Goal: Task Accomplishment & Management: Use online tool/utility

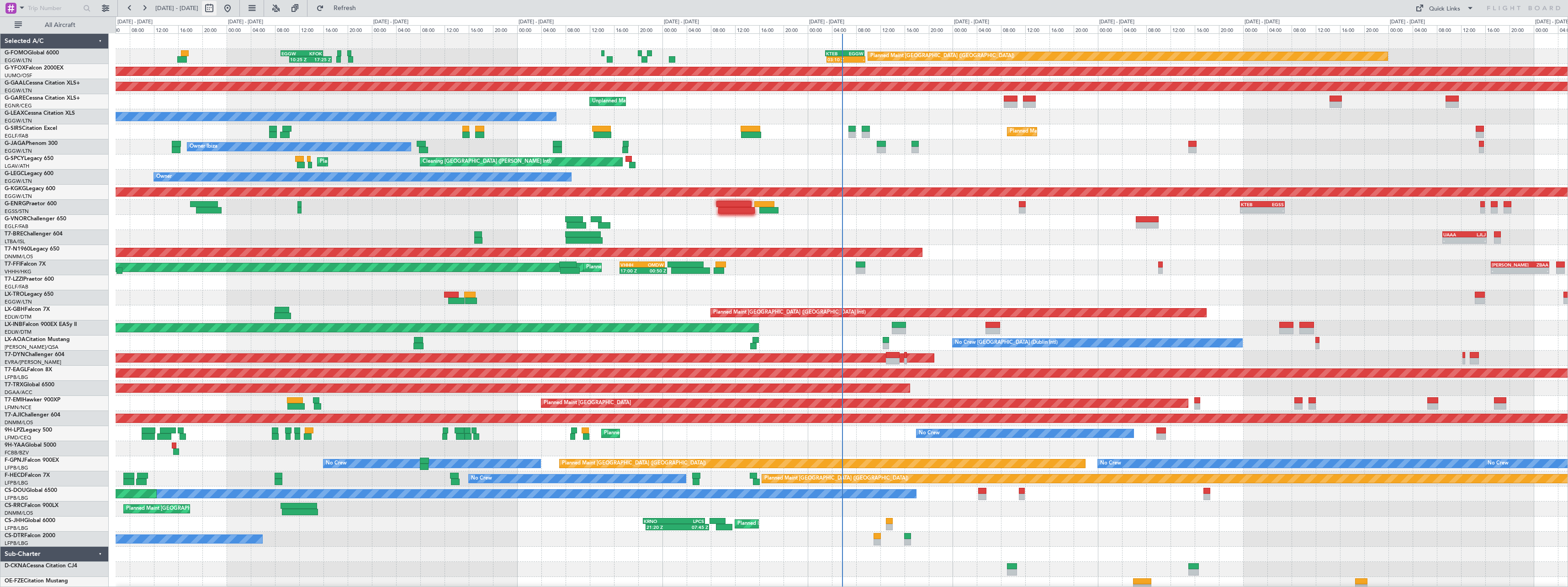
click at [217, 10] on button at bounding box center [209, 9] width 15 height 15
select select "8"
select select "2025"
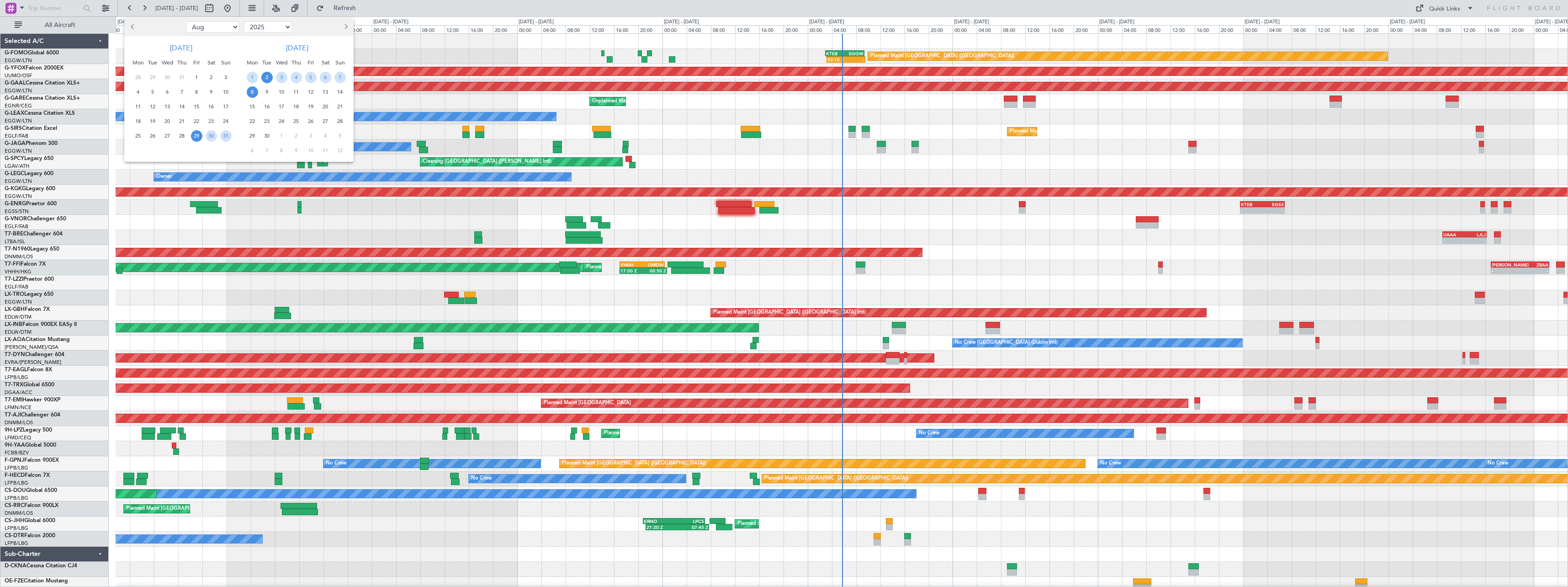
click at [271, 75] on span "2" at bounding box center [267, 77] width 12 height 12
click at [265, 107] on span "16" at bounding box center [267, 107] width 12 height 12
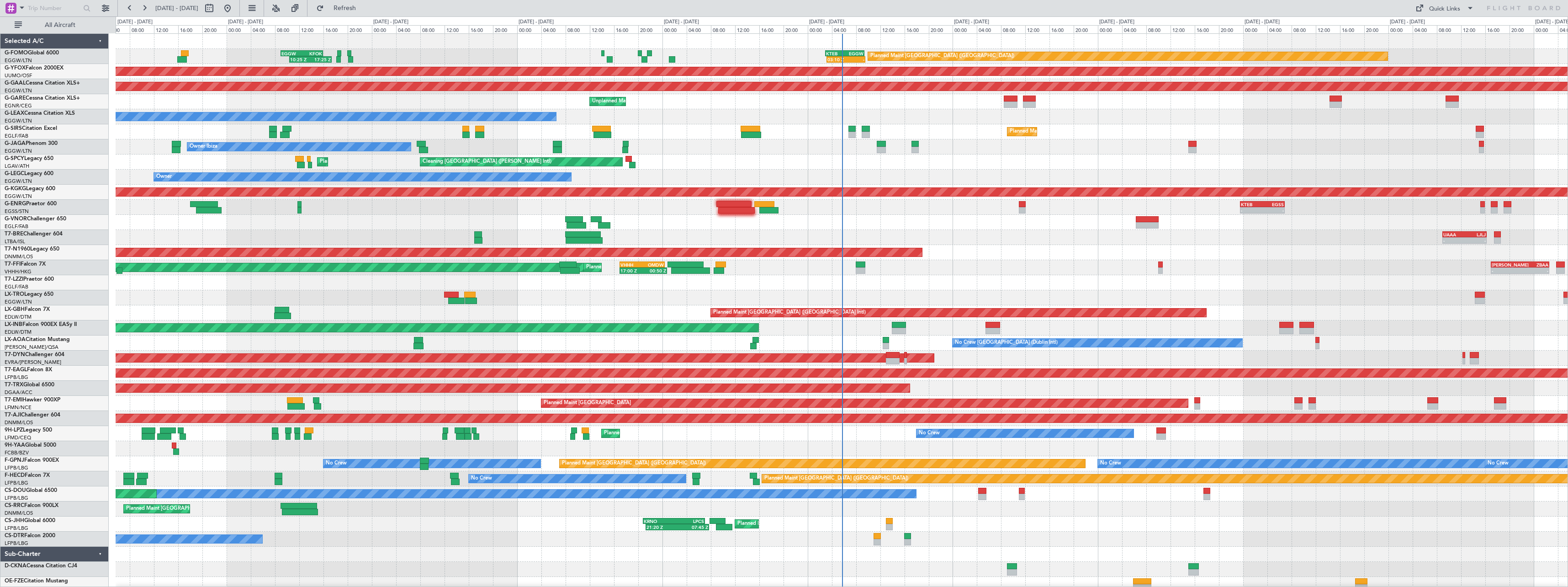
select select "9"
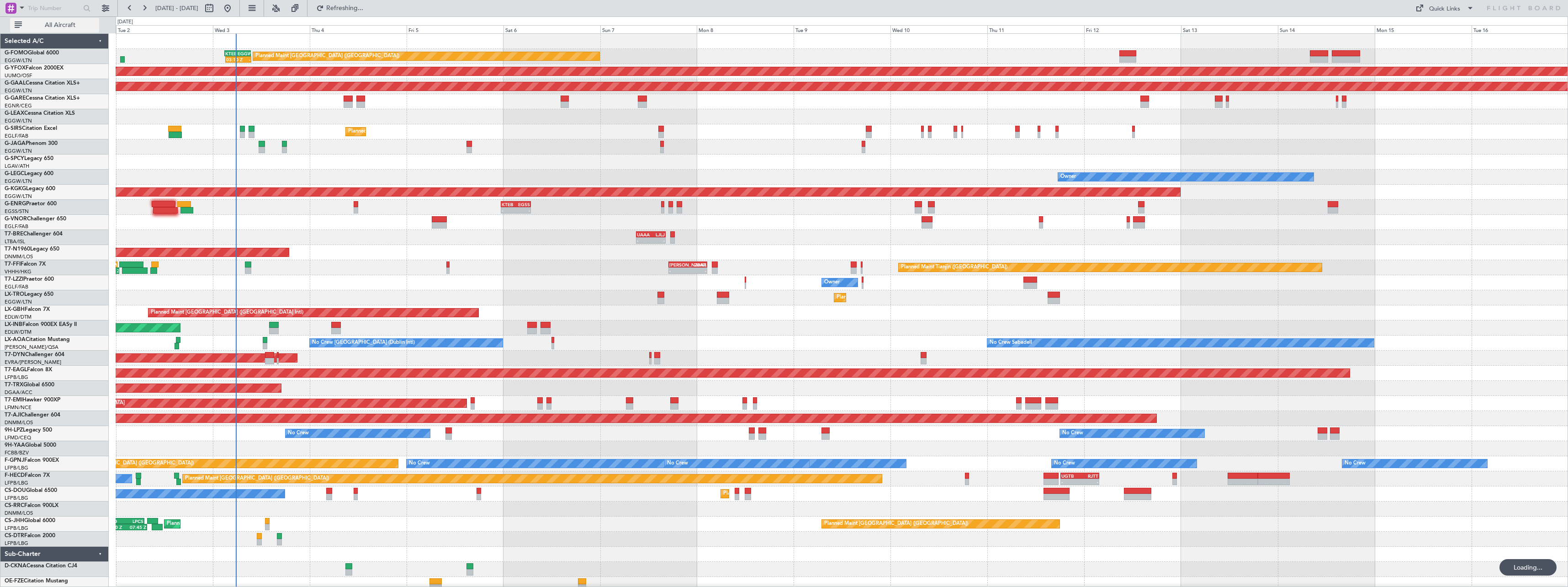
click at [43, 23] on span "All Aircraft" at bounding box center [60, 25] width 72 height 7
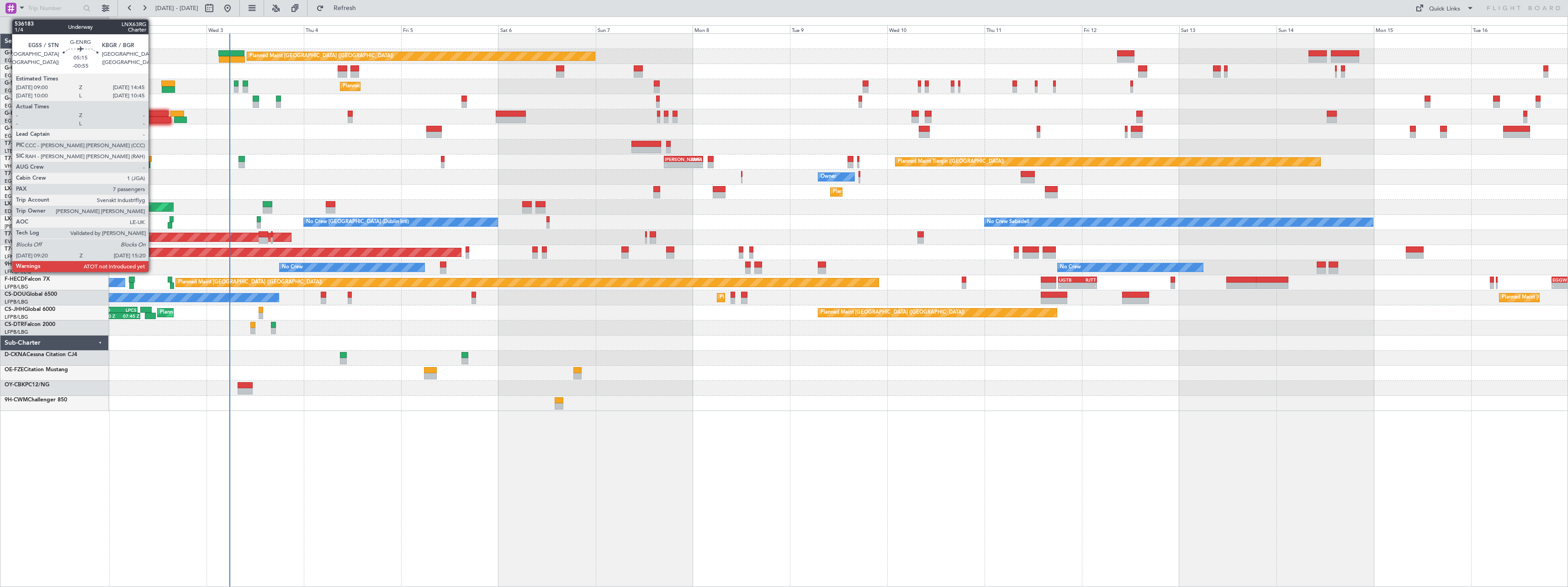
click at [153, 111] on div at bounding box center [157, 114] width 24 height 7
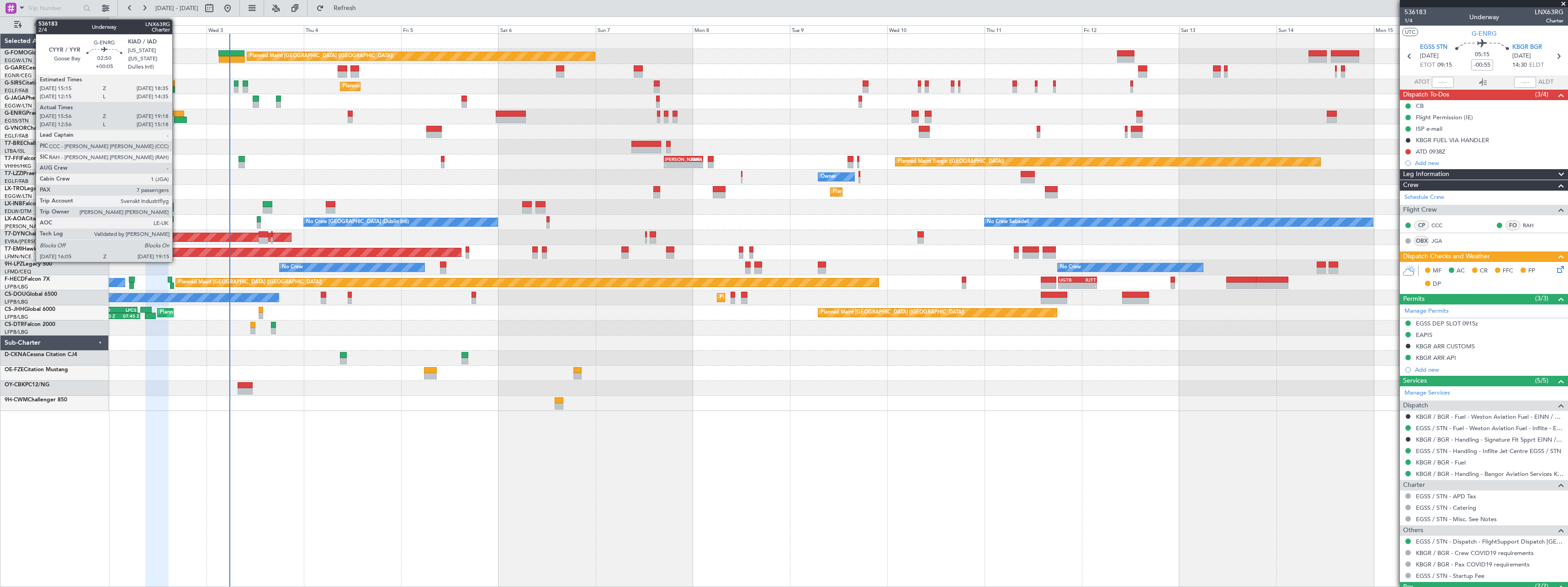
click at [177, 114] on div at bounding box center [177, 114] width 14 height 7
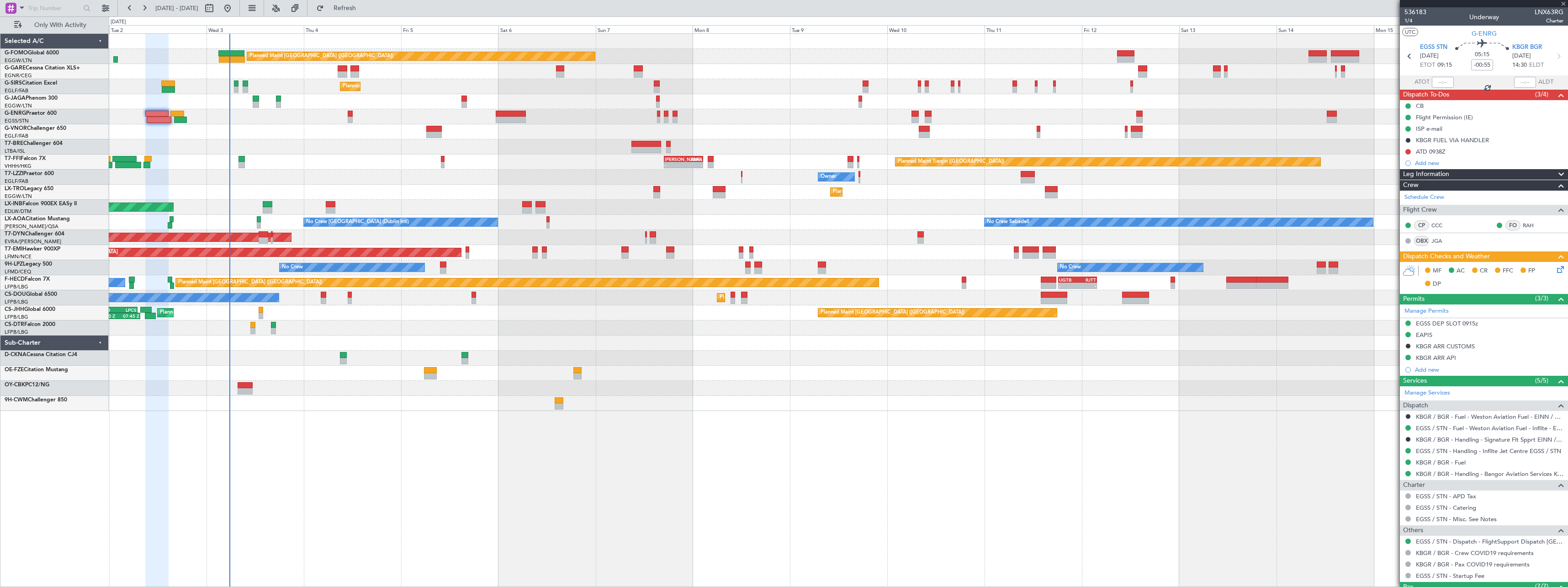
type input "+00:05"
type input "16:11"
type input "19:03"
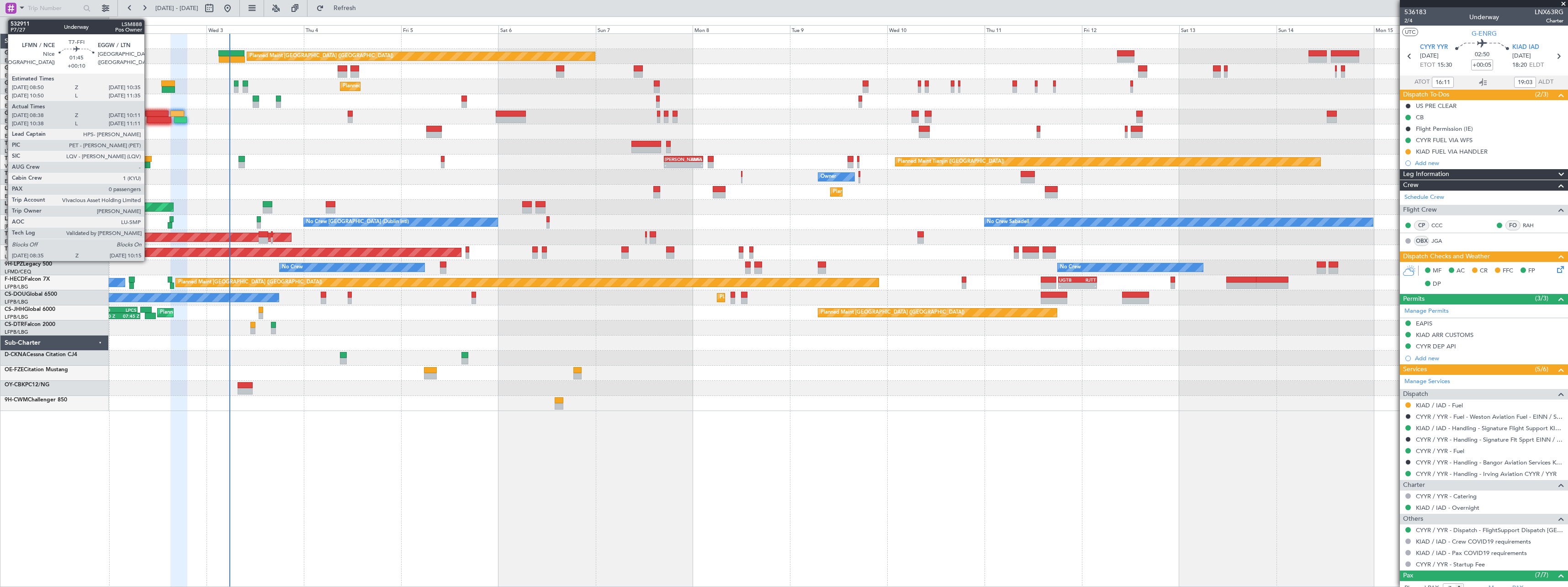
click at [149, 157] on div at bounding box center [148, 159] width 7 height 7
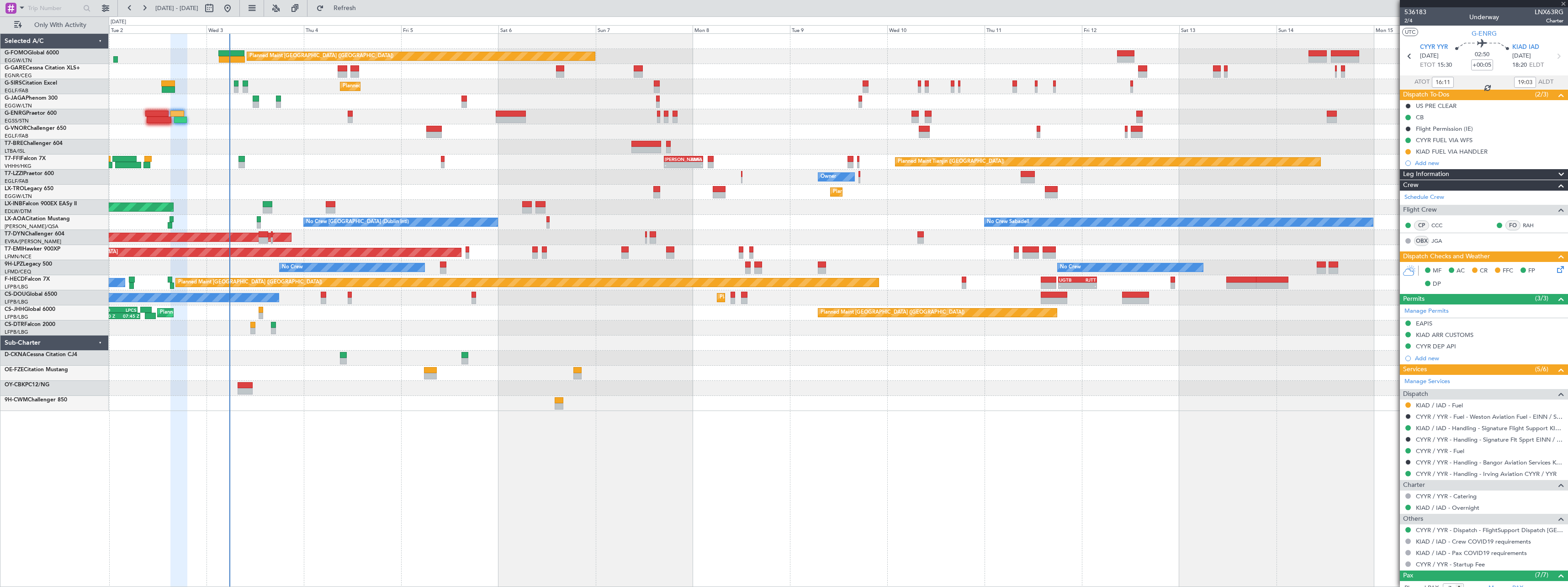
type input "+00:10"
type input "08:38"
type input "10:11"
type input "0"
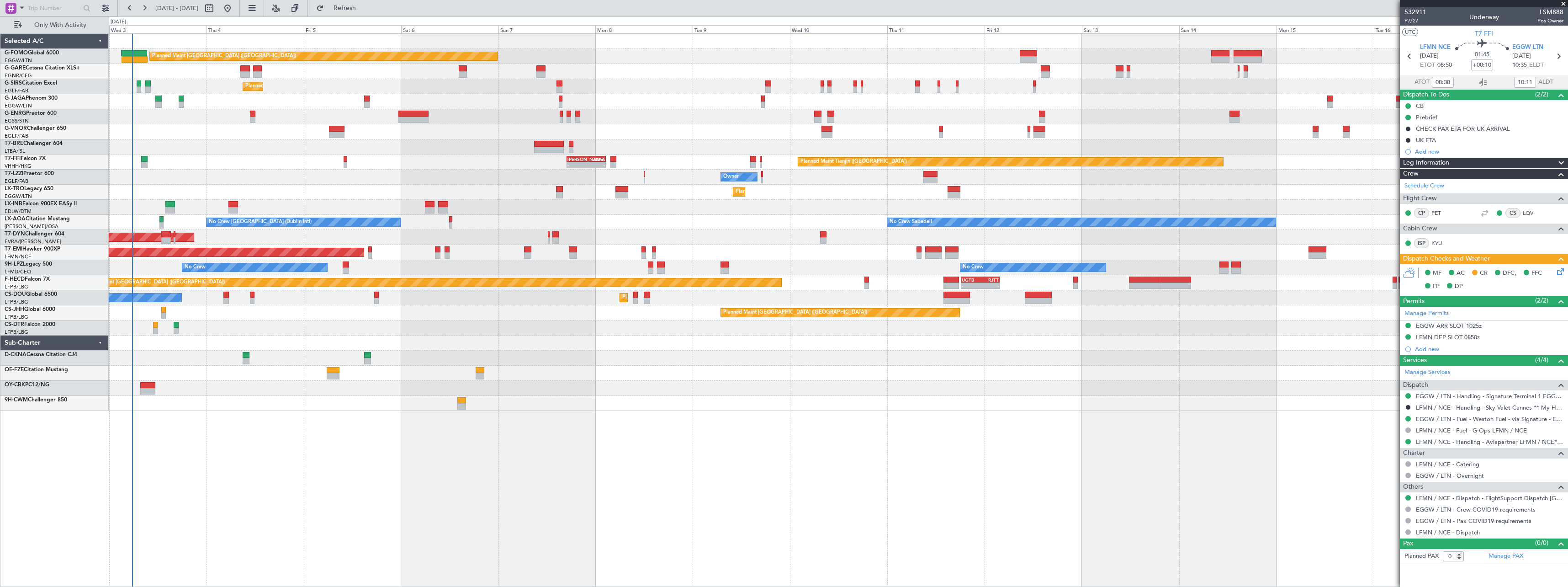
click at [259, 323] on div at bounding box center [838, 328] width 1459 height 15
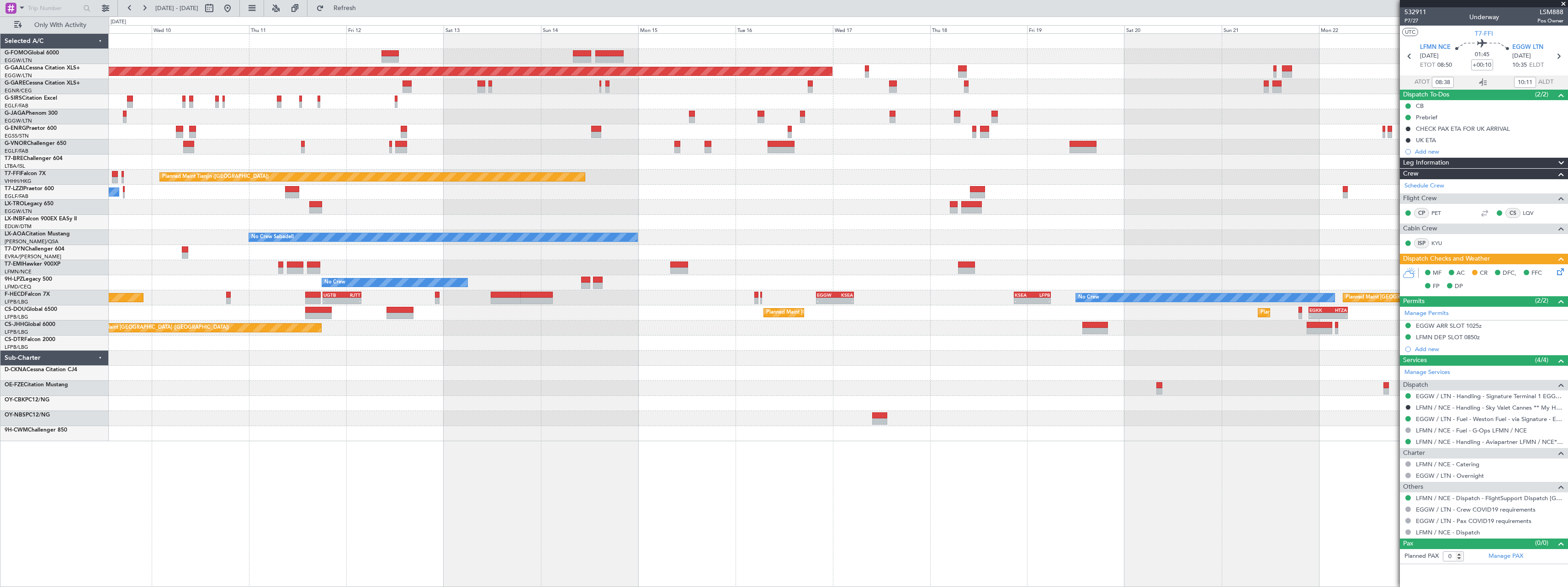
click at [429, 409] on div at bounding box center [838, 403] width 1459 height 15
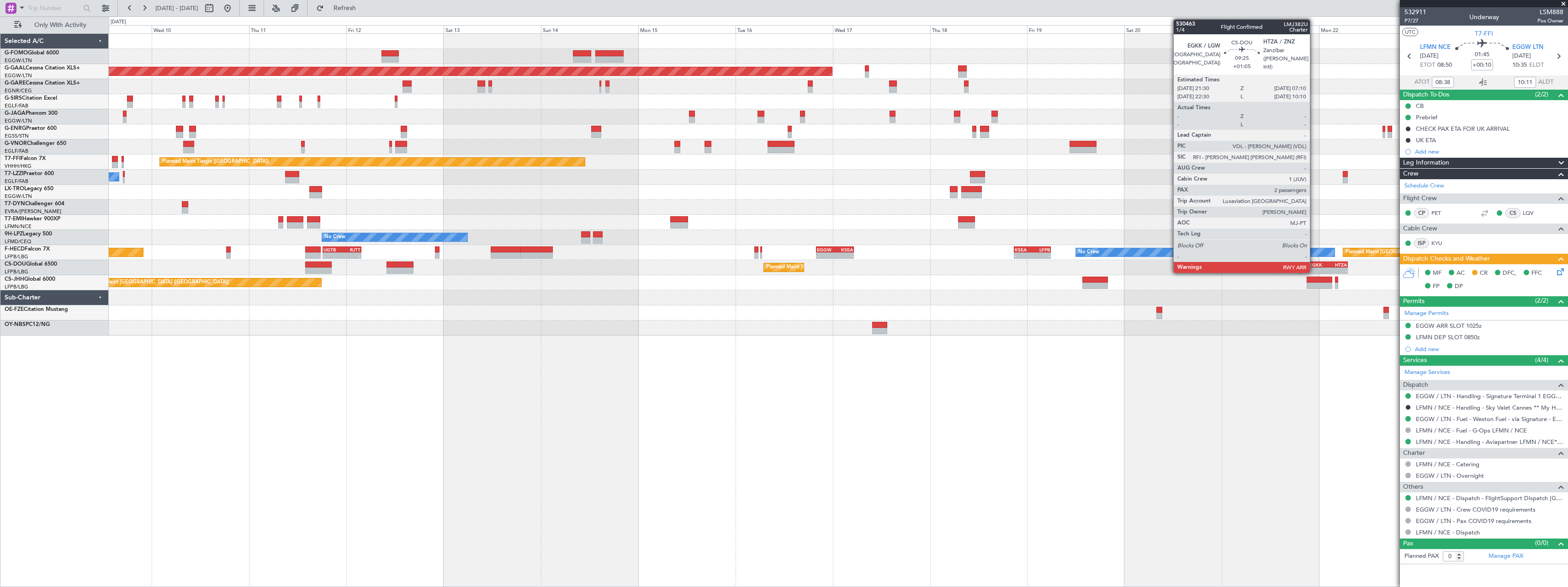
click at [1314, 263] on div "EGKK" at bounding box center [1318, 264] width 19 height 5
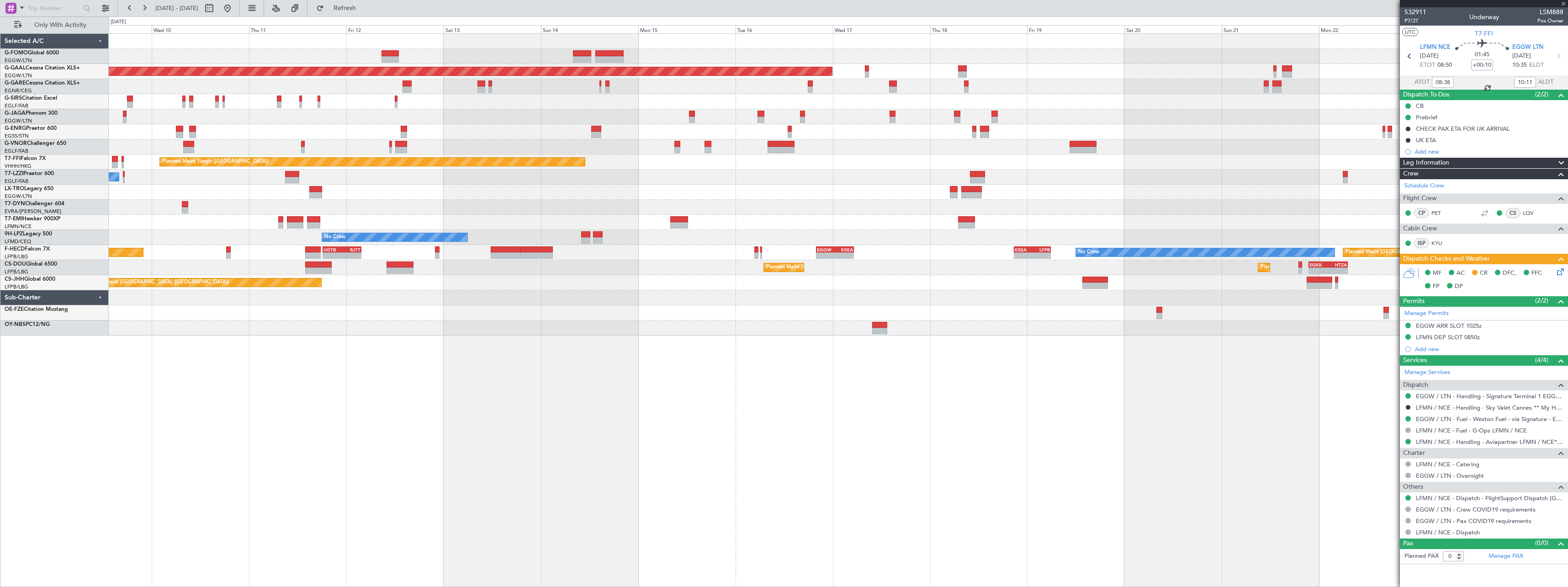
type input "+01:05"
type input "2"
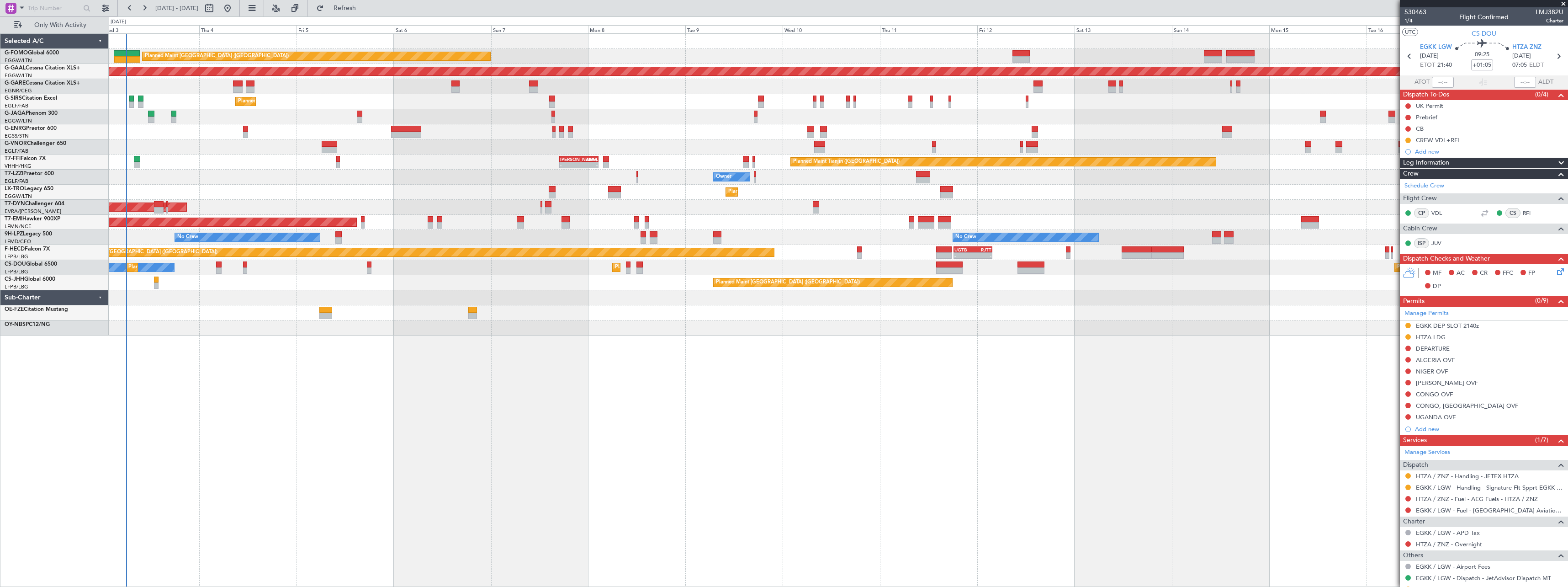
click at [1143, 445] on div "Planned Maint London (Luton) Planned Maint Dusseldorf Unplanned Maint Chester P…" at bounding box center [838, 310] width 1459 height 554
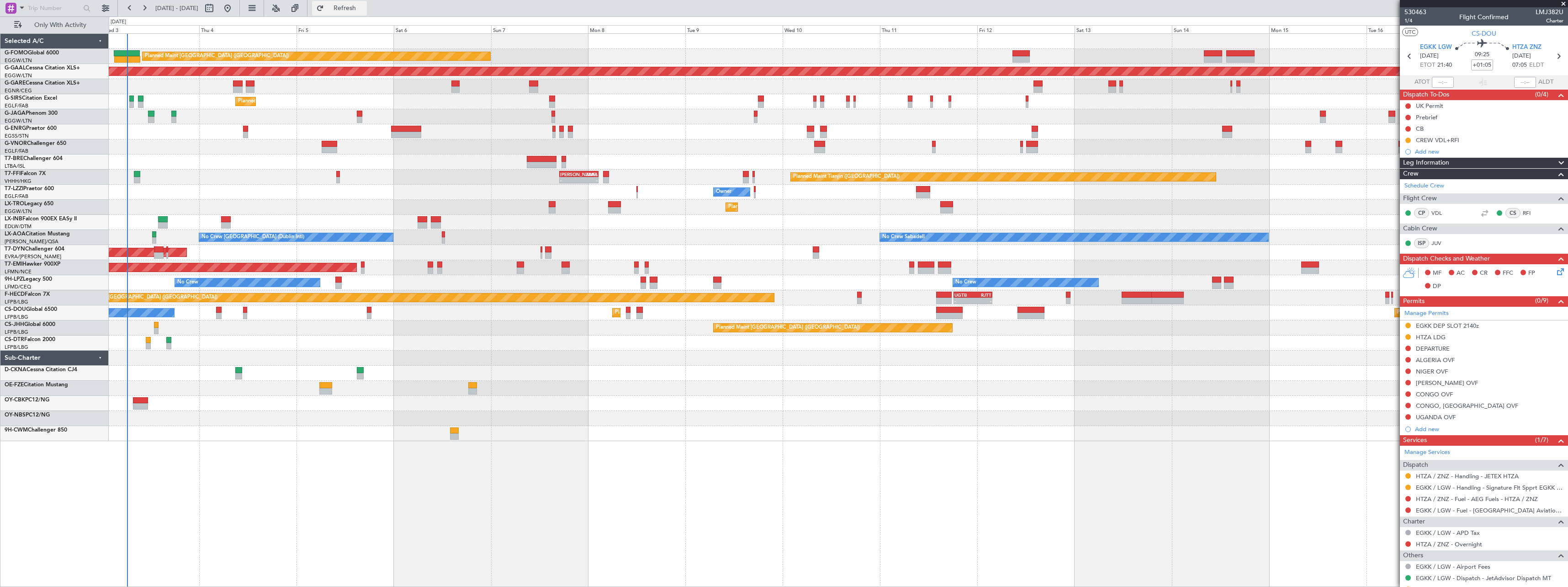
click at [364, 5] on span "Refresh" at bounding box center [345, 8] width 38 height 7
click at [364, 5] on span "Refresh" at bounding box center [345, 8] width 38 height 7
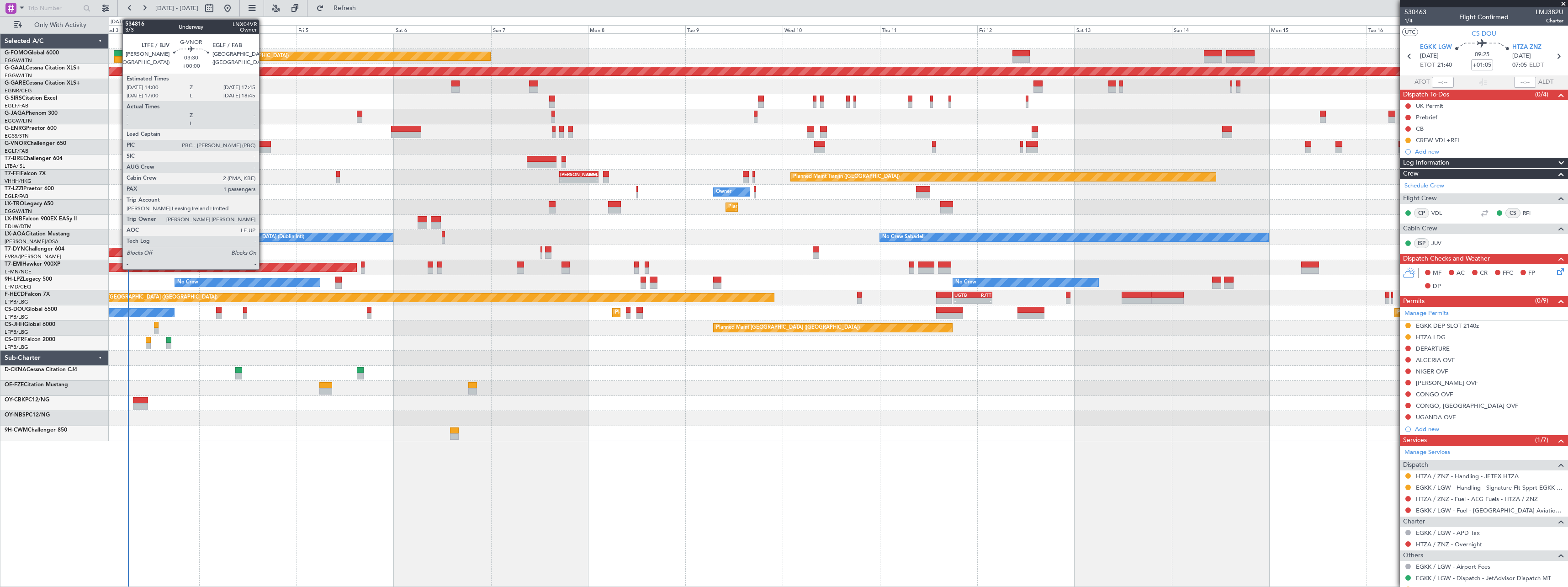
click at [263, 145] on div at bounding box center [264, 144] width 16 height 7
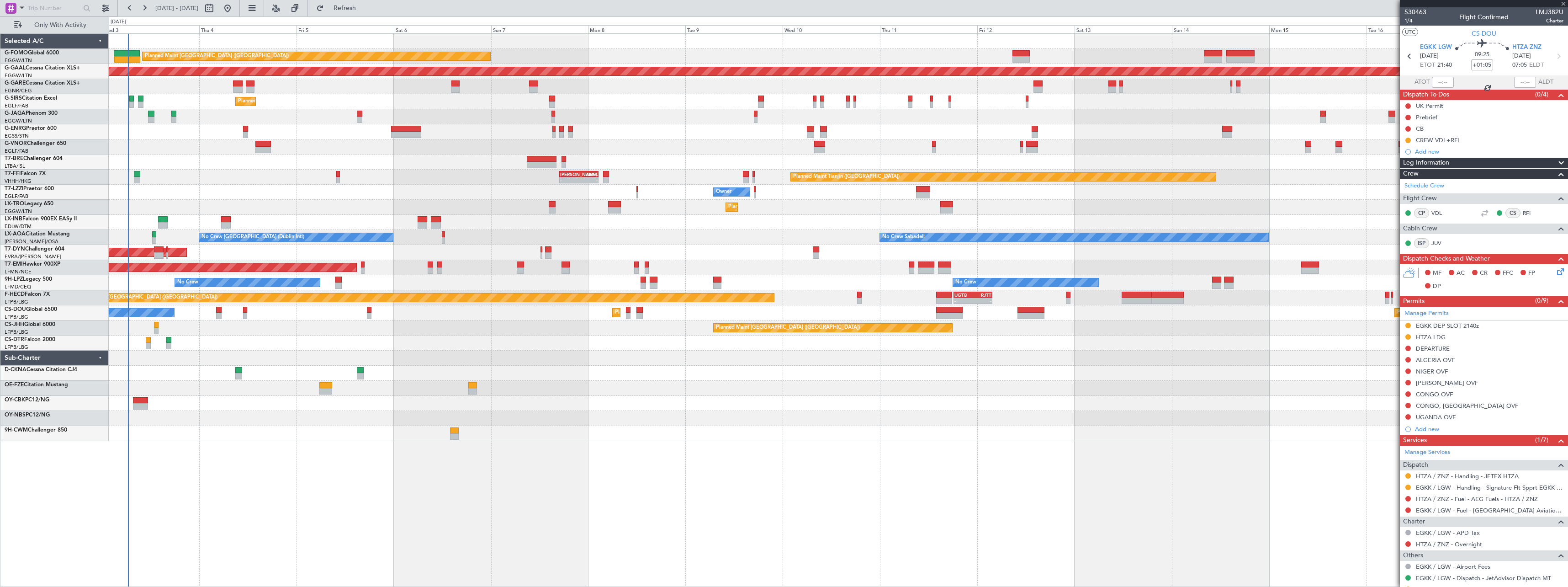
type input "1"
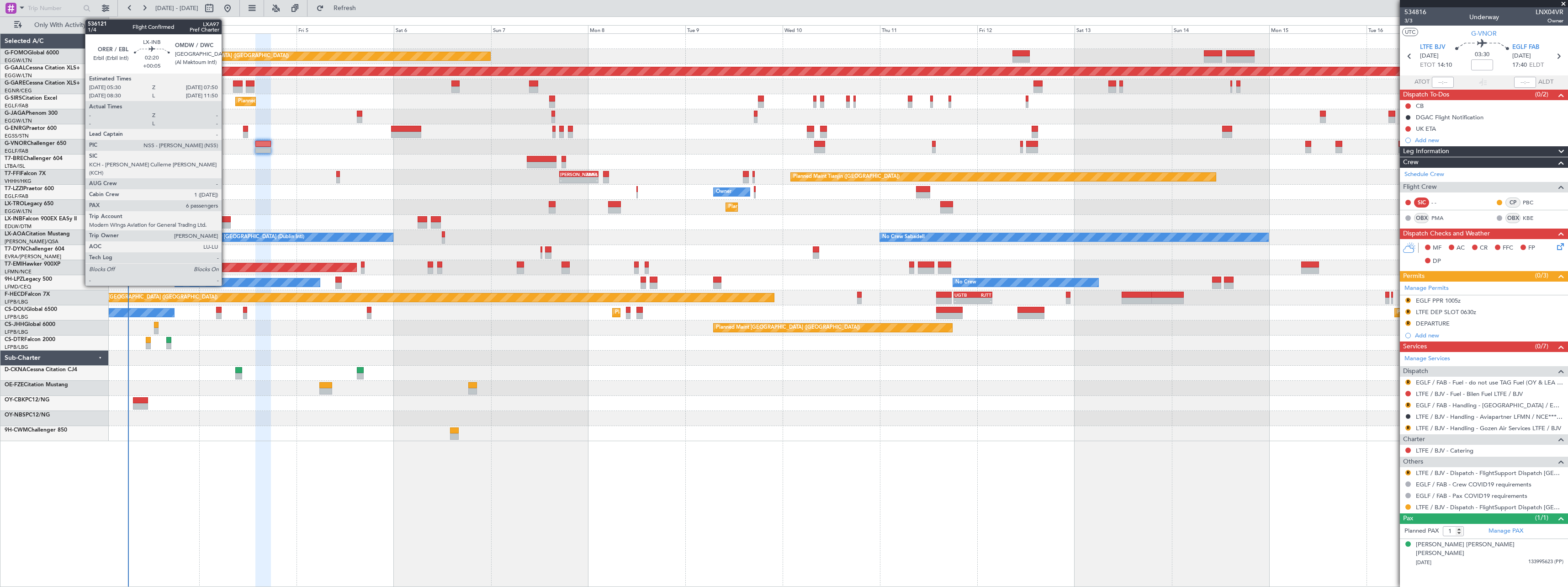
click at [226, 219] on div at bounding box center [226, 219] width 10 height 7
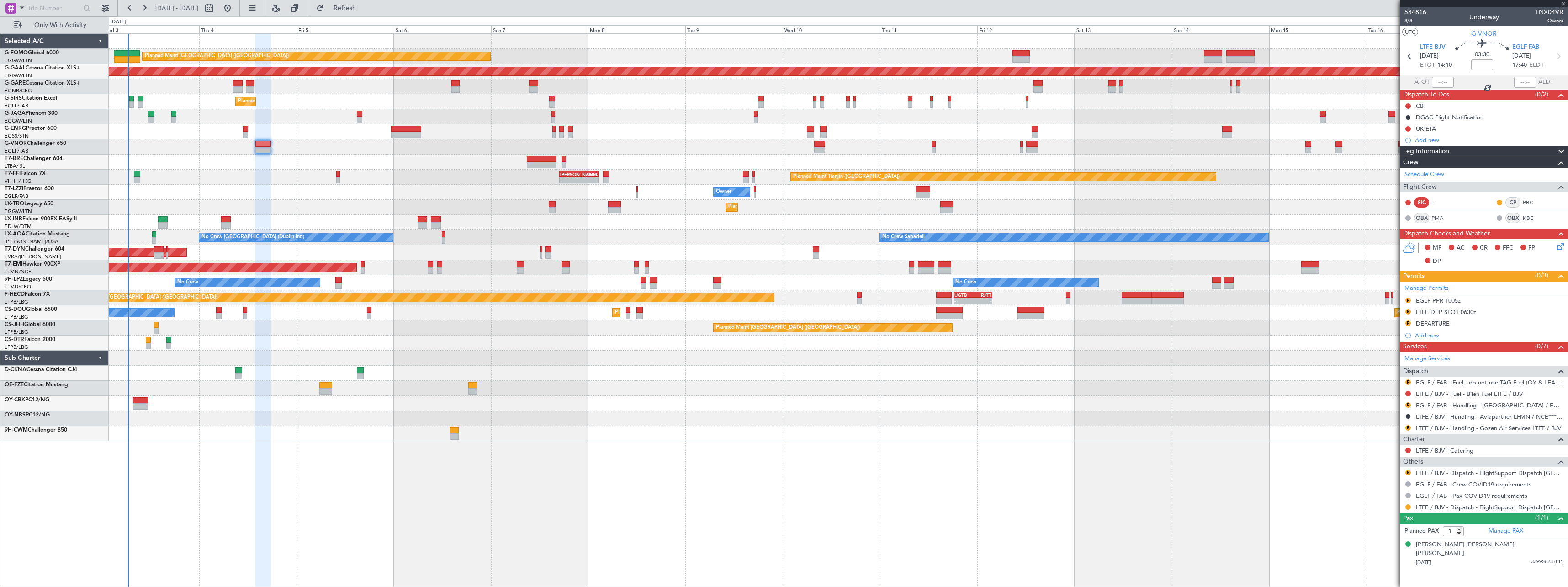
type input "+00:05"
type input "6"
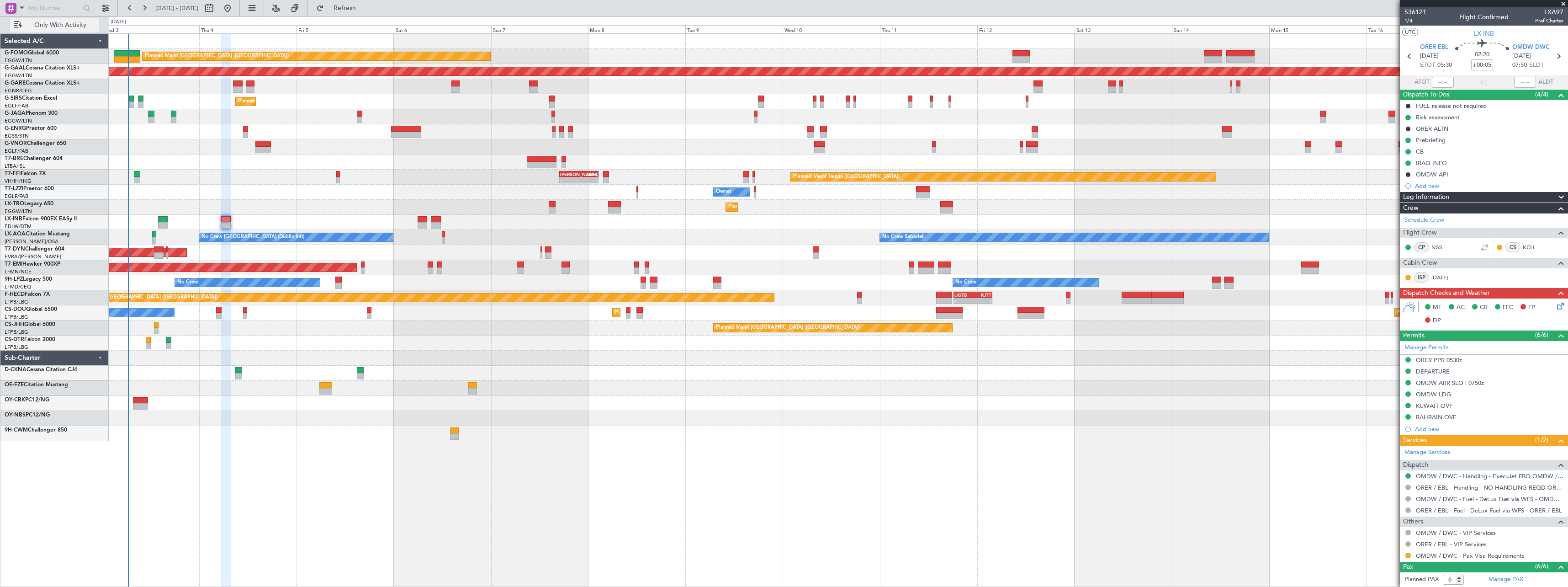
click at [65, 26] on span "Only With Activity" at bounding box center [60, 25] width 72 height 7
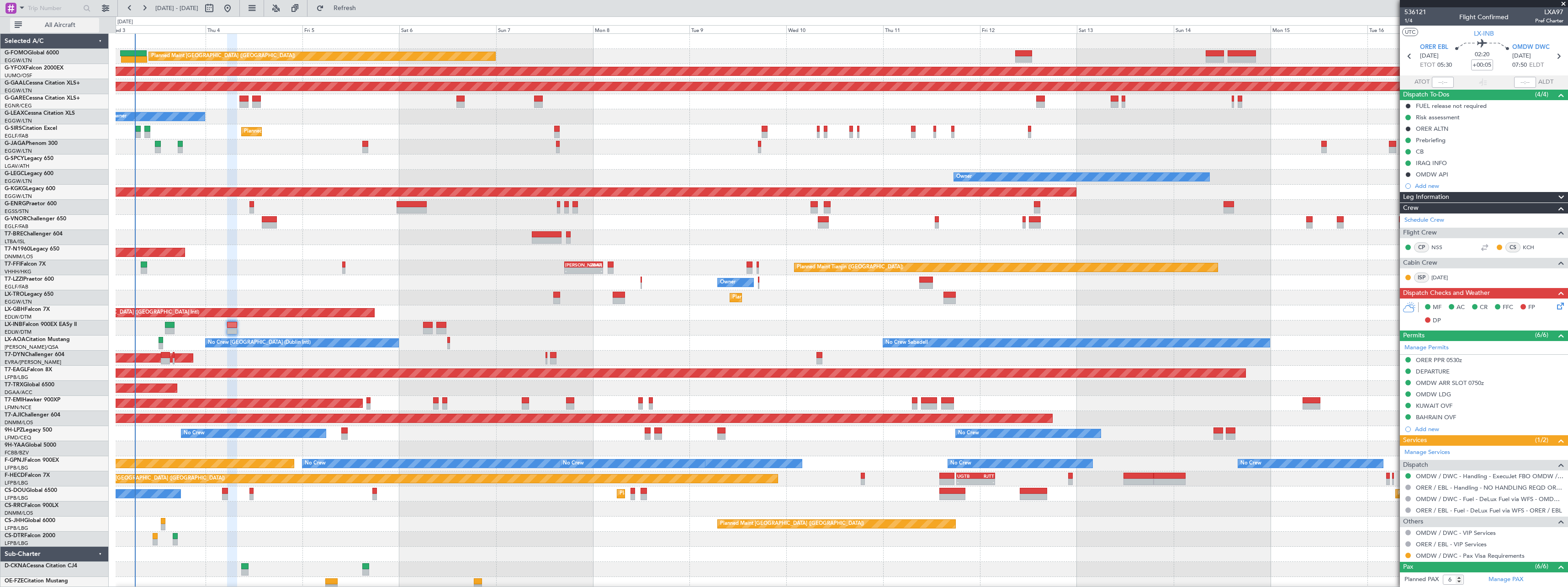
click at [65, 26] on span "All Aircraft" at bounding box center [60, 25] width 72 height 7
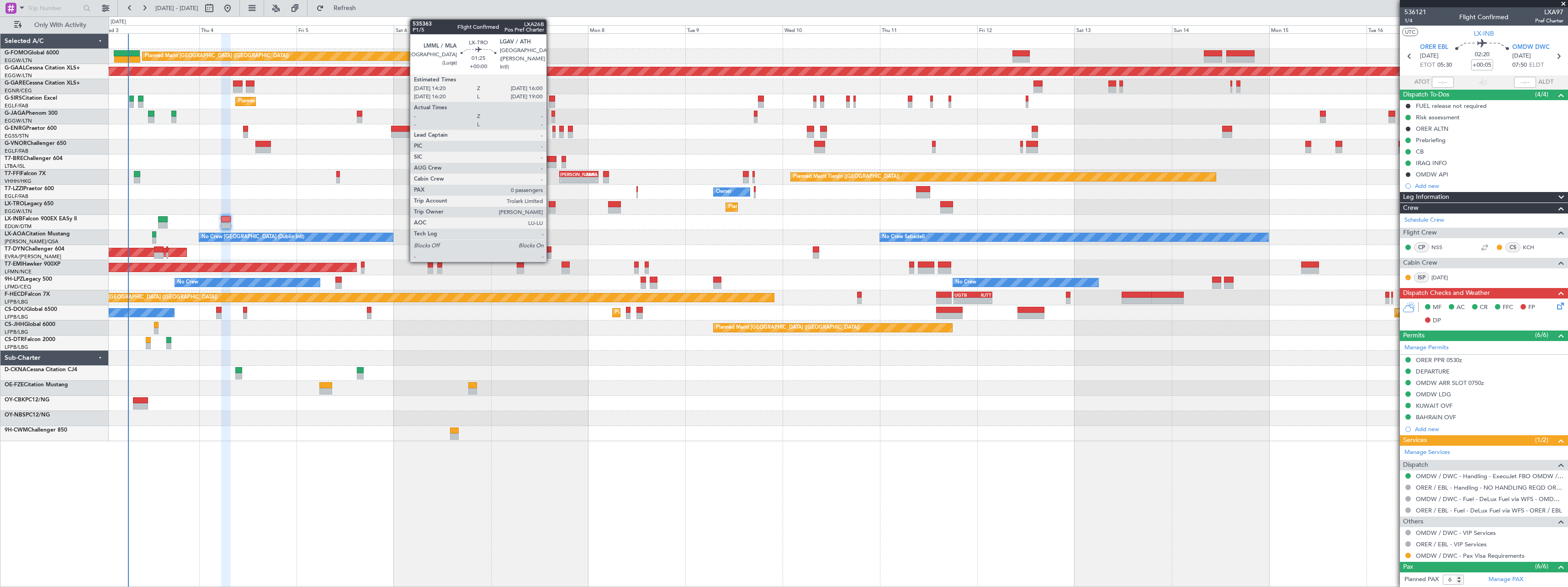
click at [550, 204] on div at bounding box center [551, 204] width 7 height 7
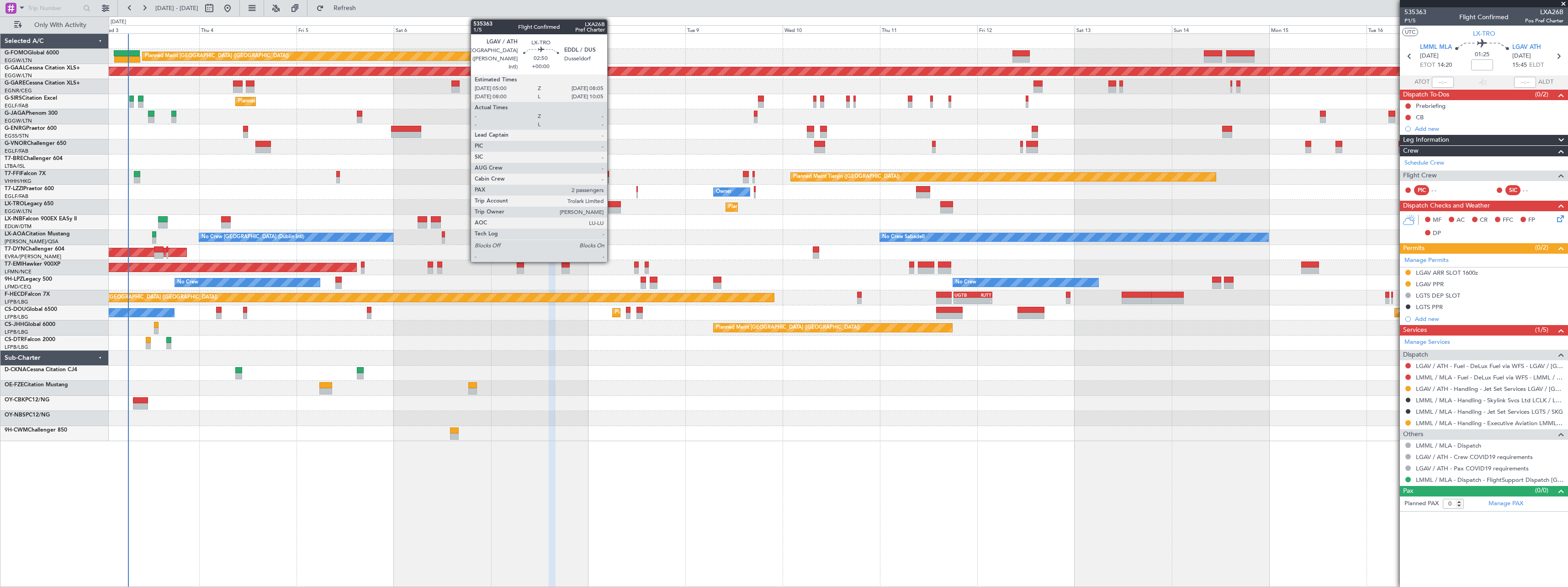
click at [611, 205] on div at bounding box center [614, 204] width 13 height 7
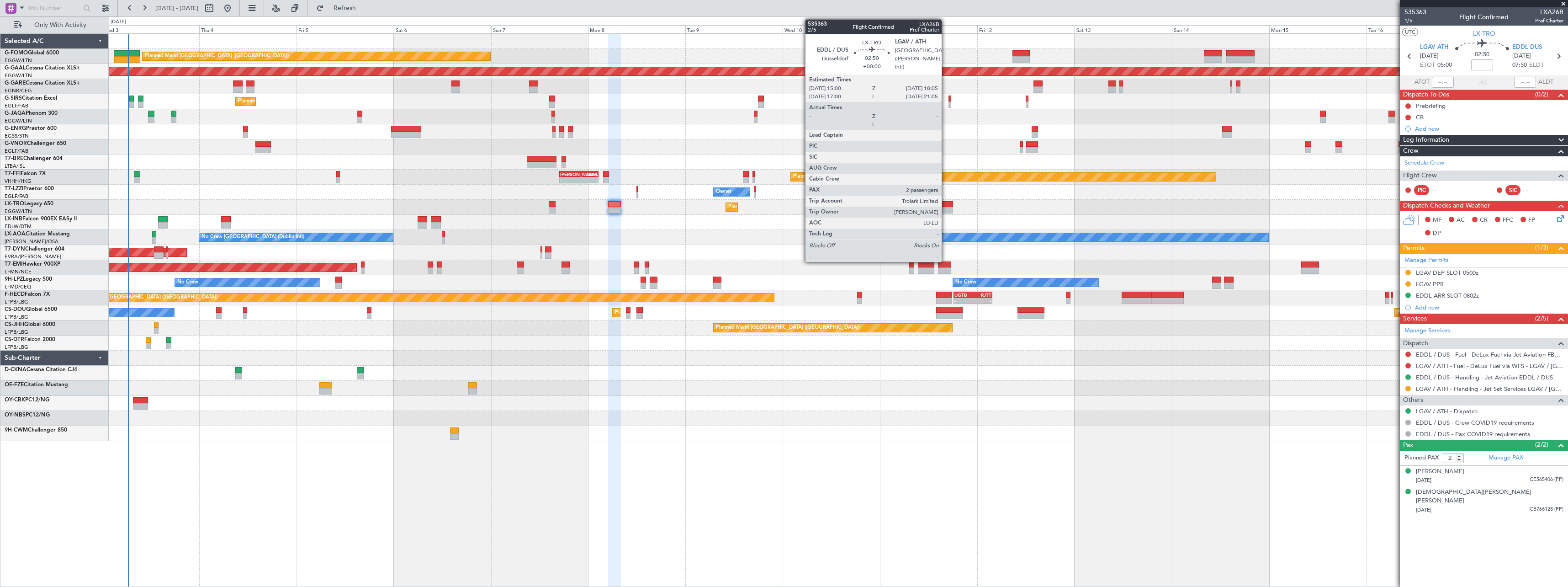
click at [946, 206] on div at bounding box center [947, 204] width 13 height 7
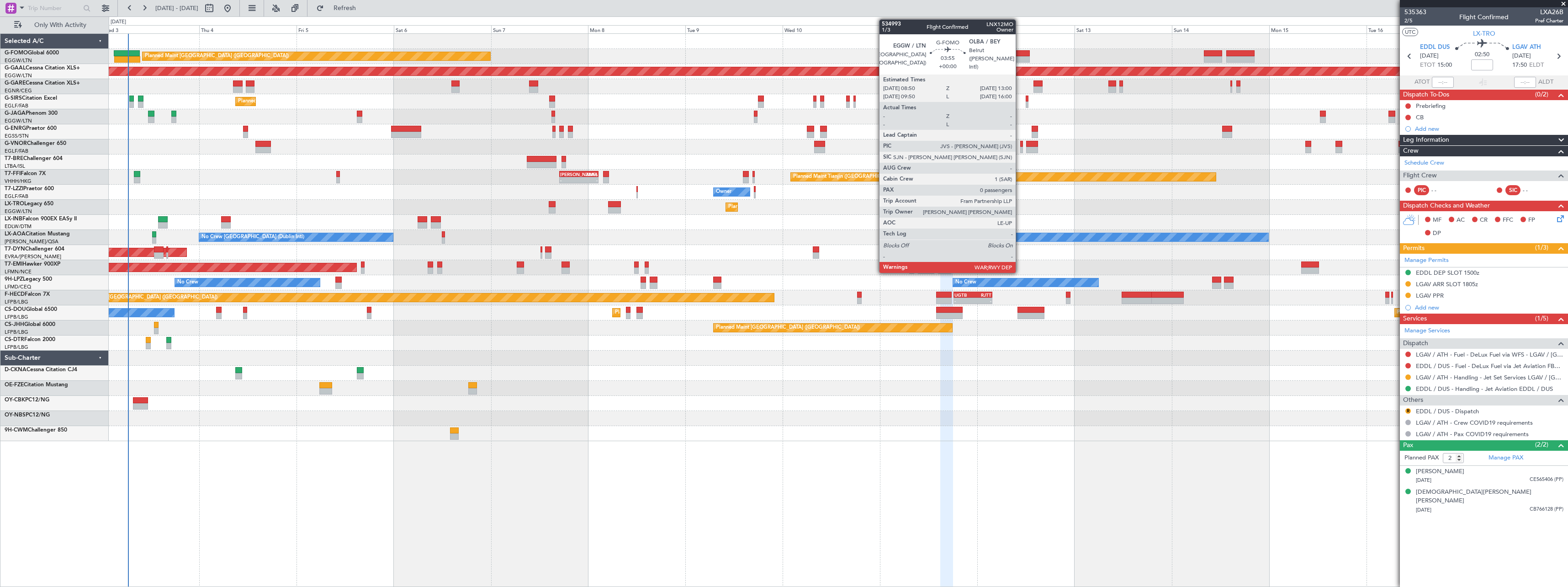
click at [1020, 54] on div at bounding box center [1021, 54] width 17 height 7
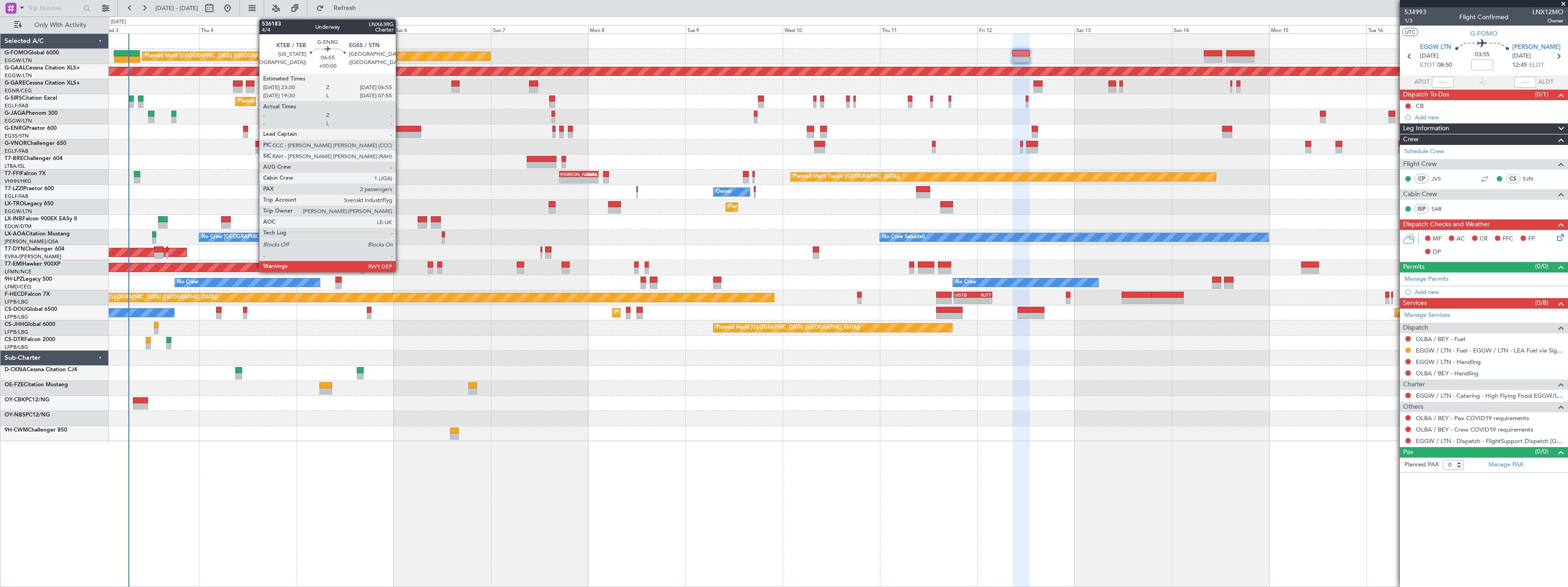
click at [400, 129] on div at bounding box center [406, 128] width 30 height 7
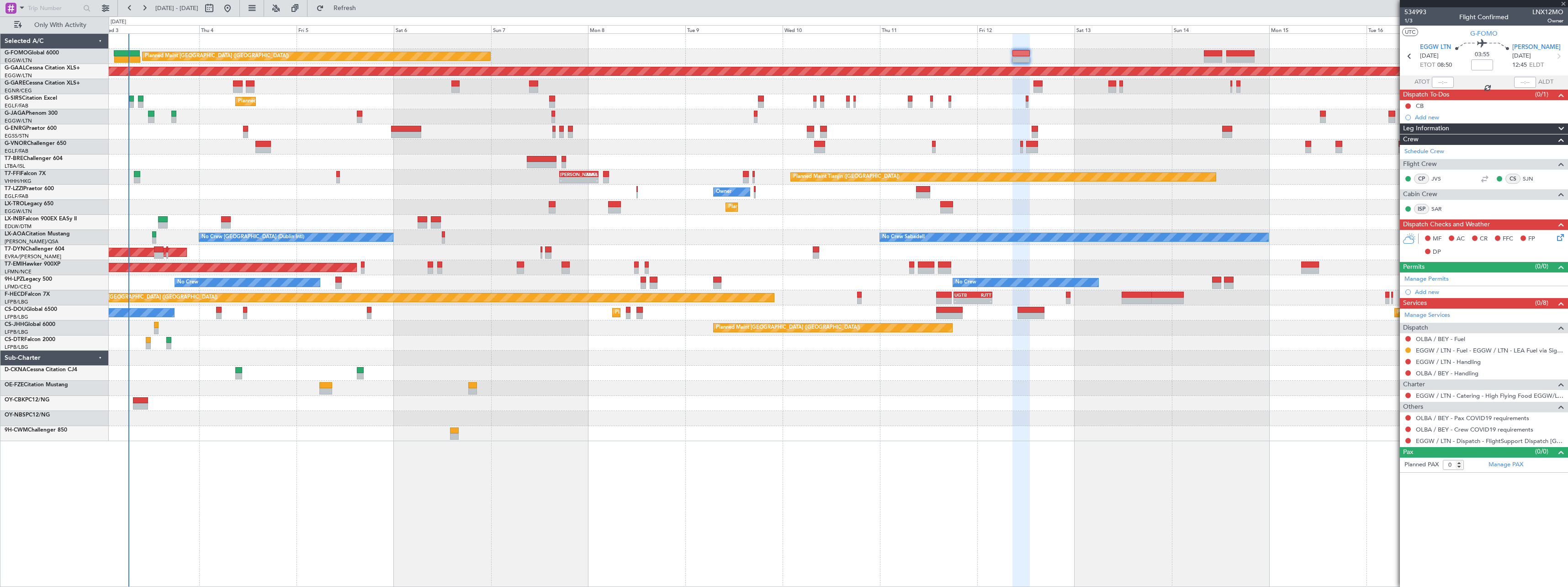
type input "2"
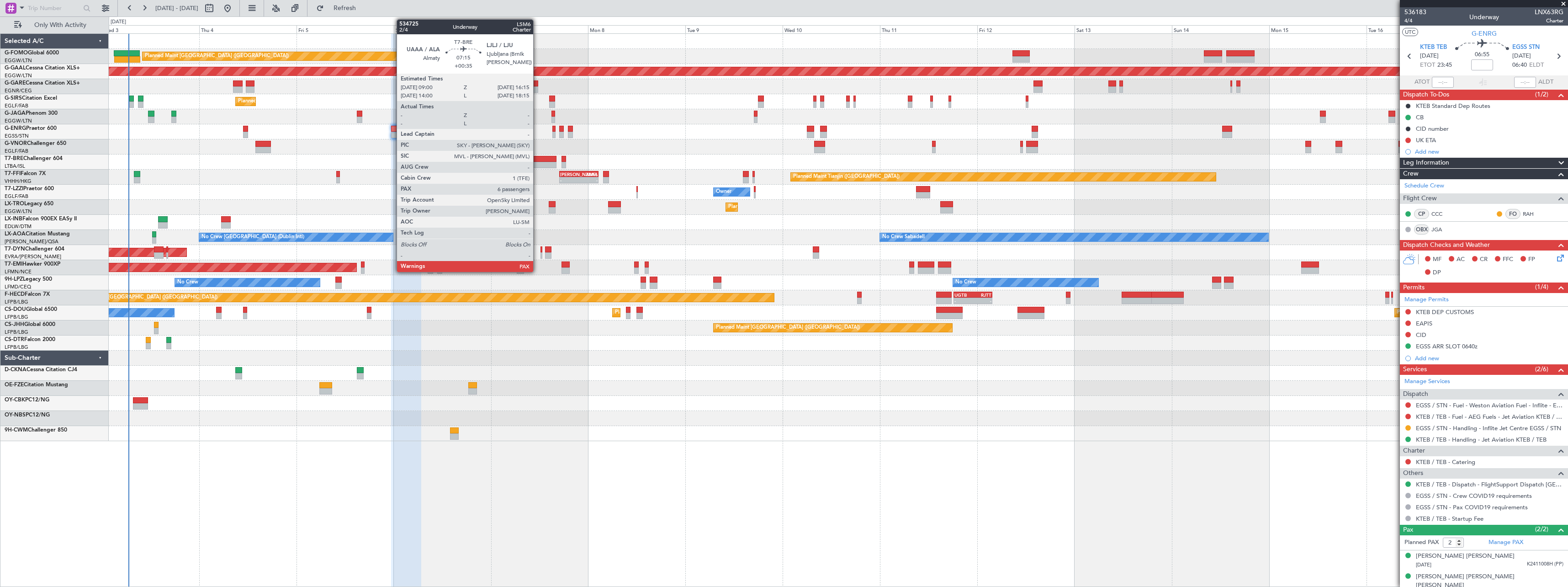
click at [537, 161] on div at bounding box center [541, 159] width 30 height 7
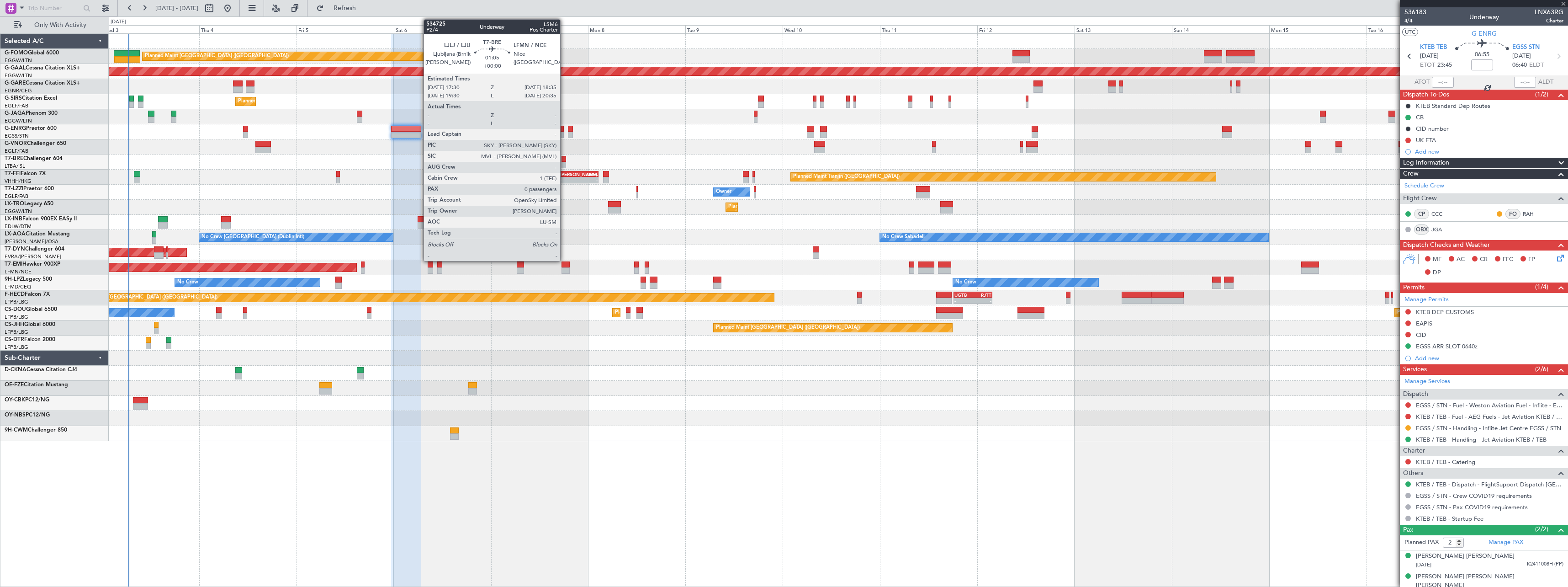
type input "+00:35"
type input "7"
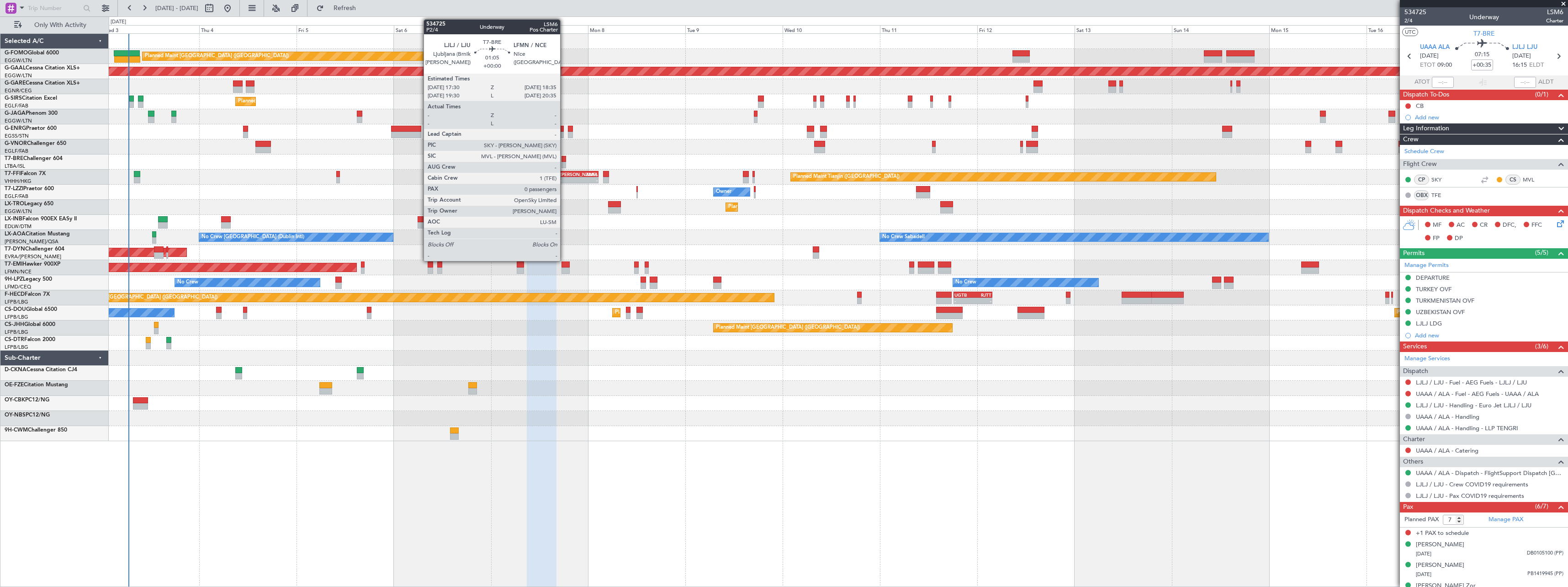
click at [564, 158] on div at bounding box center [564, 159] width 5 height 7
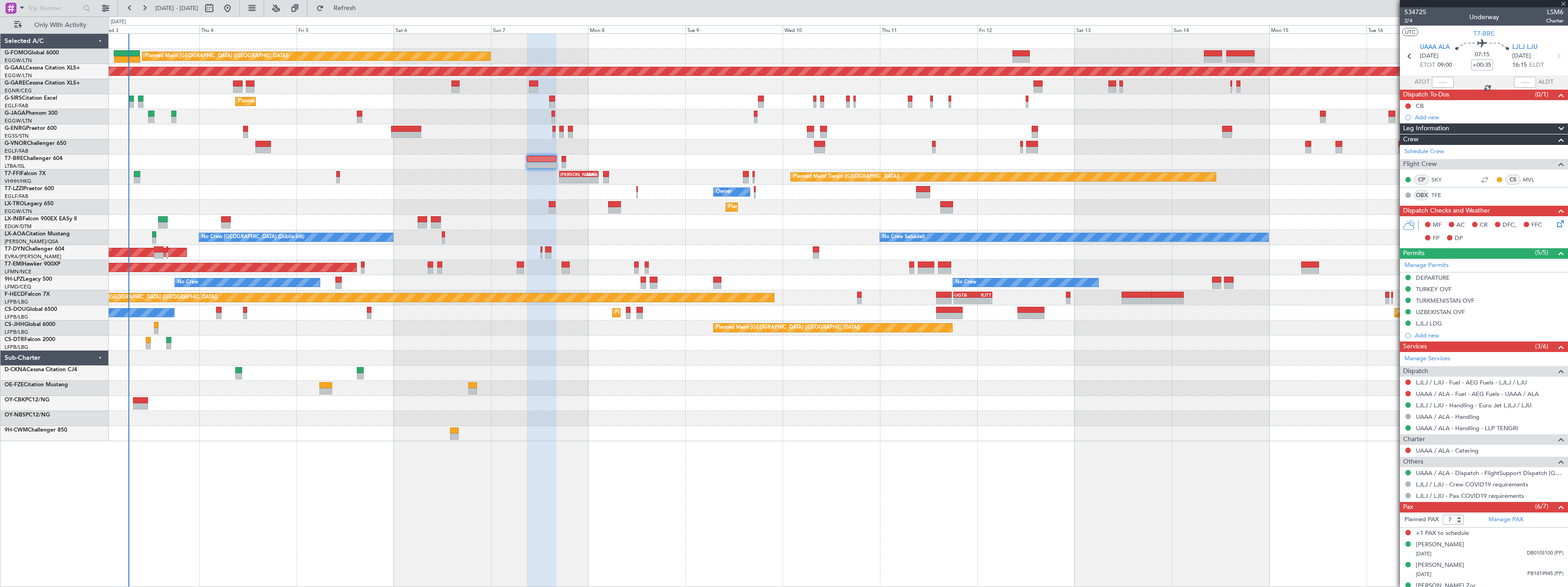
type input "0"
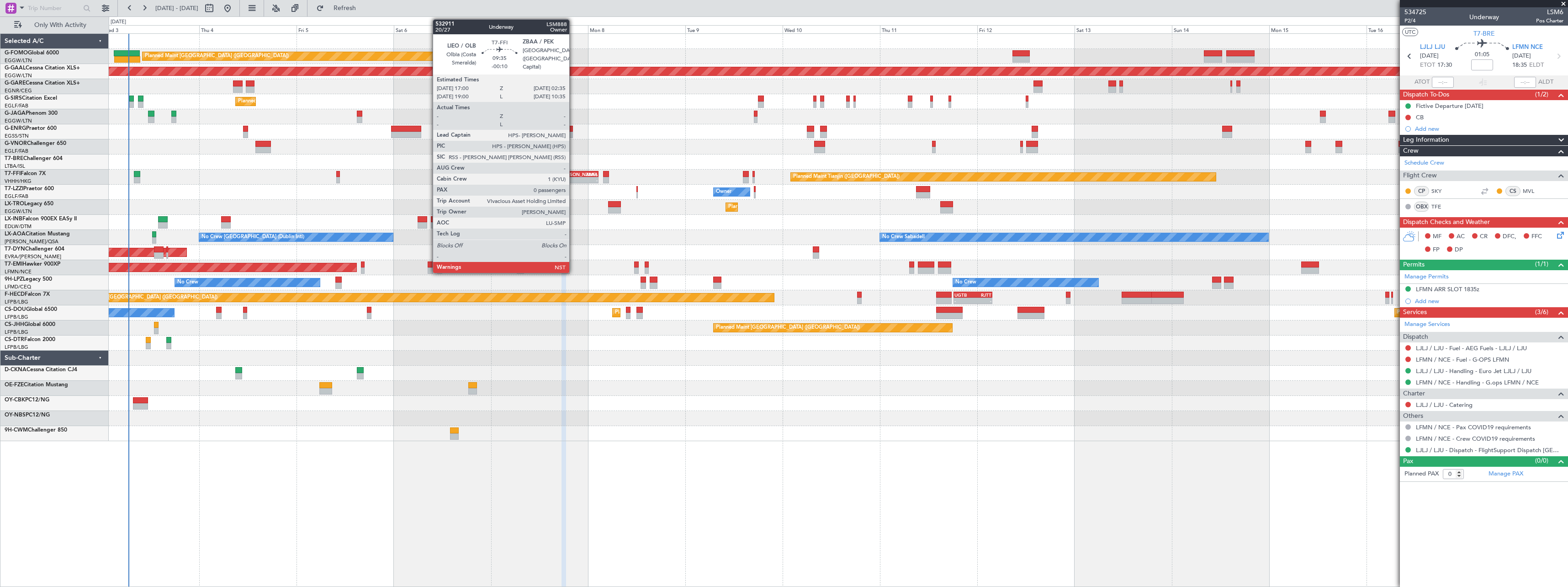
click at [573, 172] on div "[PERSON_NAME]" at bounding box center [569, 174] width 19 height 5
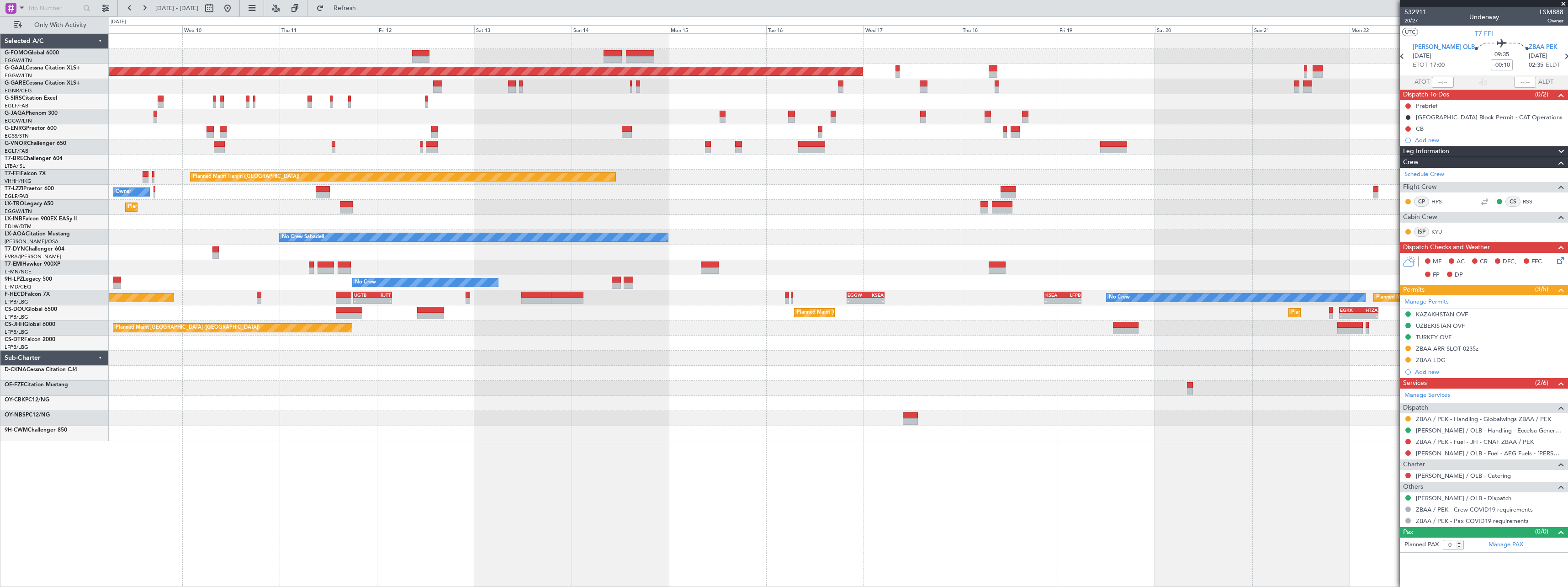
click at [239, 211] on div "Planned Maint Dusseldorf" at bounding box center [838, 207] width 1459 height 15
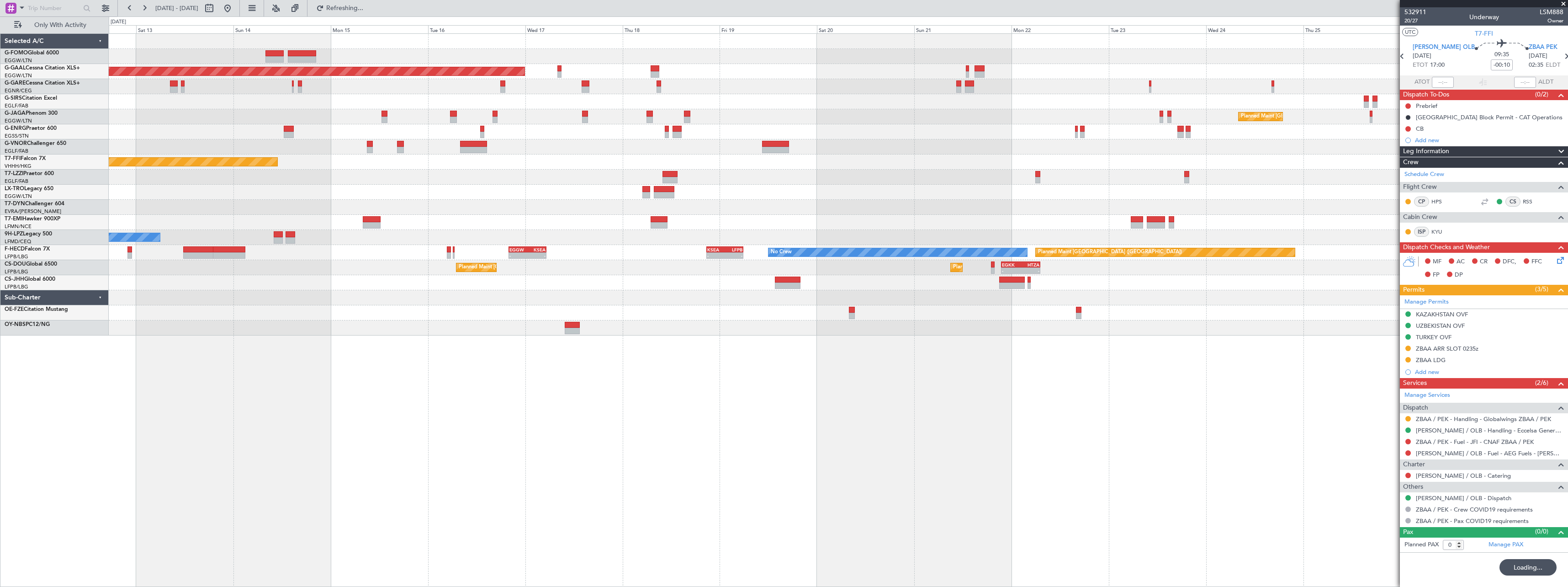
click at [547, 210] on div at bounding box center [838, 207] width 1459 height 15
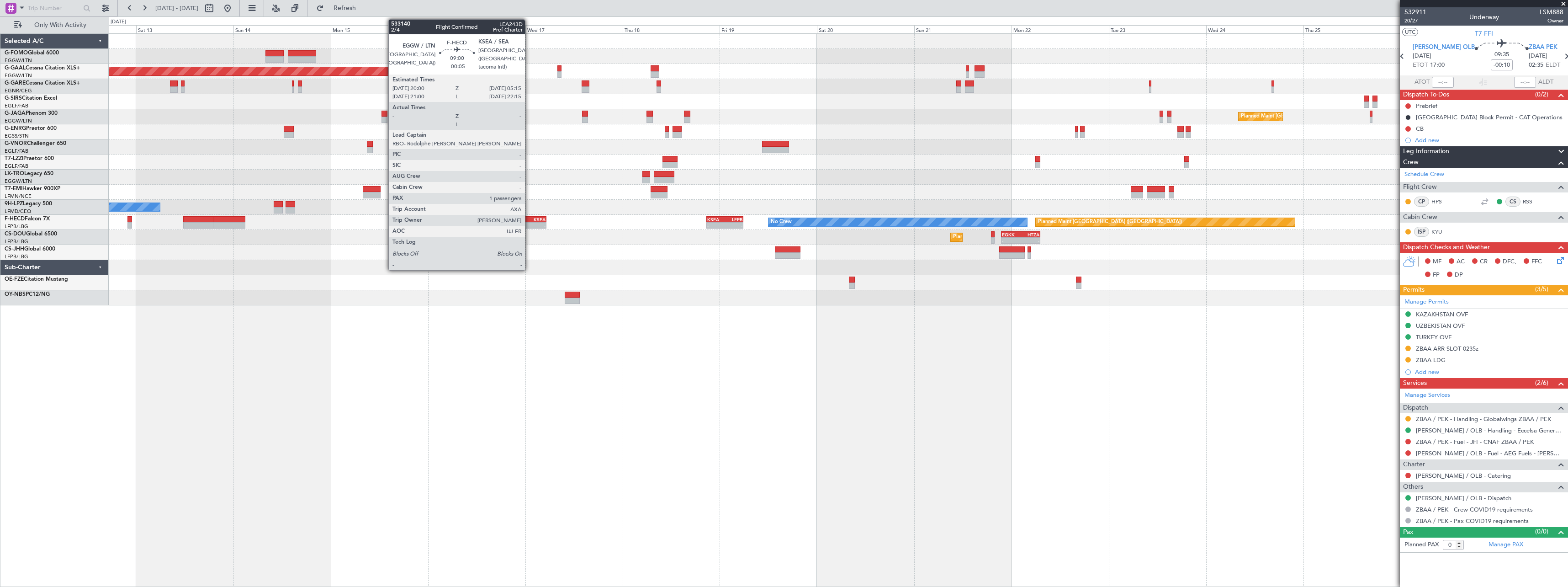
click at [529, 219] on div "KSEA" at bounding box center [536, 219] width 18 height 5
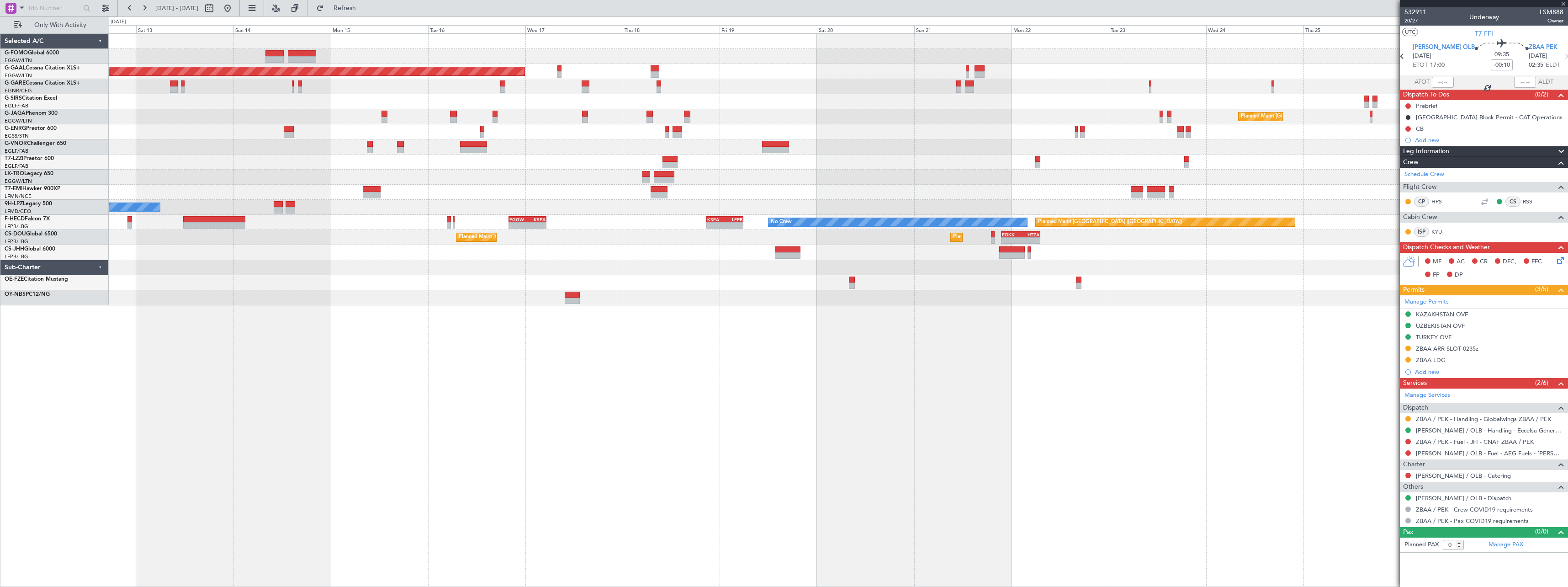
type input "-00:05"
type input "1"
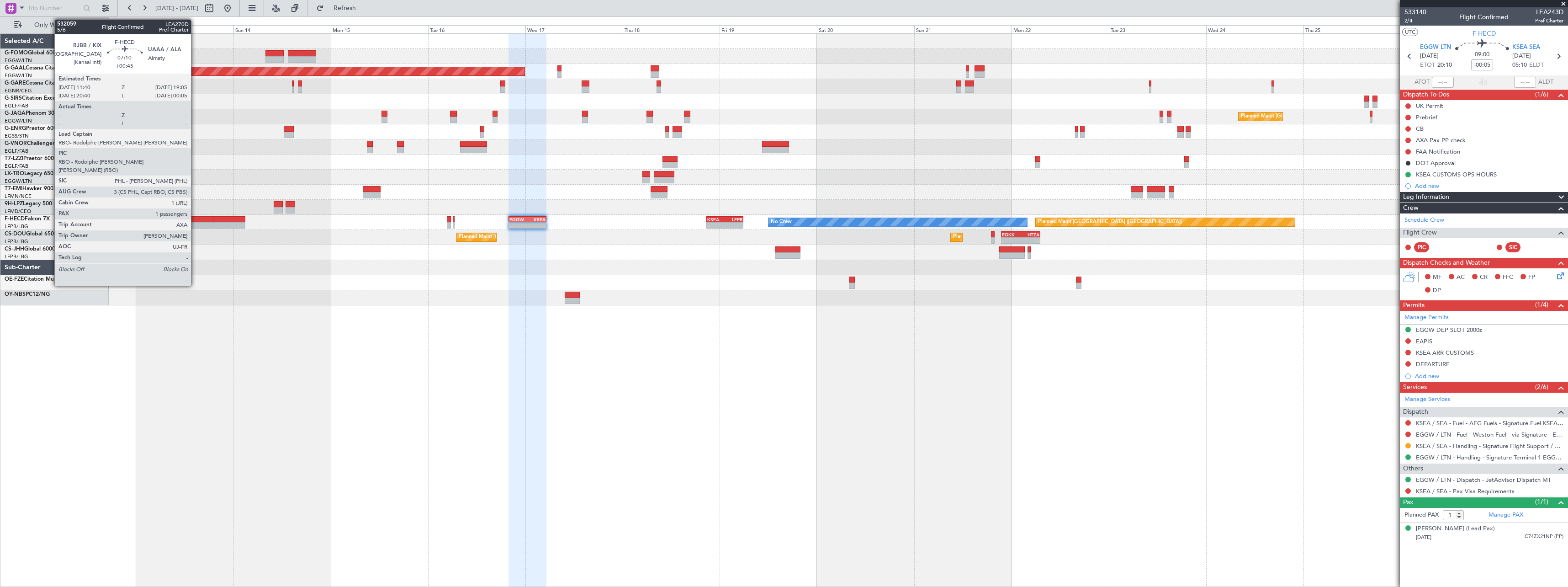
click at [195, 221] on div at bounding box center [198, 219] width 30 height 7
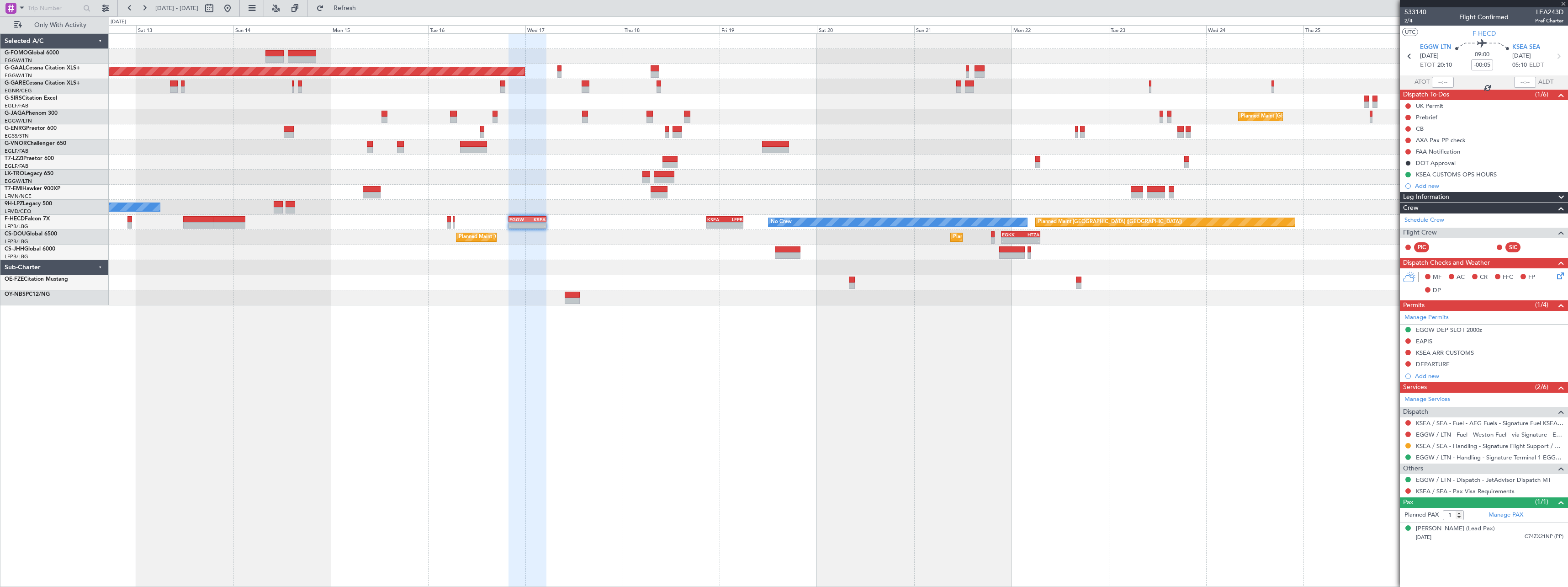
type input "+00:45"
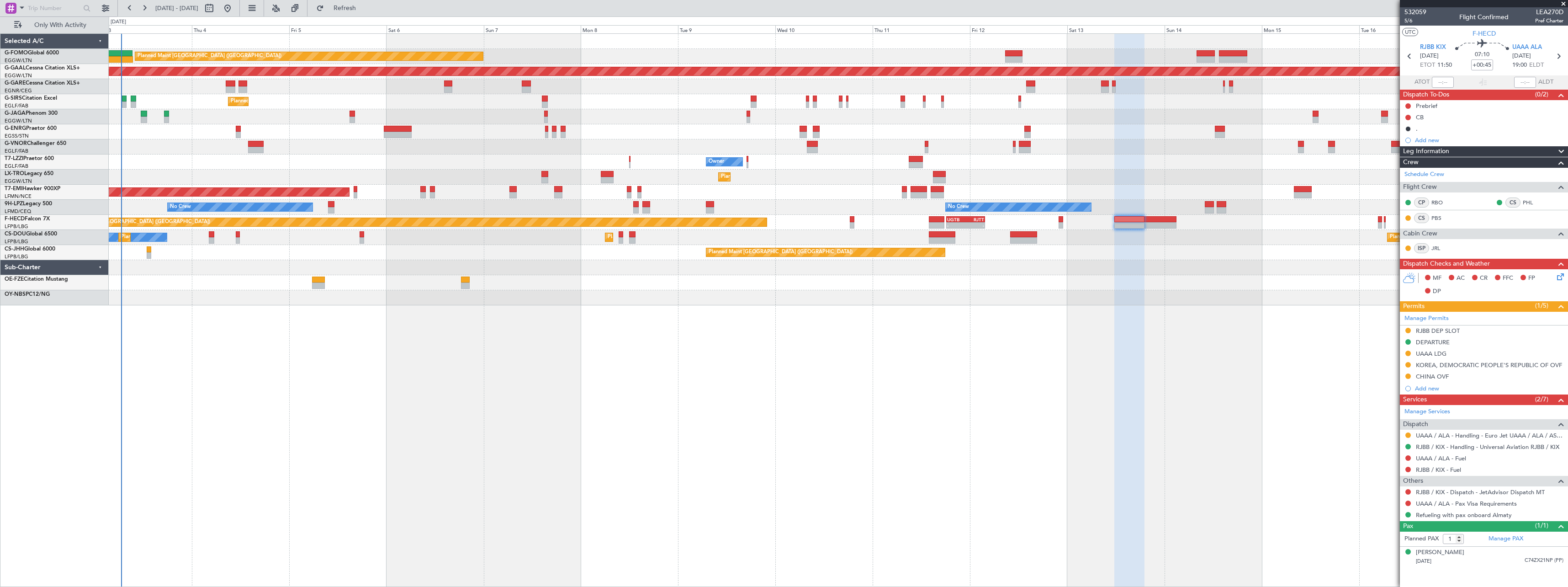
click at [1124, 396] on div at bounding box center [1130, 311] width 30 height 554
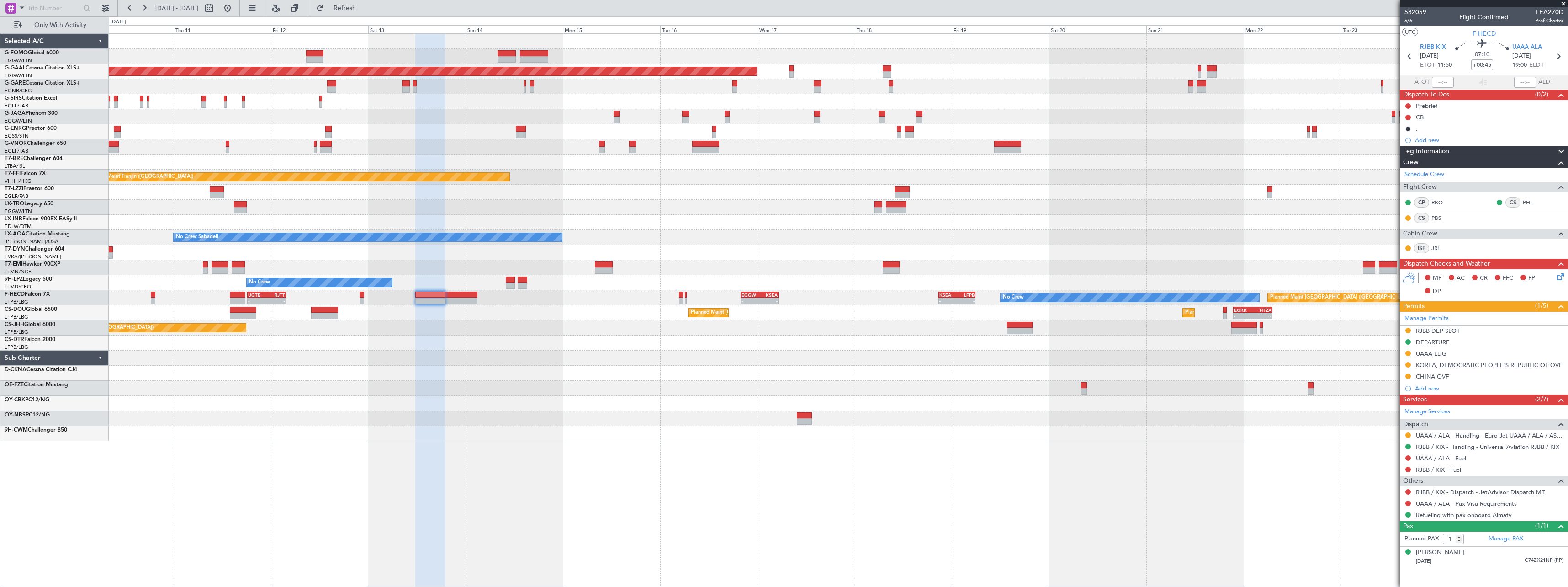
click at [318, 421] on div "Planned Maint [GEOGRAPHIC_DATA] ([GEOGRAPHIC_DATA]) Planned [GEOGRAPHIC_DATA] P…" at bounding box center [838, 237] width 1459 height 407
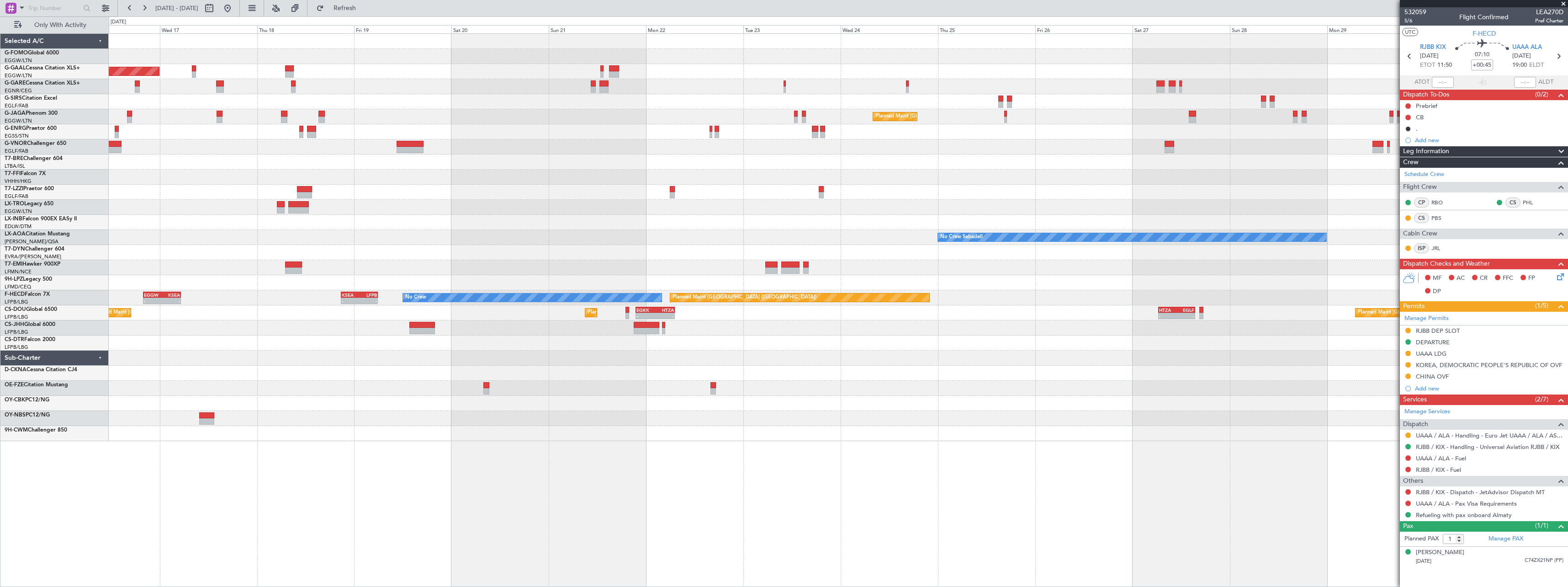
click at [315, 439] on div at bounding box center [838, 434] width 1459 height 15
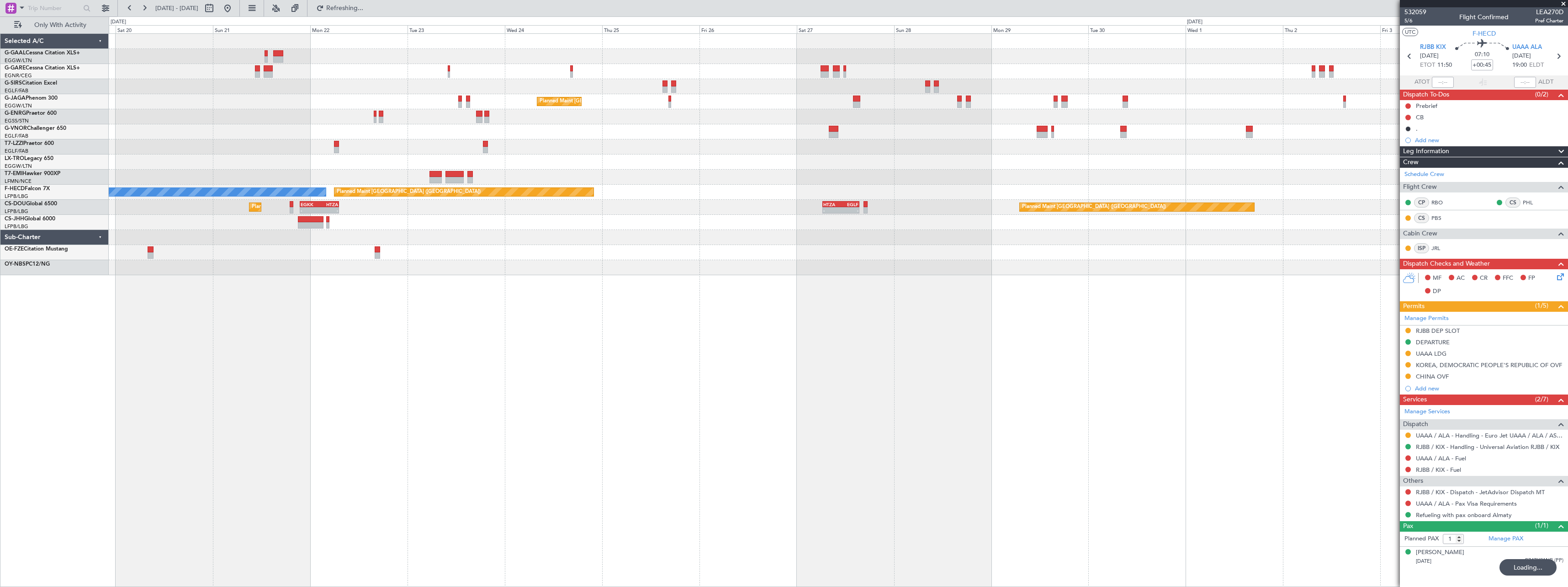
click at [72, 429] on div "Planned Maint Dusseldorf Planned Maint [GEOGRAPHIC_DATA] ([GEOGRAPHIC_DATA]) No…" at bounding box center [784, 301] width 1568 height 571
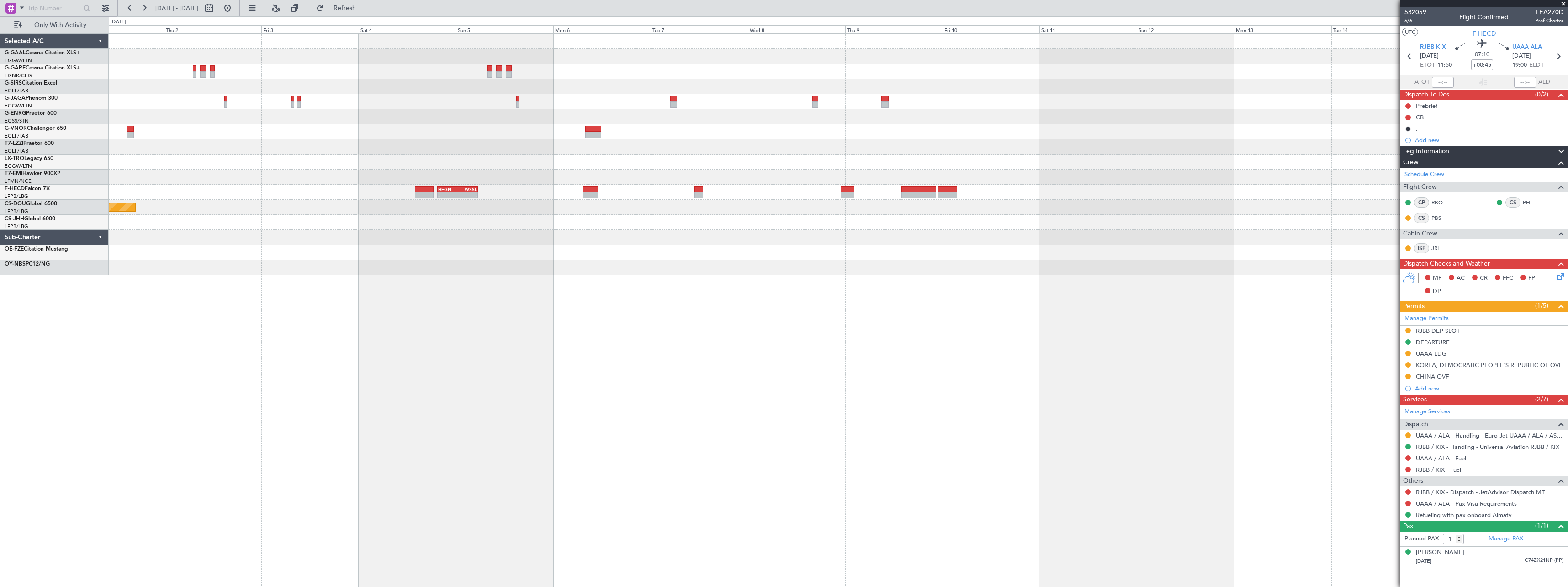
click at [151, 407] on div "- - HEGN 19:30 Z WSSL 05:25 Z Planned Maint [GEOGRAPHIC_DATA] ([GEOGRAPHIC_DATA…" at bounding box center [838, 310] width 1459 height 554
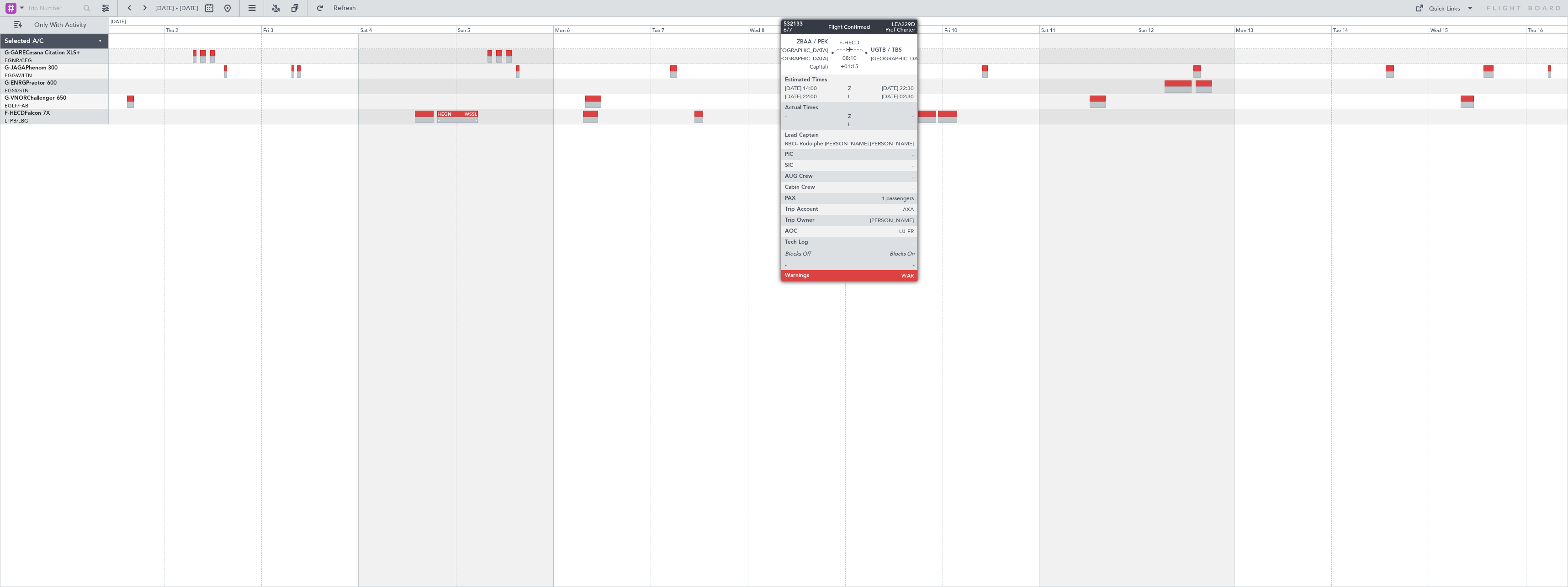
click at [922, 113] on div at bounding box center [919, 114] width 35 height 7
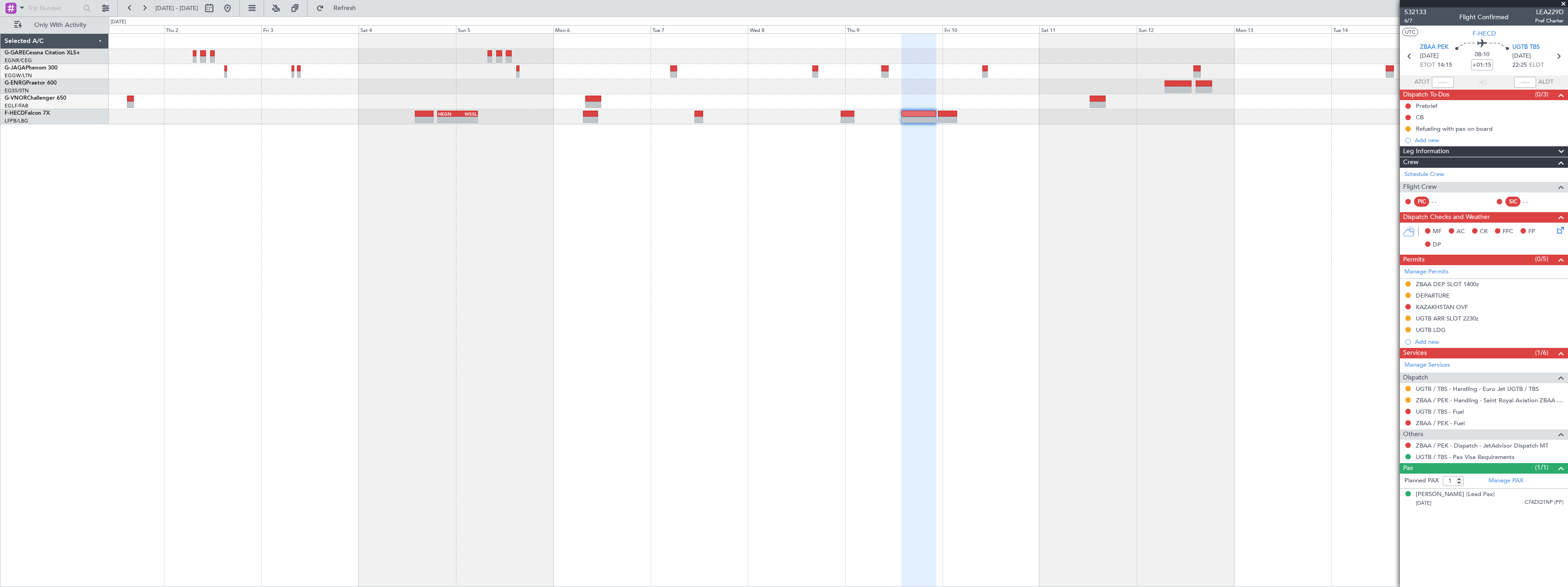
click at [1449, 149] on span "Leg Information" at bounding box center [1426, 151] width 46 height 10
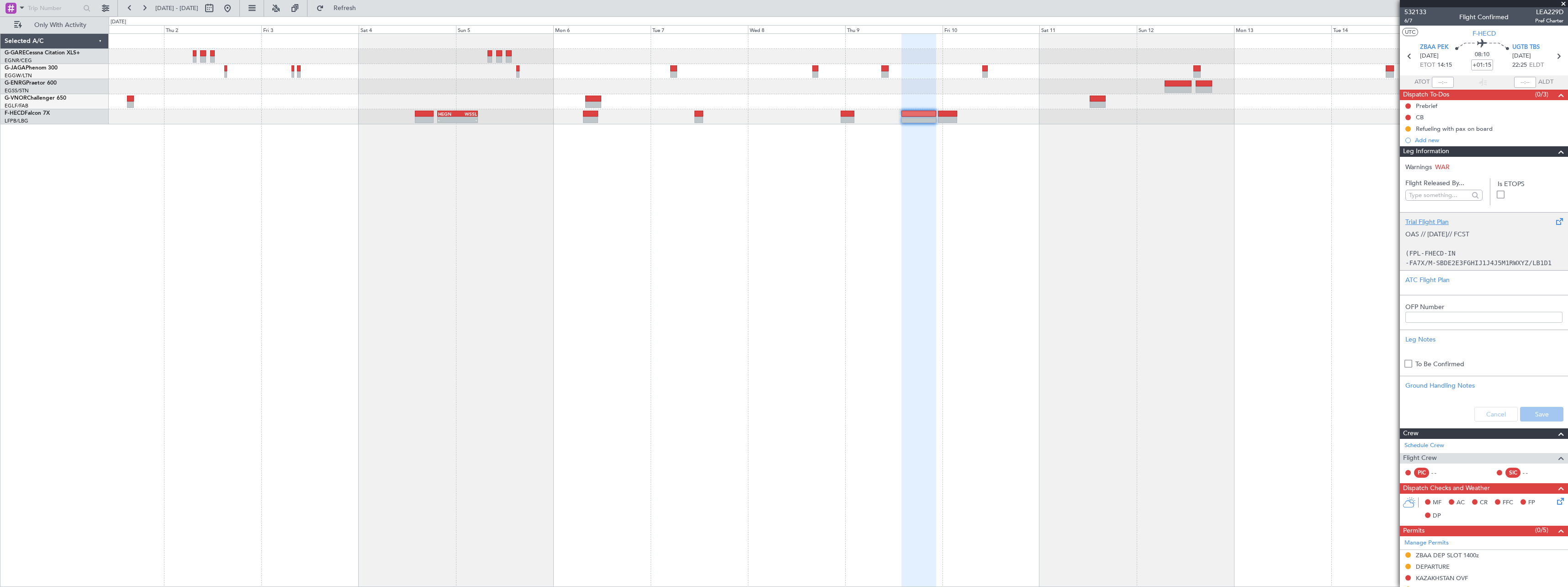
click at [1446, 254] on code "(FPL-FHECD-IN" at bounding box center [1430, 253] width 51 height 7
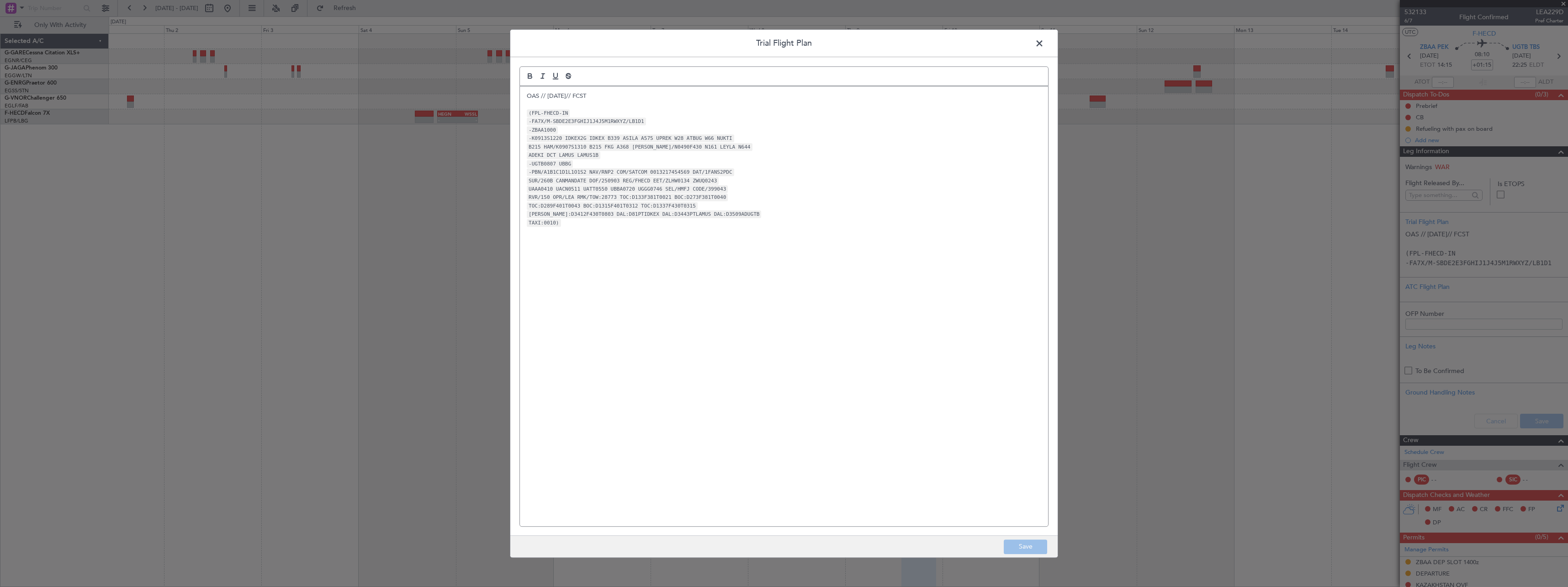
click at [1044, 41] on span at bounding box center [1044, 46] width 0 height 18
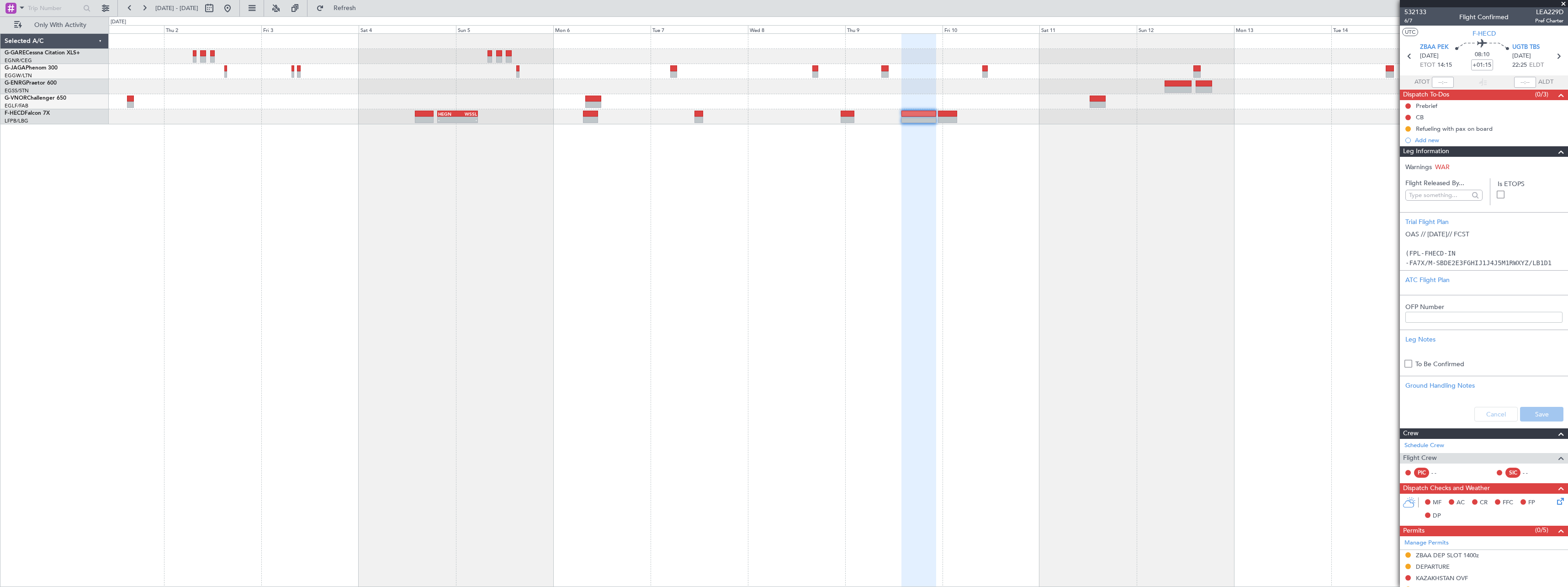
click at [1446, 152] on span "Leg Information" at bounding box center [1426, 151] width 46 height 10
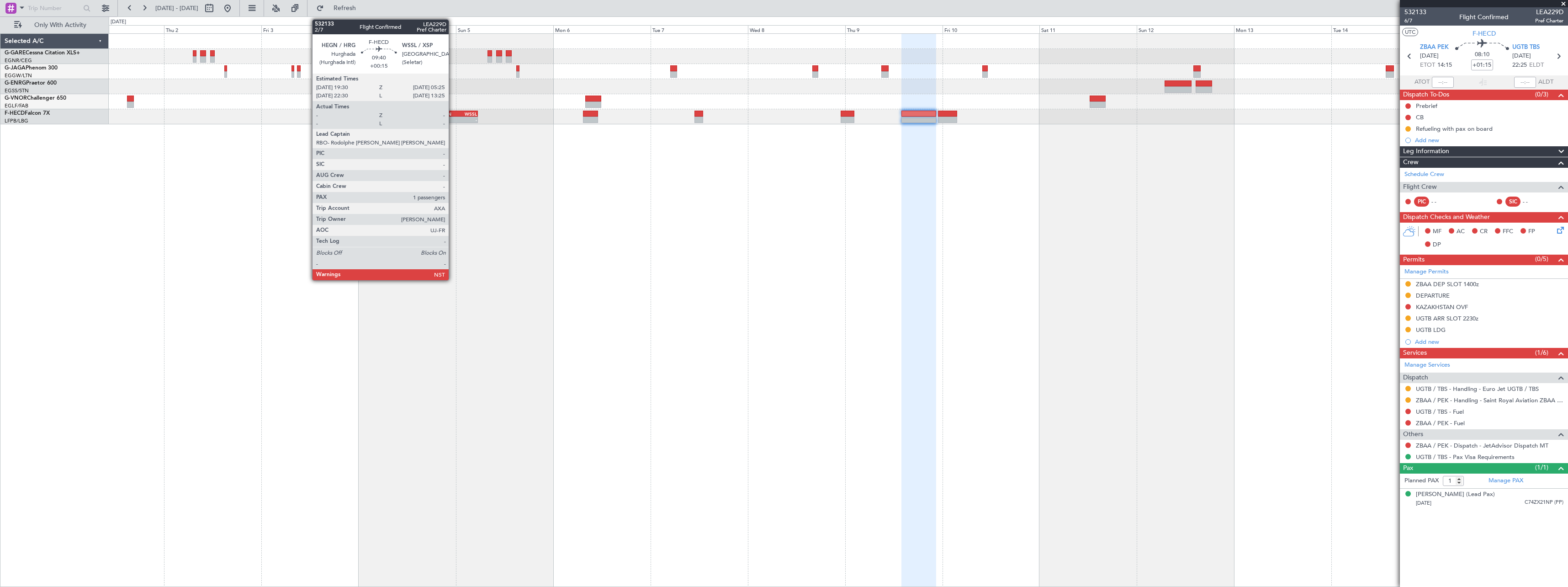
click at [453, 113] on div "HEGN" at bounding box center [448, 113] width 19 height 5
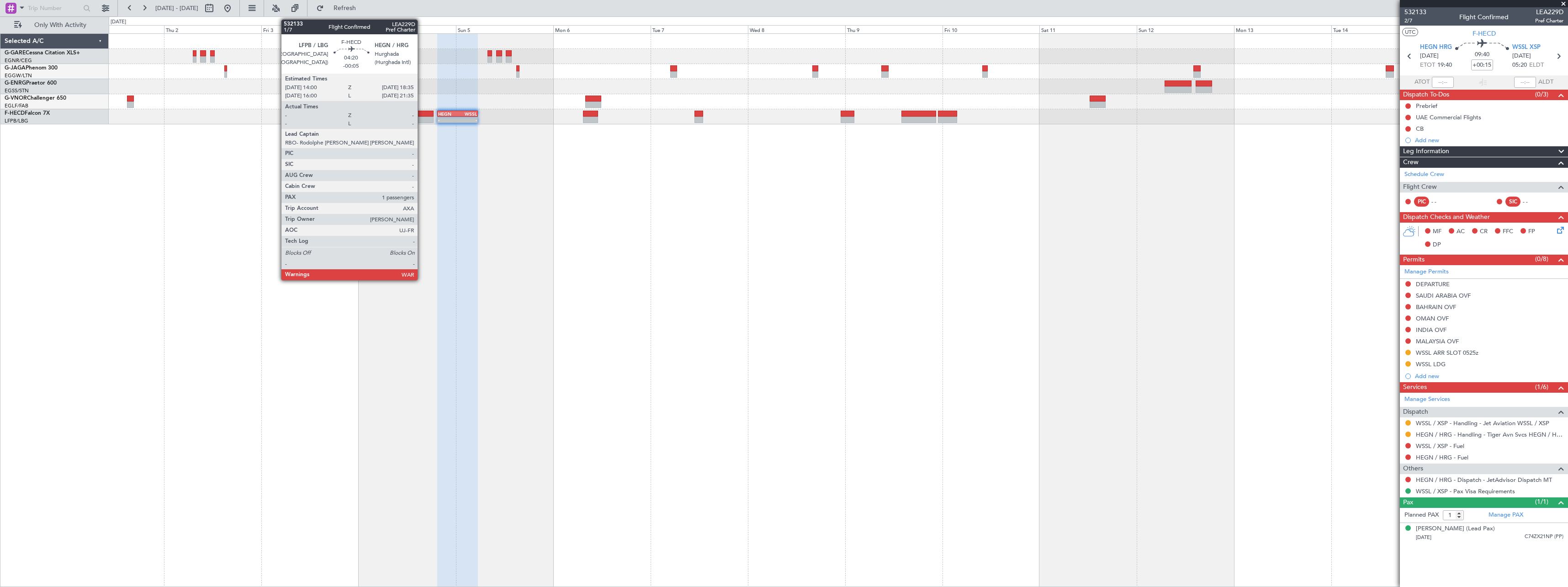
click at [422, 116] on div at bounding box center [424, 119] width 19 height 7
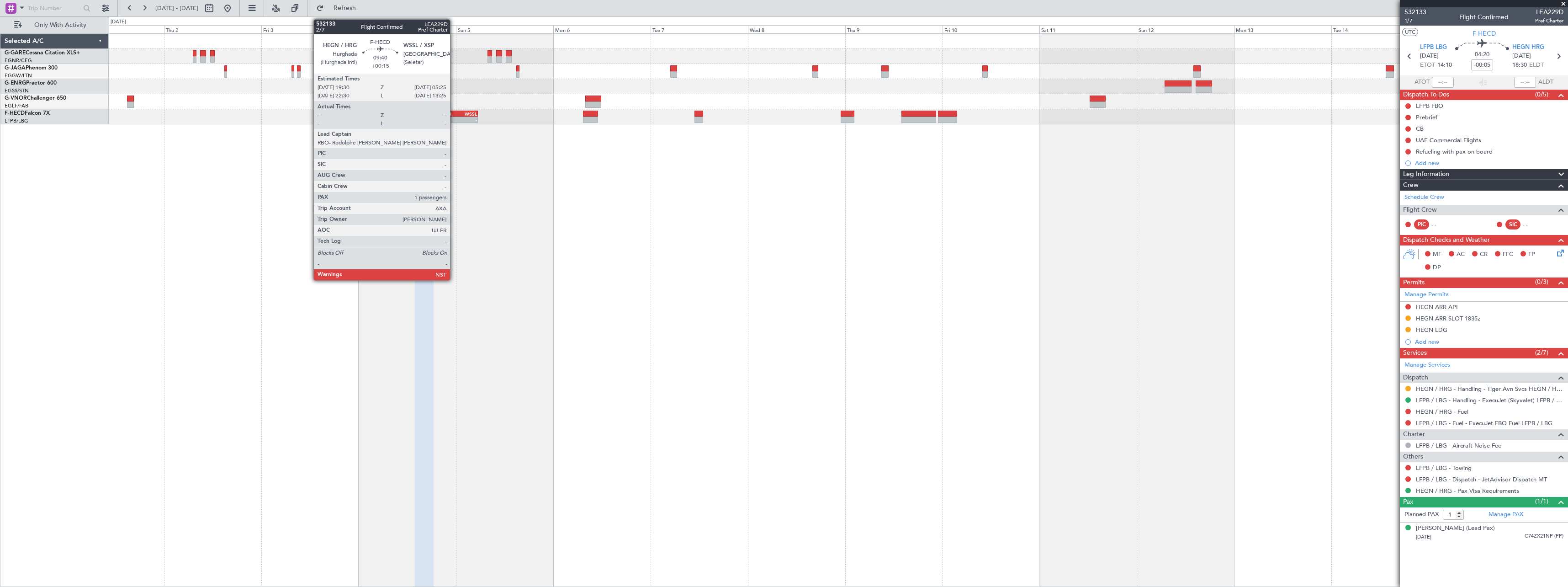
click at [454, 116] on div "HEGN" at bounding box center [448, 113] width 19 height 5
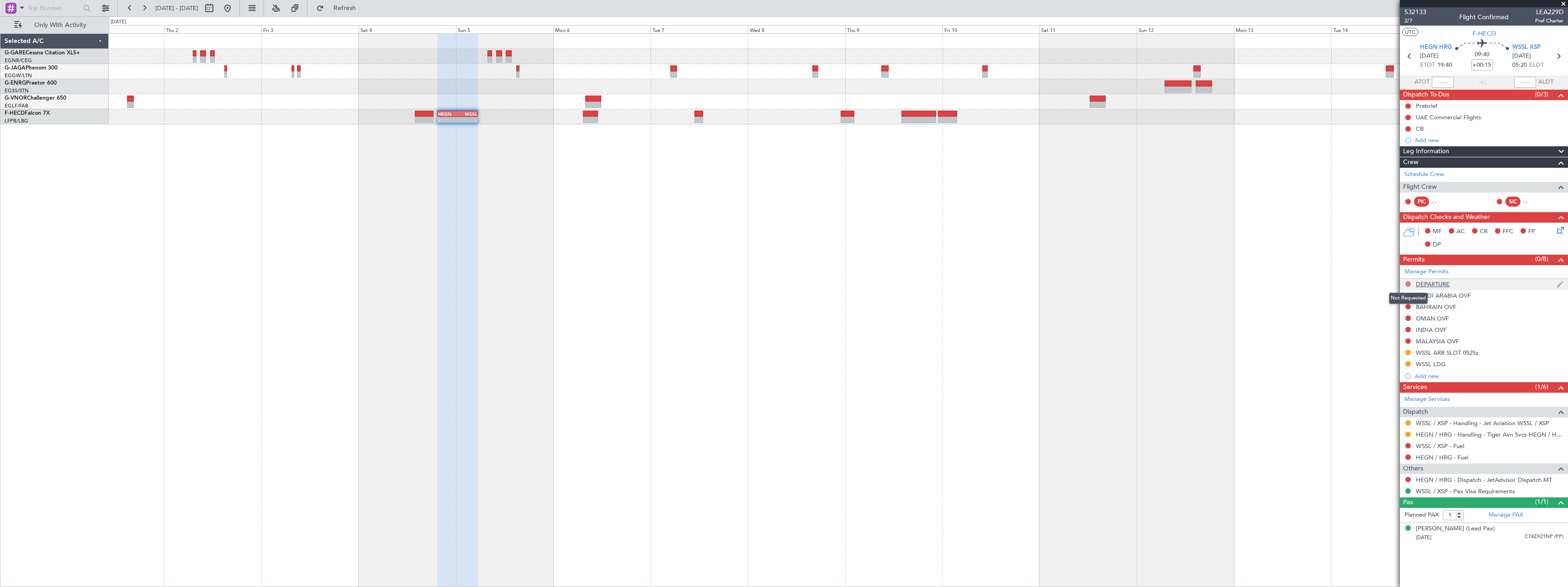
click at [1410, 283] on button at bounding box center [1408, 284] width 5 height 5
click at [1386, 325] on span "Requested" at bounding box center [1382, 324] width 29 height 9
click at [1472, 153] on div "Leg Information" at bounding box center [1484, 151] width 168 height 10
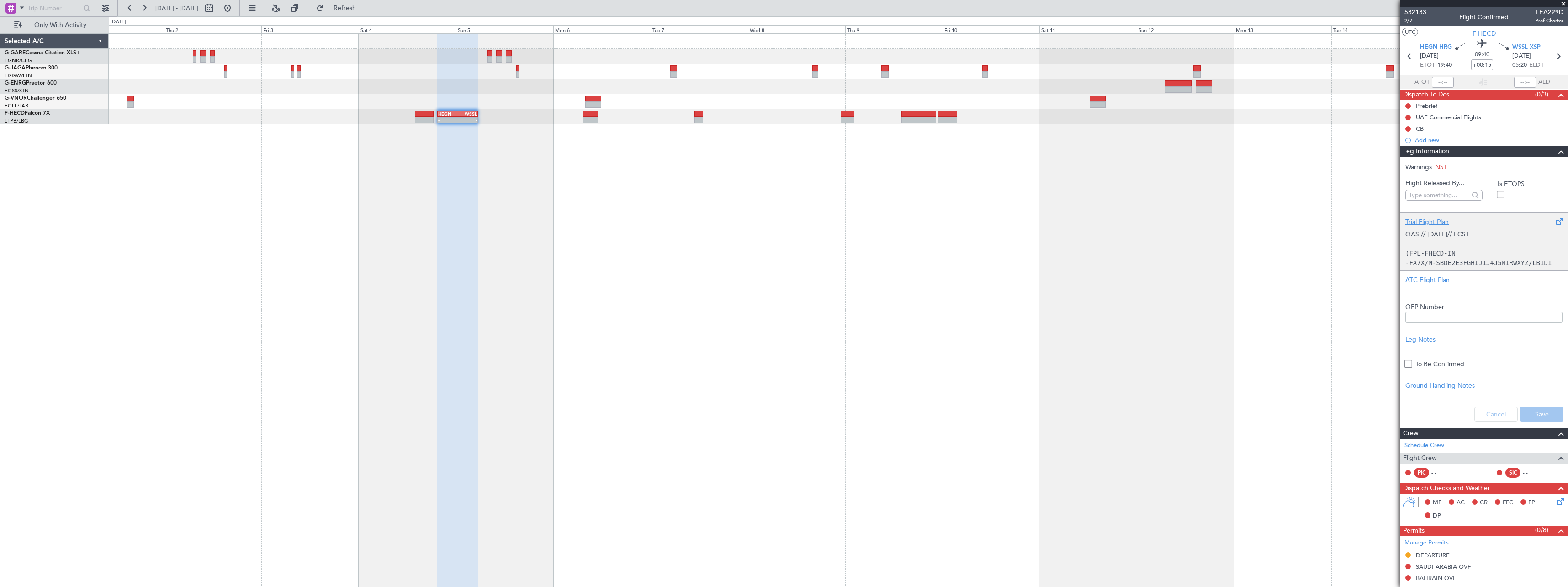
click at [1465, 243] on div "OAS // [DATE]// FCST (FPL-FHECD-IN -FA7X/M-SBDE2E3FGHIJ1J4J5M1RWXYZ/LB1D1 -HEGN…" at bounding box center [1484, 246] width 157 height 39
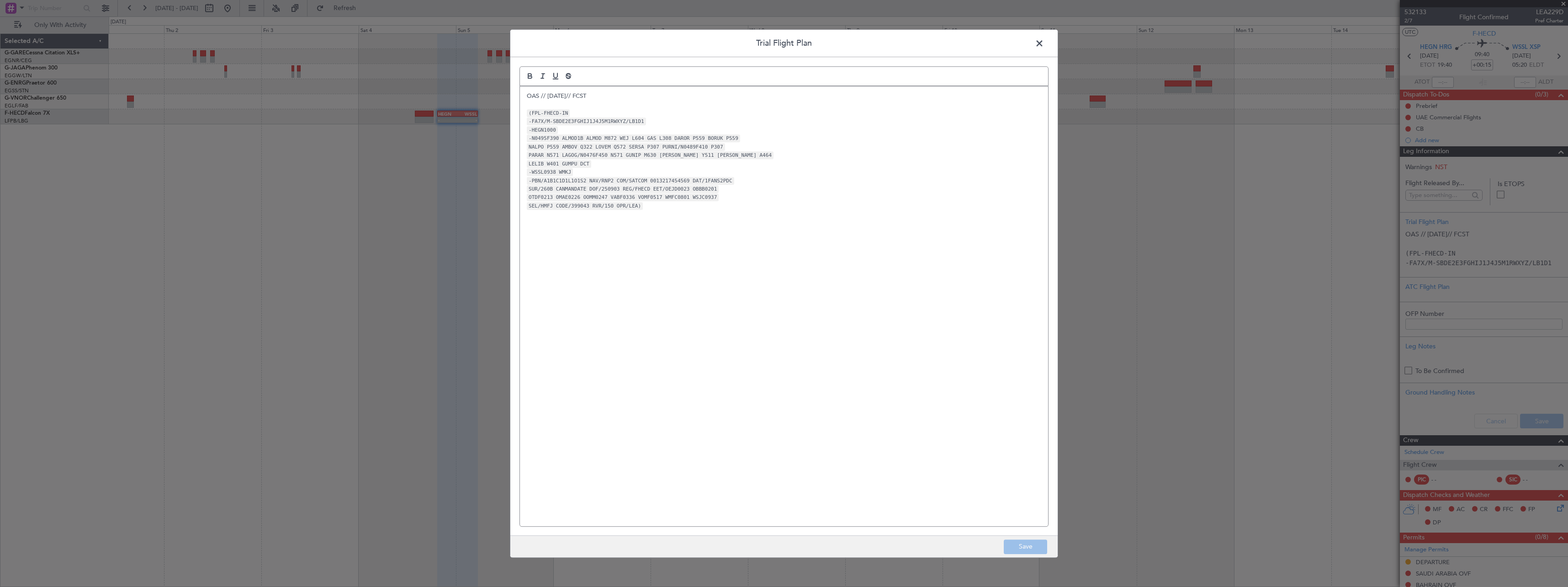
click at [1044, 42] on span at bounding box center [1044, 46] width 0 height 18
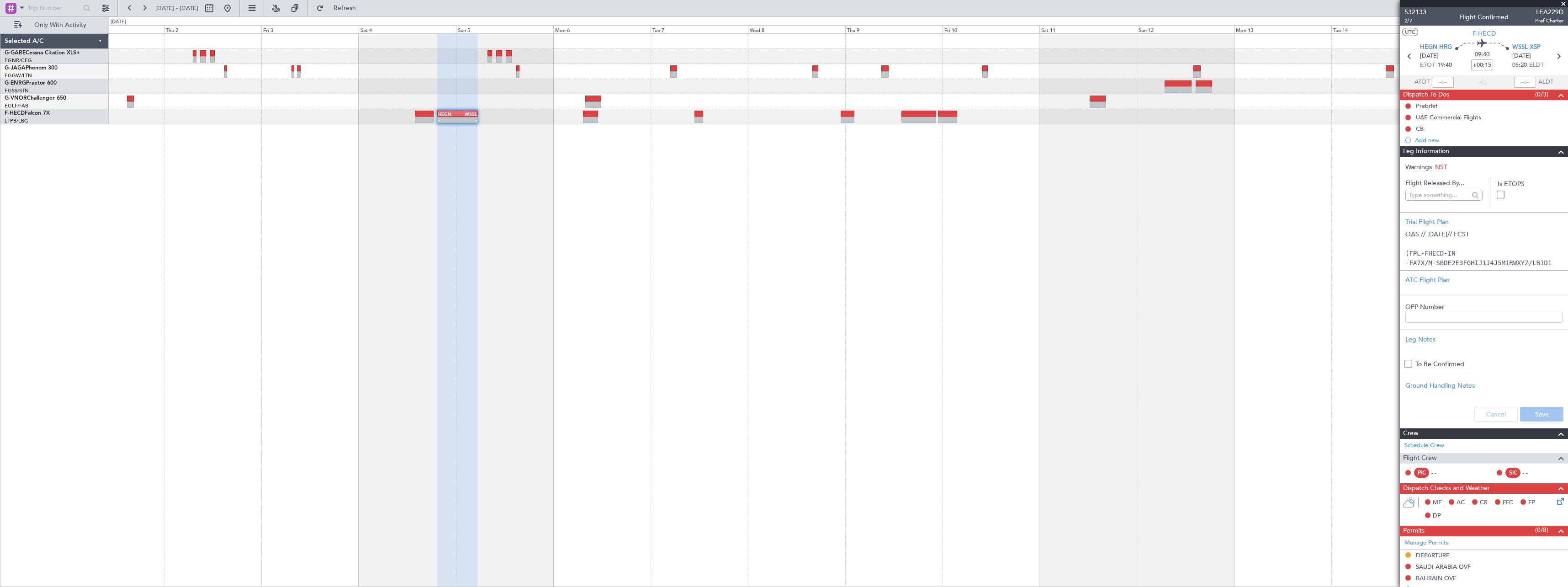
click at [1455, 151] on div "Leg Information" at bounding box center [1484, 151] width 168 height 10
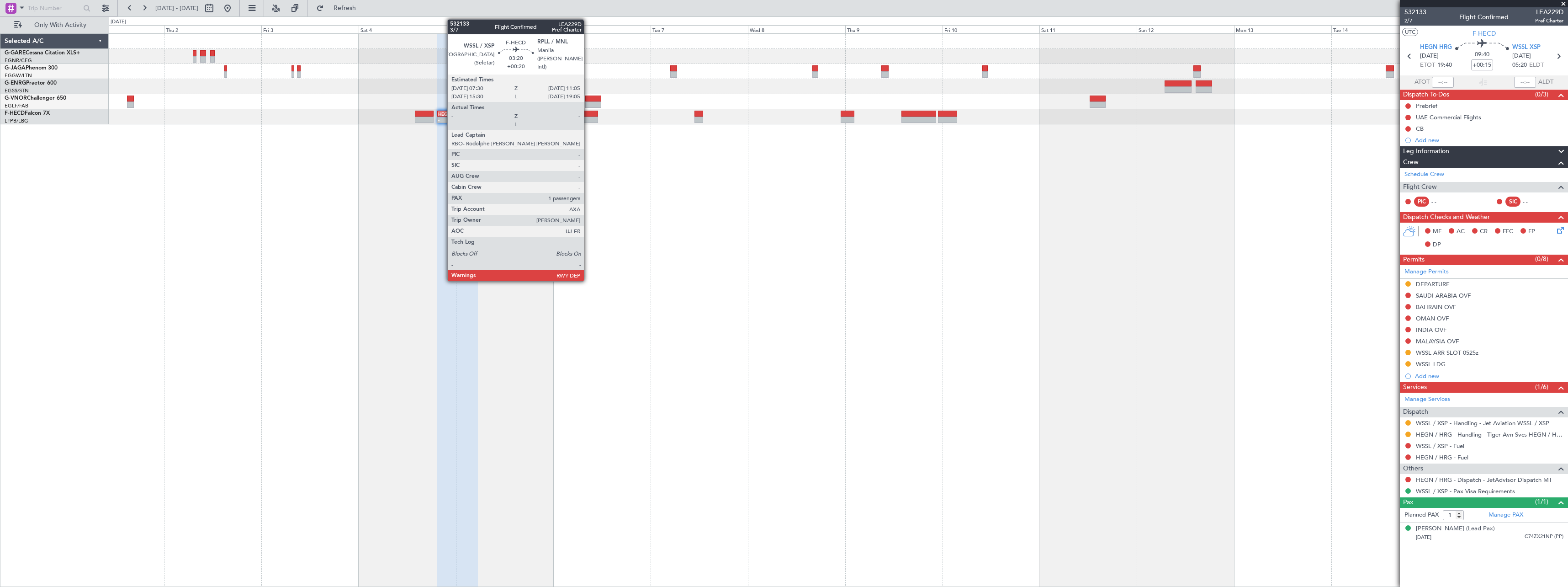
click at [588, 114] on div at bounding box center [590, 114] width 15 height 7
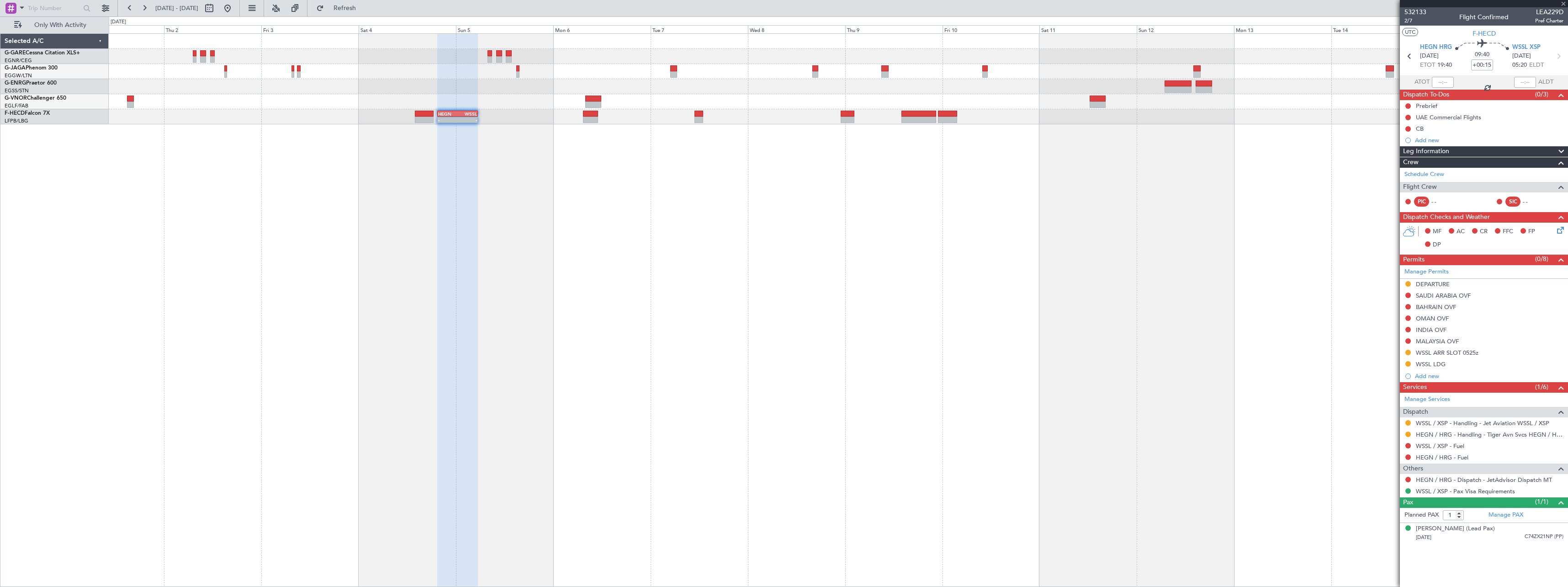
type input "+00:20"
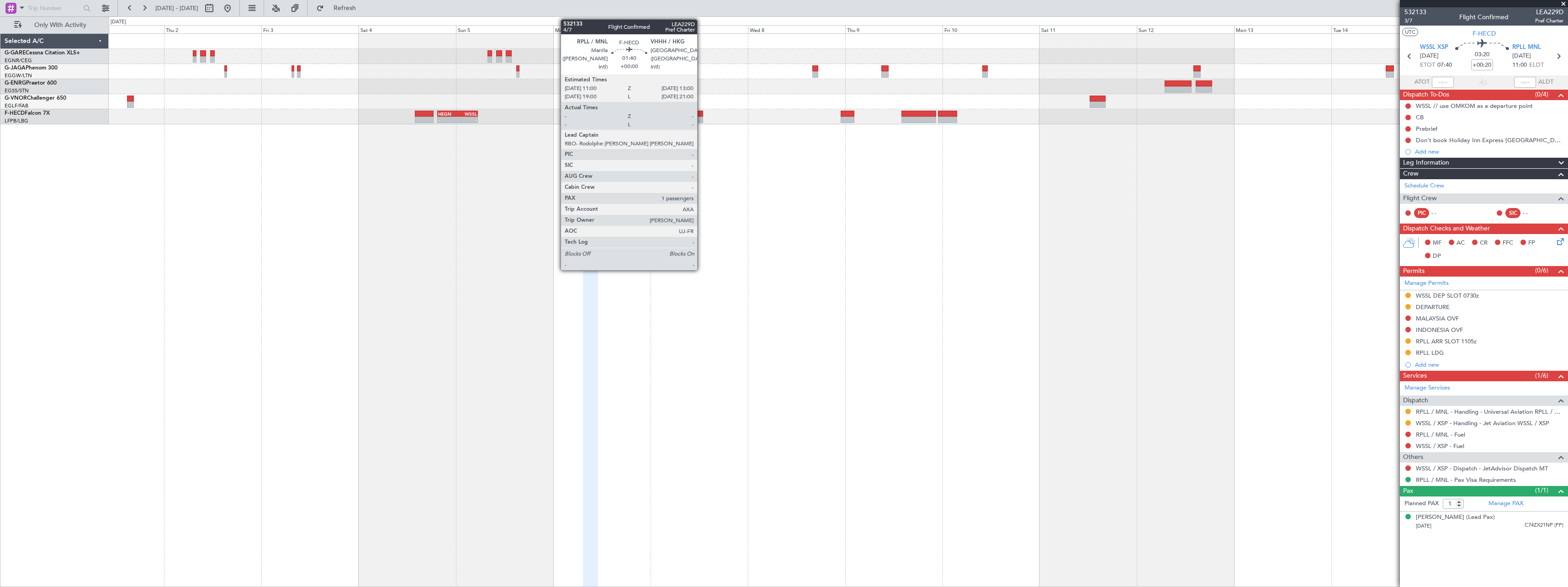
click at [701, 116] on div at bounding box center [699, 119] width 9 height 7
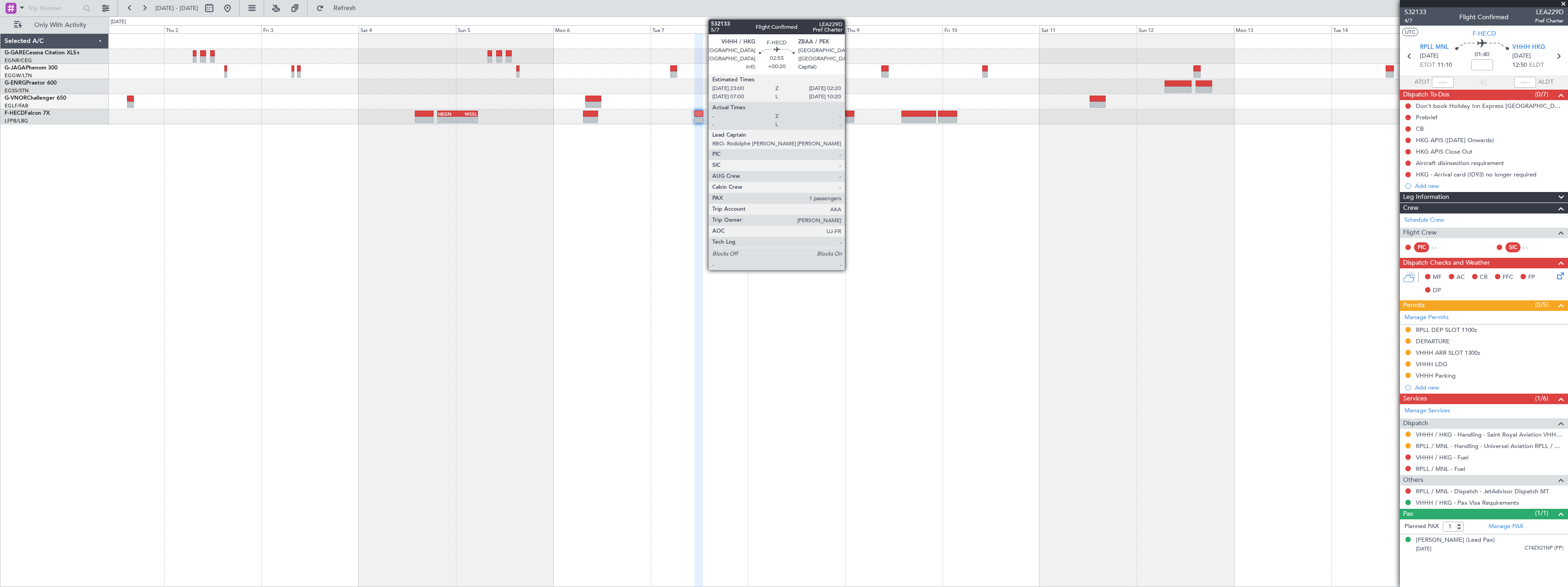
click at [849, 115] on div at bounding box center [847, 114] width 14 height 7
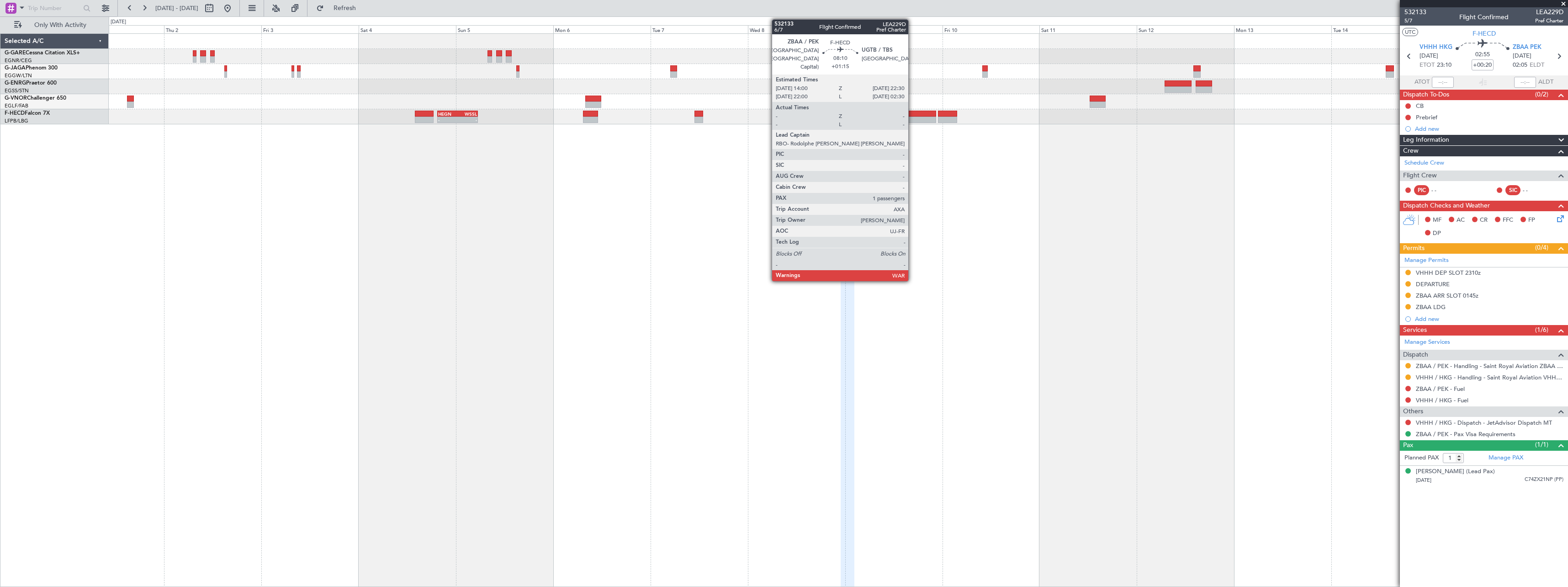
click at [912, 114] on div at bounding box center [919, 114] width 35 height 7
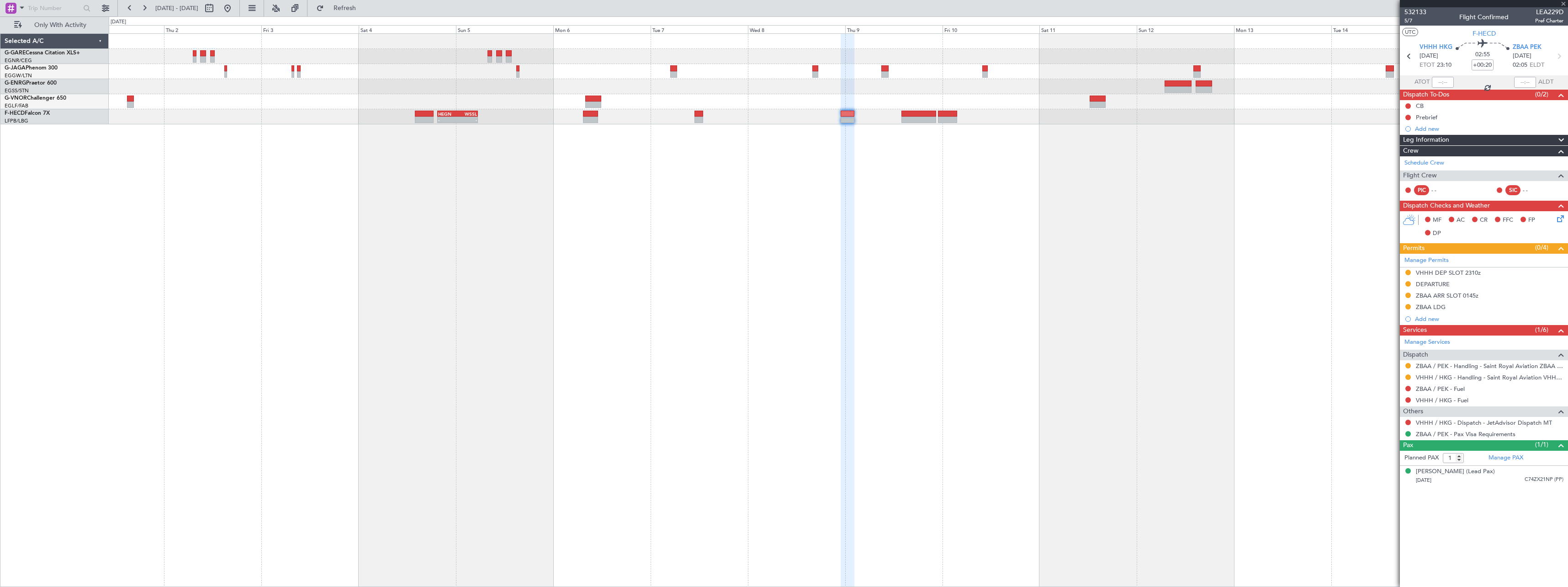
type input "+01:15"
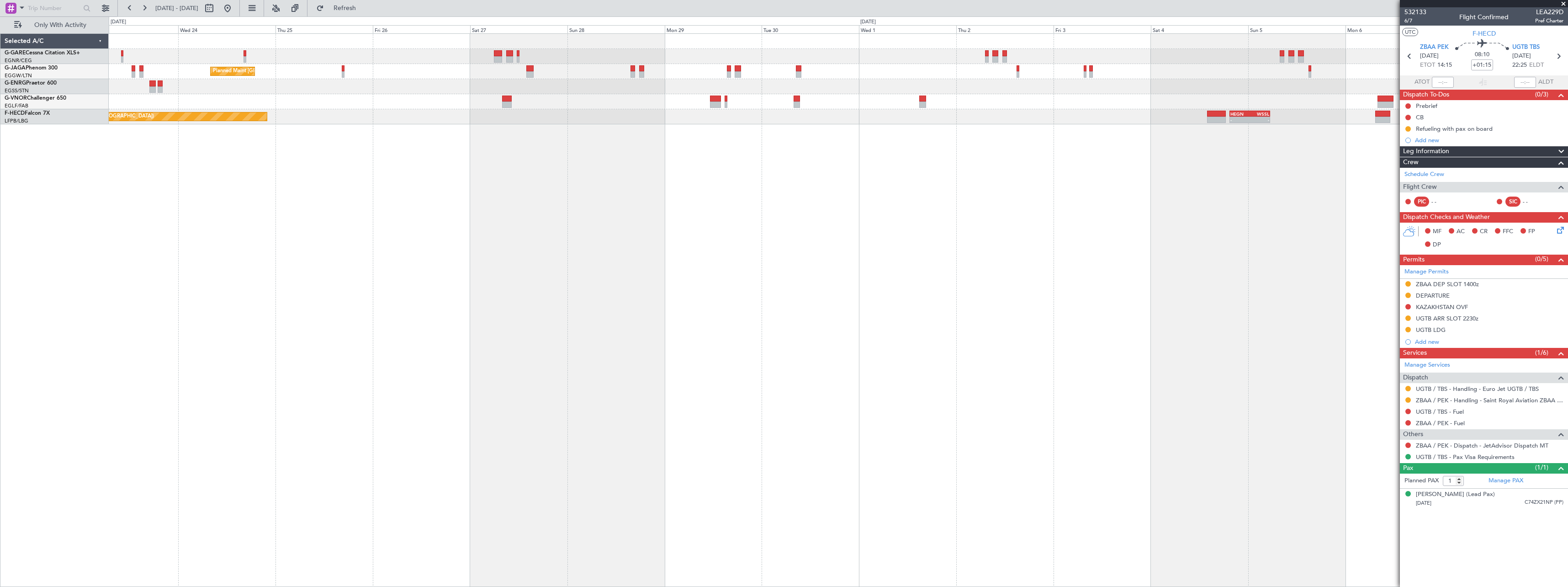
click at [1115, 334] on div "Planned Maint [GEOGRAPHIC_DATA] ([GEOGRAPHIC_DATA]) - - HEGN 19:30 Z WSSL 05:25…" at bounding box center [838, 310] width 1459 height 554
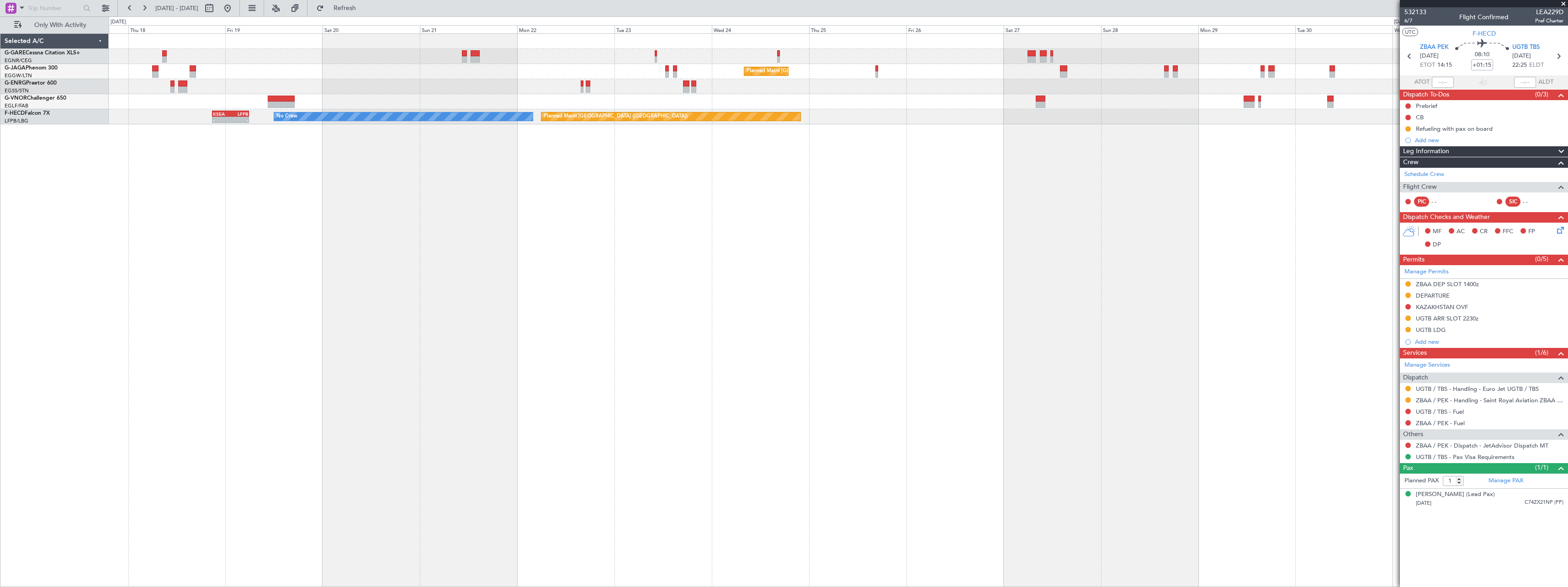
click at [1003, 311] on div "Planned Maint [GEOGRAPHIC_DATA] ([GEOGRAPHIC_DATA]) Planned Maint [GEOGRAPHIC_D…" at bounding box center [838, 310] width 1459 height 554
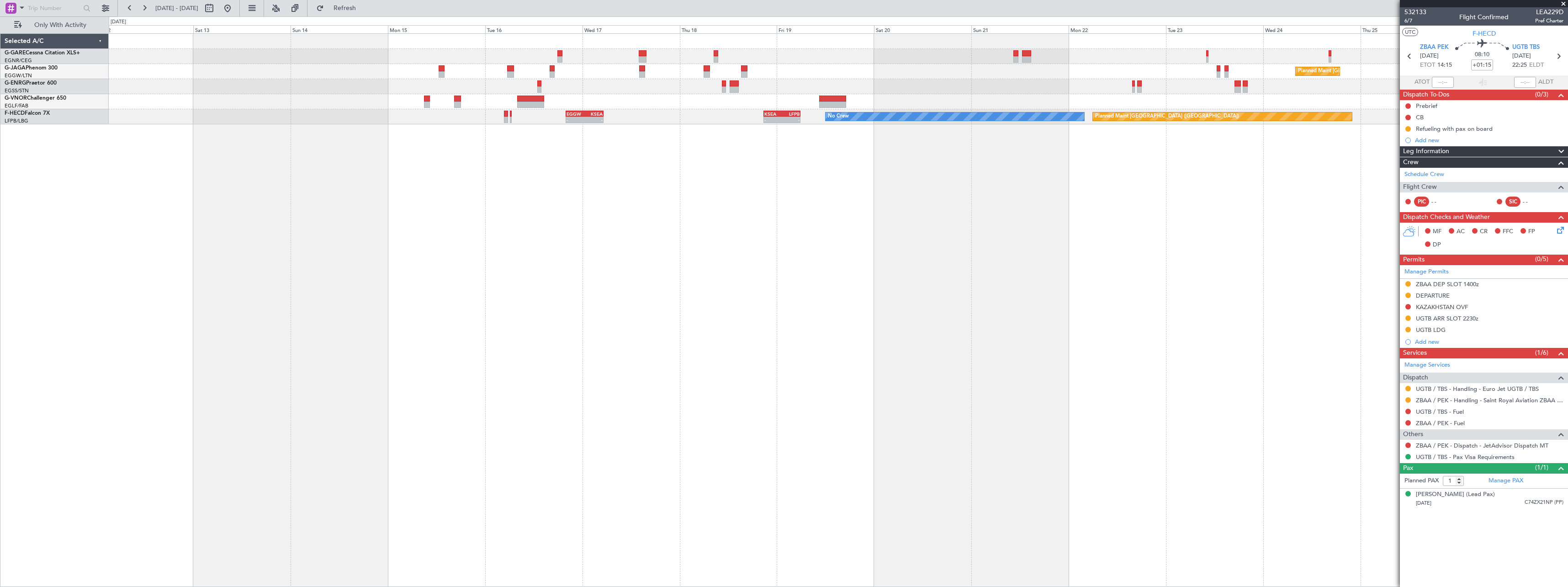
click at [903, 317] on div "Planned Maint [GEOGRAPHIC_DATA] ([GEOGRAPHIC_DATA]) Planned Maint [GEOGRAPHIC_D…" at bounding box center [838, 310] width 1459 height 554
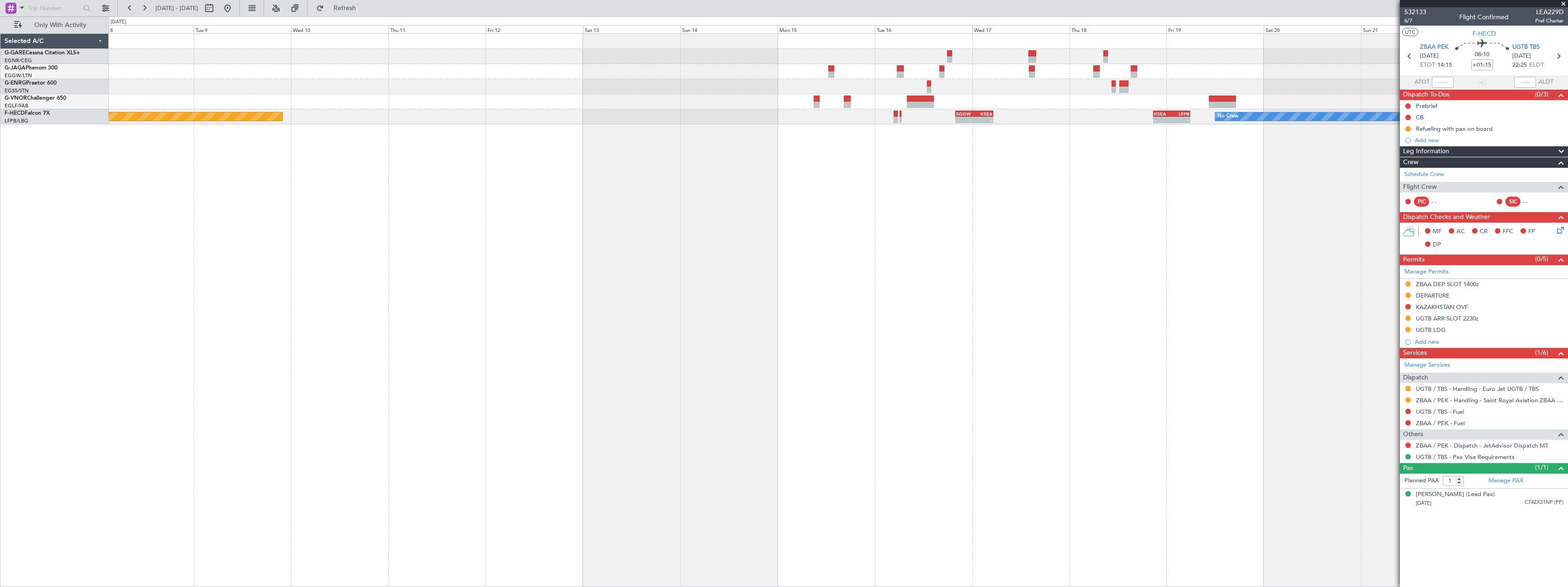
click at [780, 328] on div "Planned Maint [GEOGRAPHIC_DATA] ([GEOGRAPHIC_DATA]) Planned Maint [GEOGRAPHIC_D…" at bounding box center [838, 310] width 1459 height 554
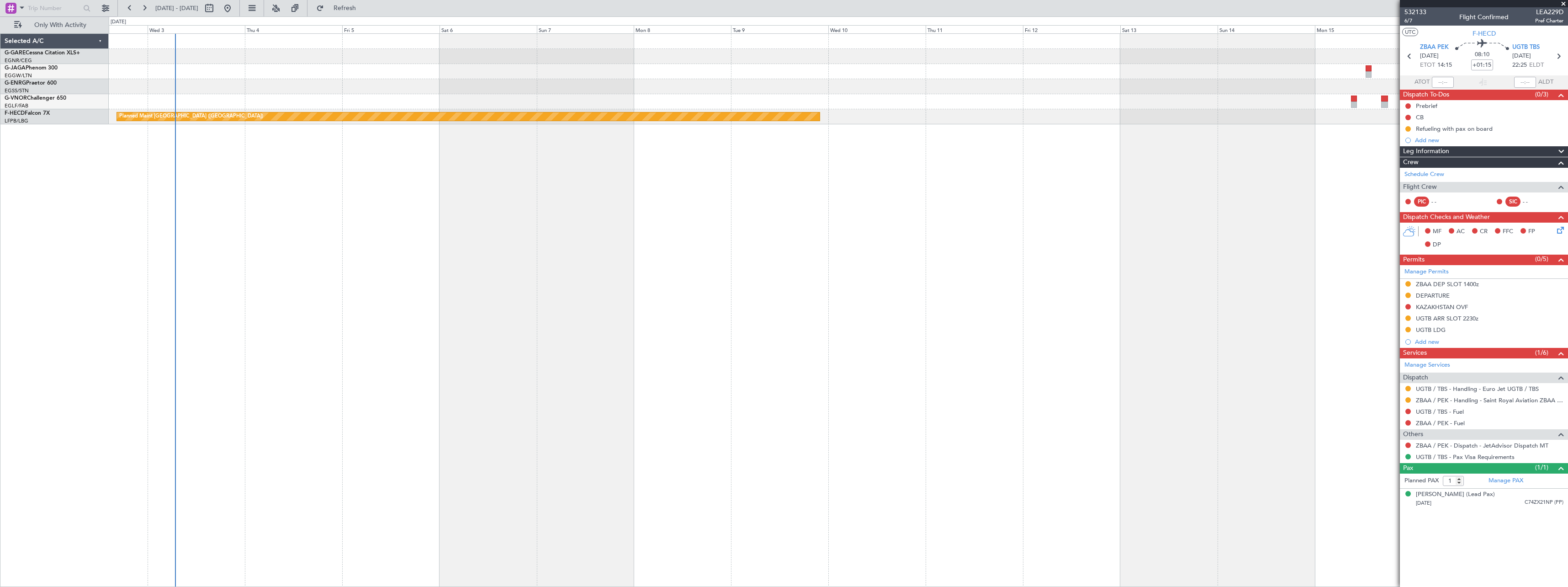
click at [846, 329] on div "Owner Ibiza EGGW 20:00 Z KSEA 05:15 Z - - Planned Maint [GEOGRAPHIC_DATA] ([GEO…" at bounding box center [838, 310] width 1459 height 554
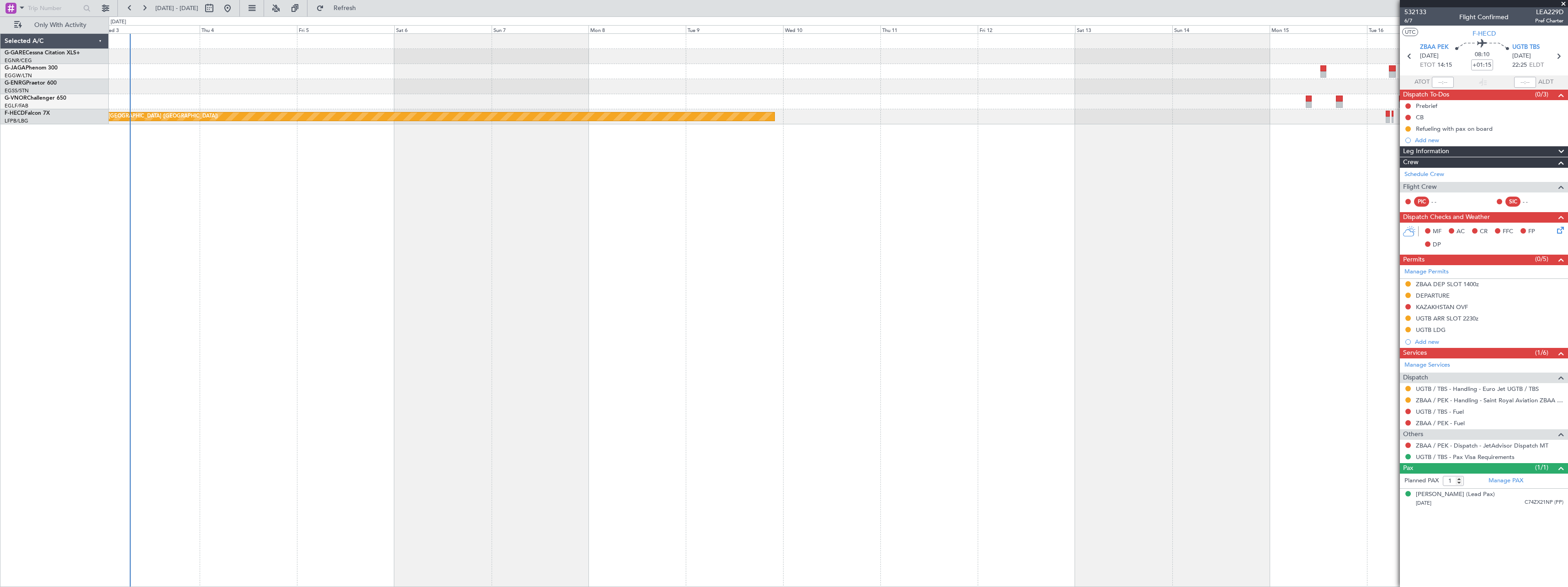
click at [703, 332] on div "Owner Ibiza EGGW 20:00 Z KSEA 05:15 Z - - Planned Maint [GEOGRAPHIC_DATA] ([GEO…" at bounding box center [838, 310] width 1459 height 554
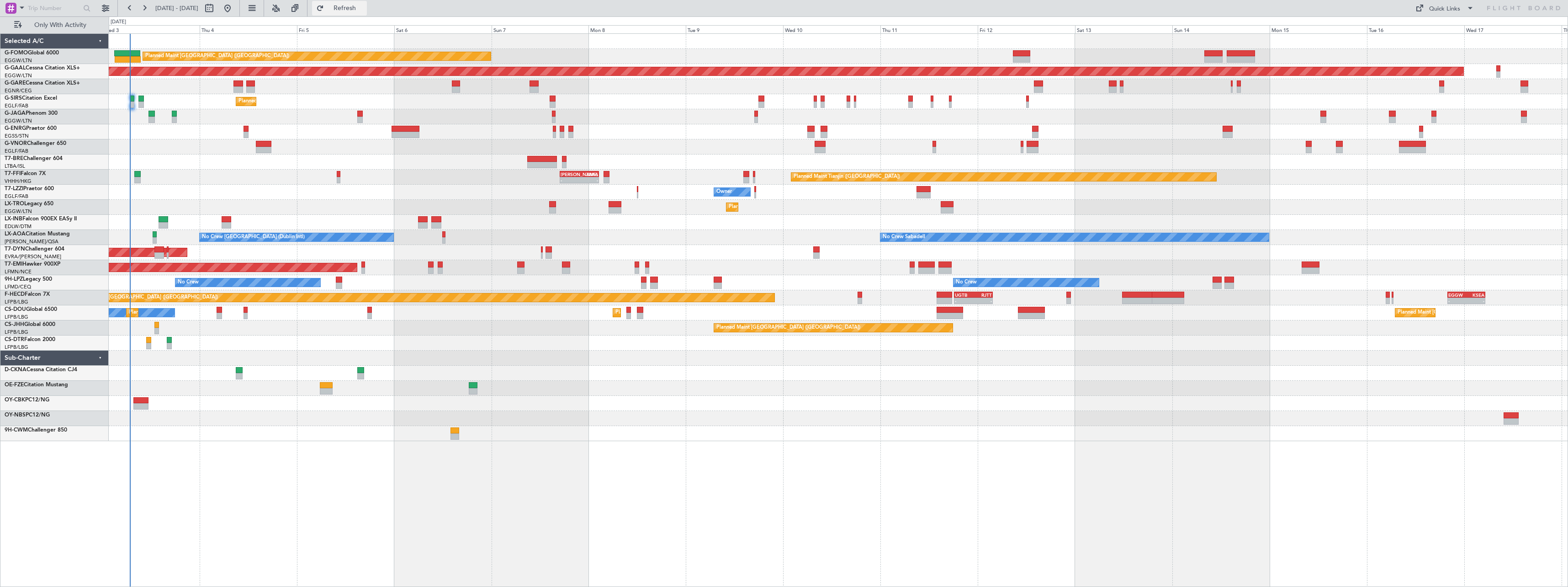
click at [364, 9] on span "Refresh" at bounding box center [345, 8] width 38 height 7
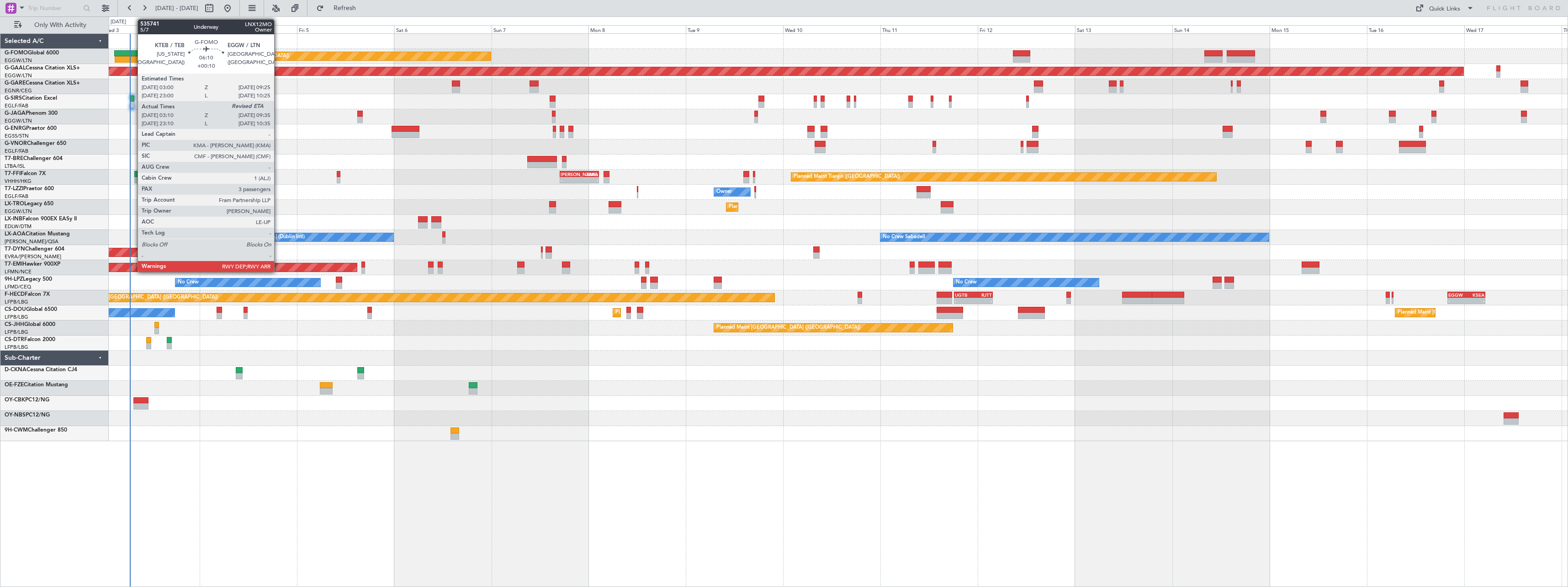
click at [133, 58] on div at bounding box center [127, 59] width 26 height 7
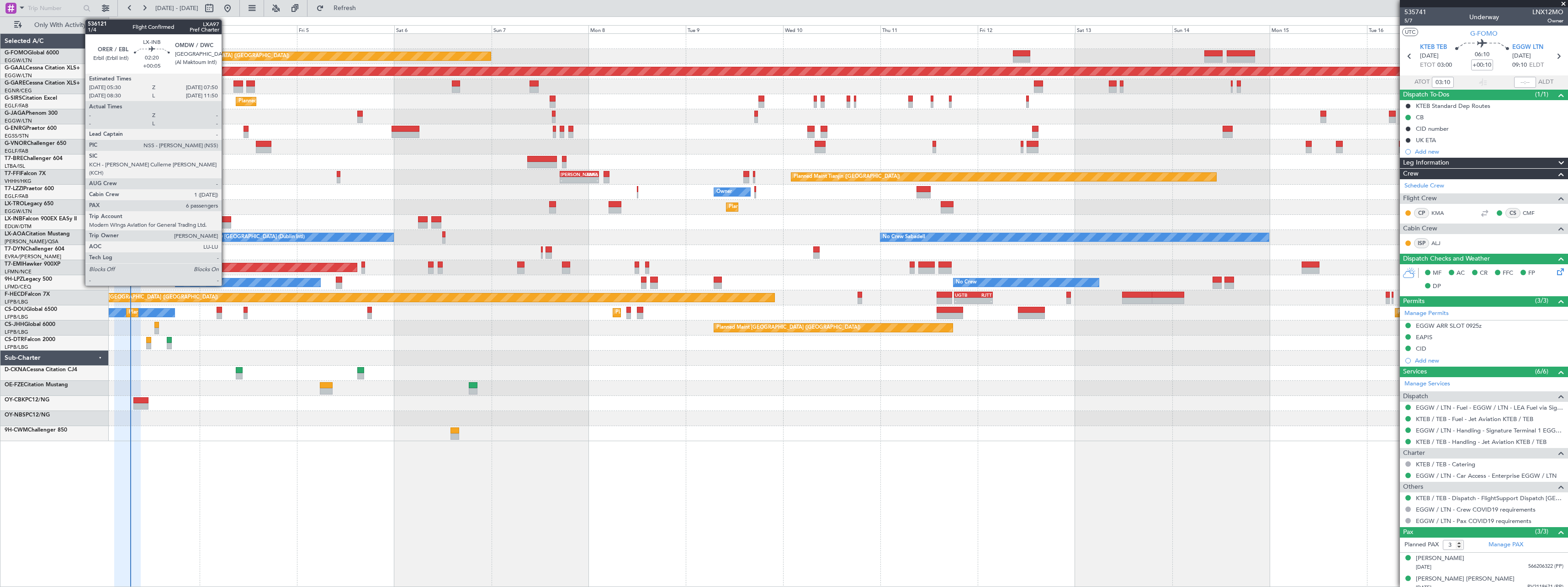
click at [226, 219] on div at bounding box center [226, 219] width 10 height 7
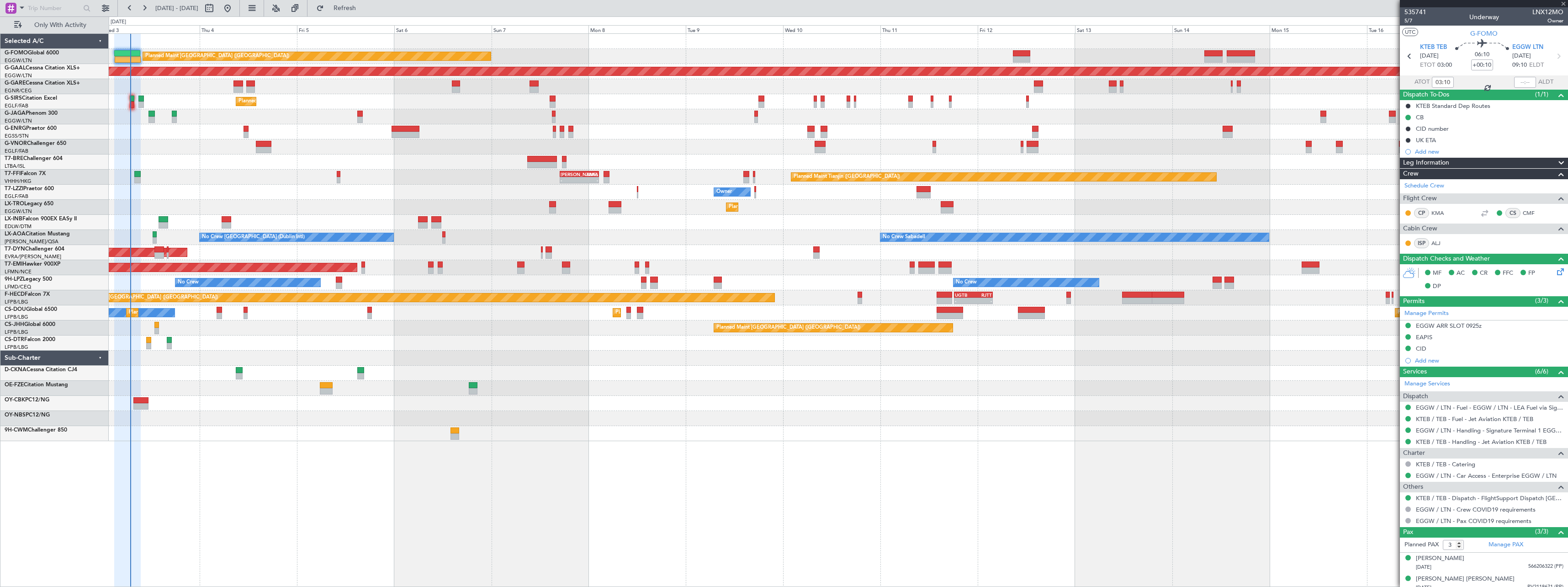
type input "+00:05"
type input "6"
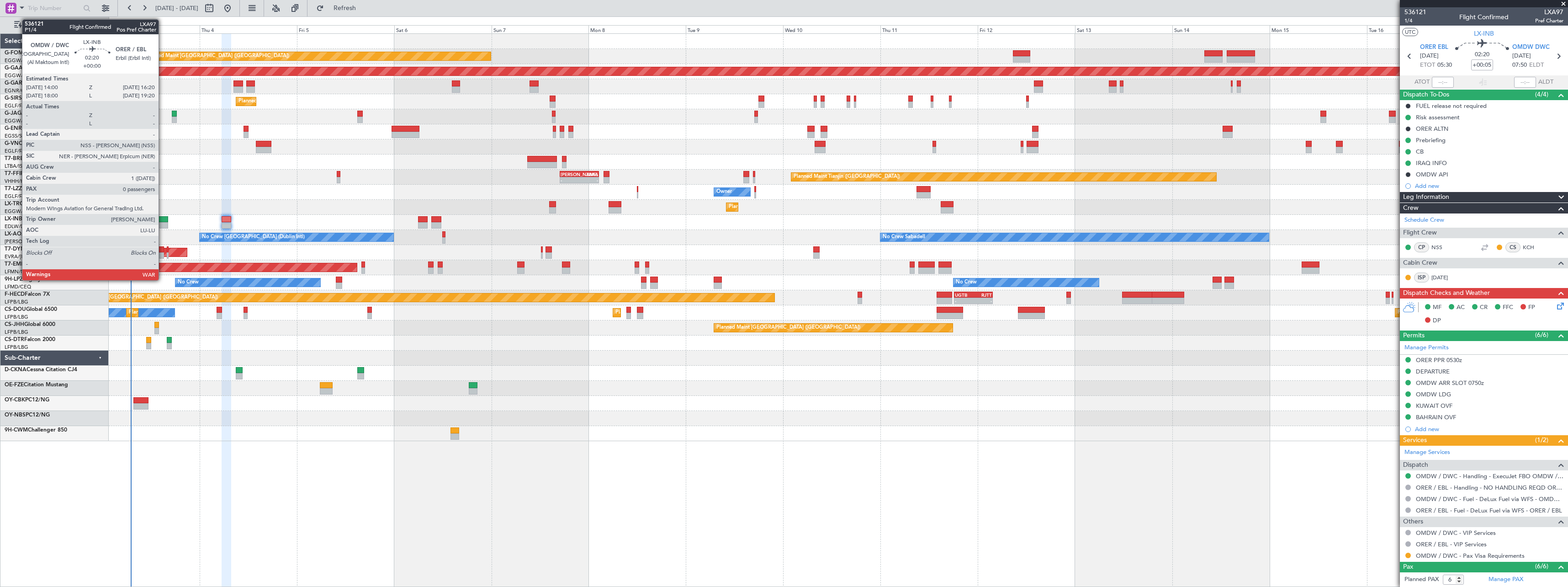
click at [163, 219] on div at bounding box center [163, 219] width 10 height 7
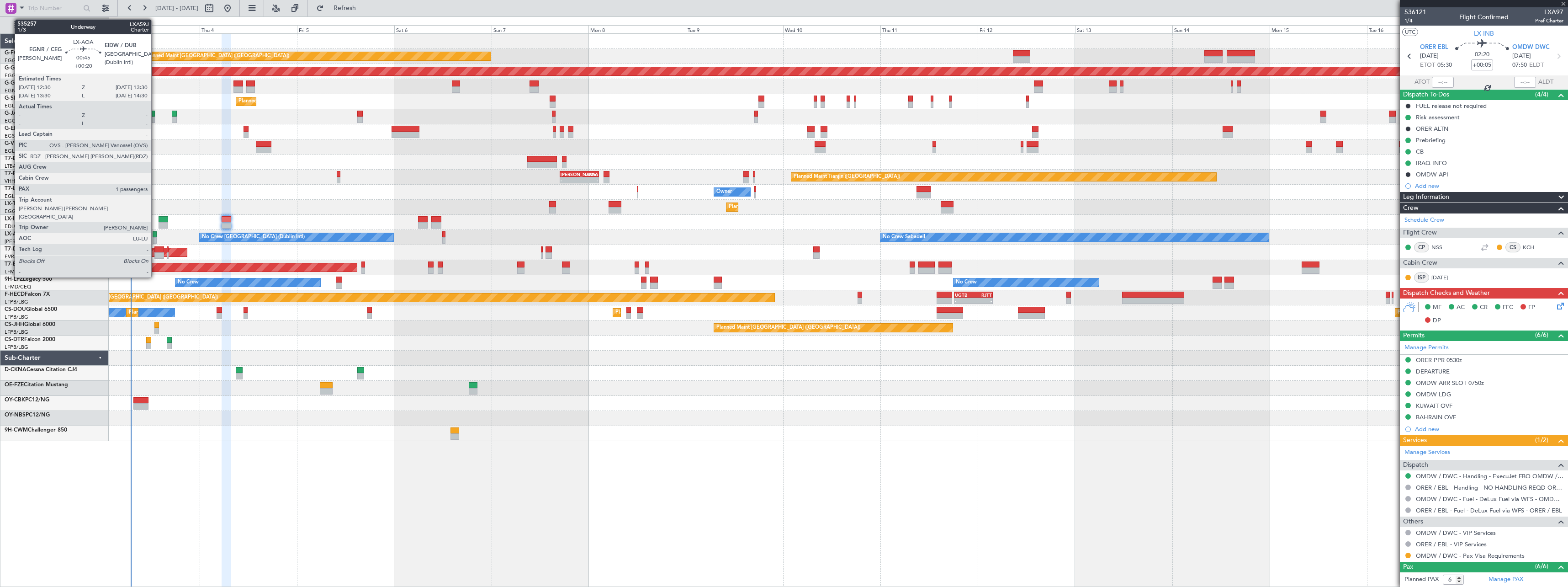
type input "0"
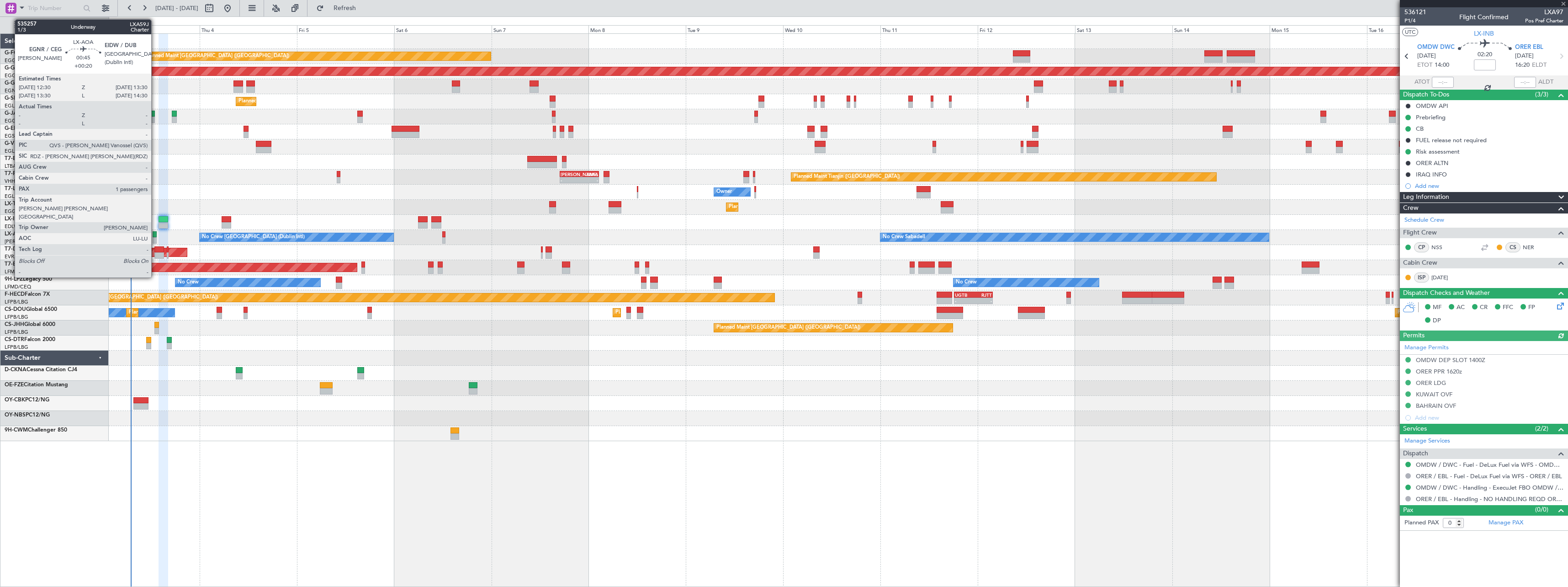
click at [155, 236] on div at bounding box center [155, 234] width 4 height 7
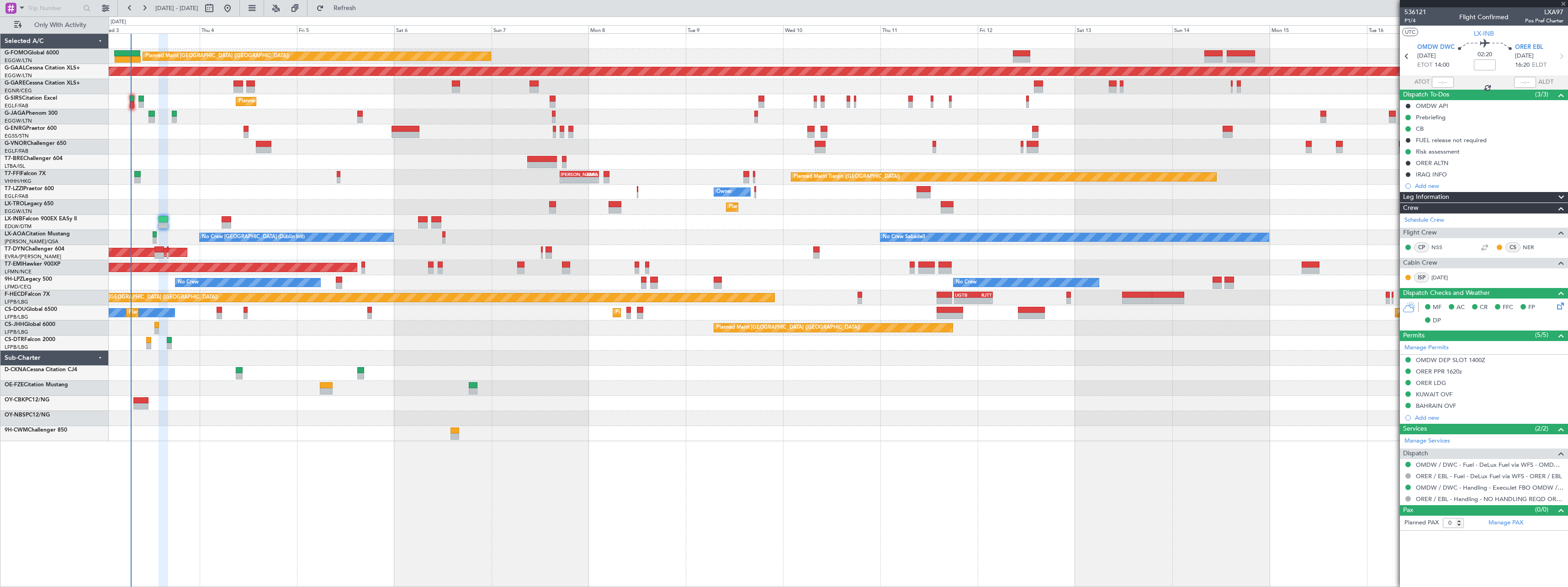
type input "+00:20"
type input "1"
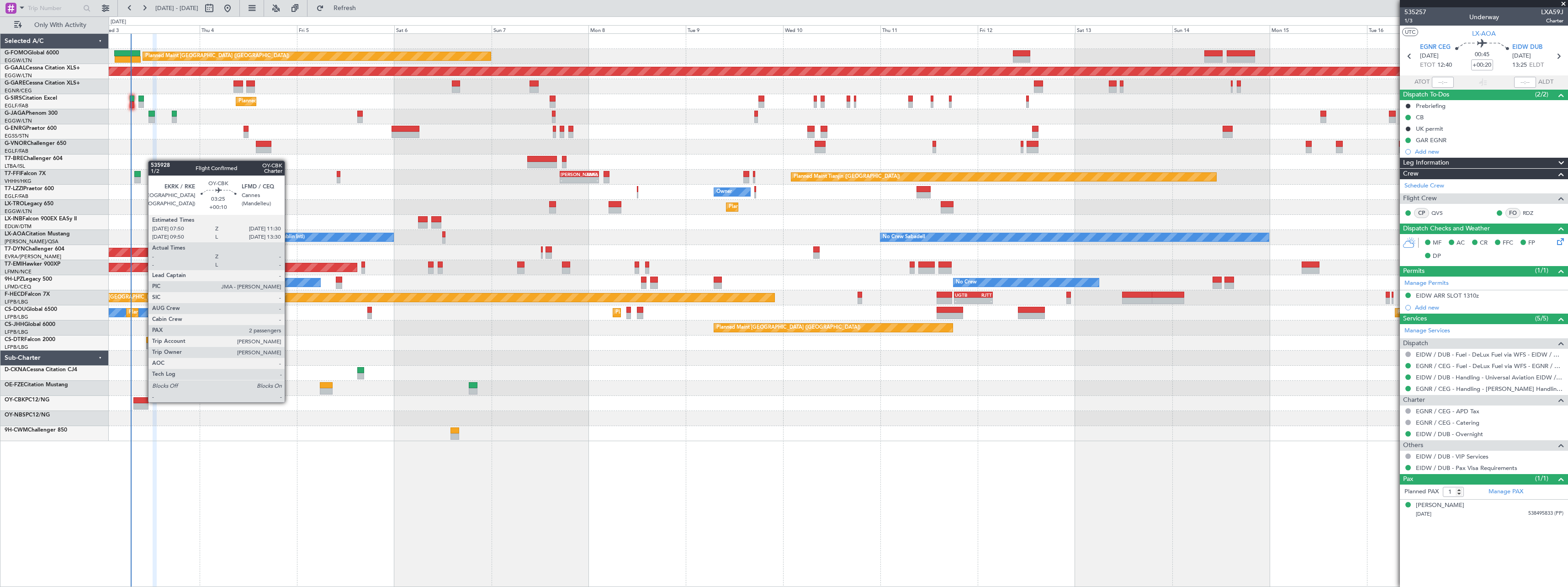
click at [144, 401] on div at bounding box center [141, 400] width 15 height 7
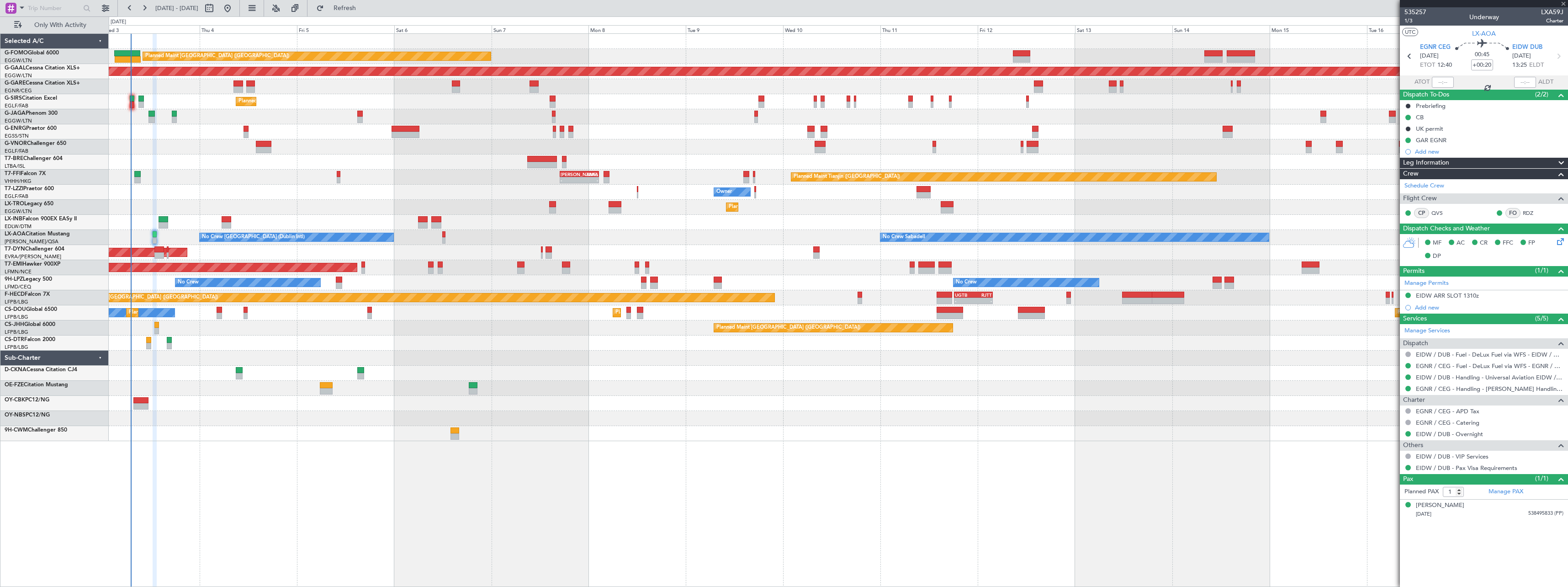
type input "+00:10"
type input "2"
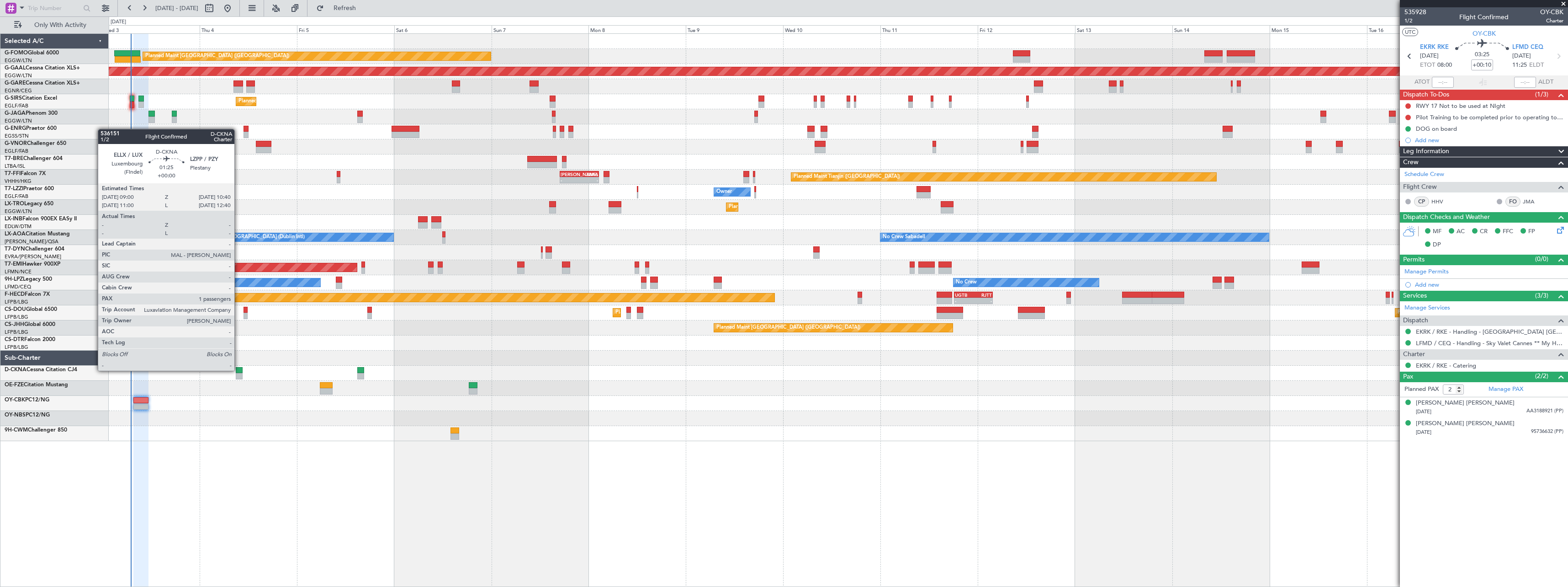
click at [239, 370] on div at bounding box center [239, 370] width 7 height 7
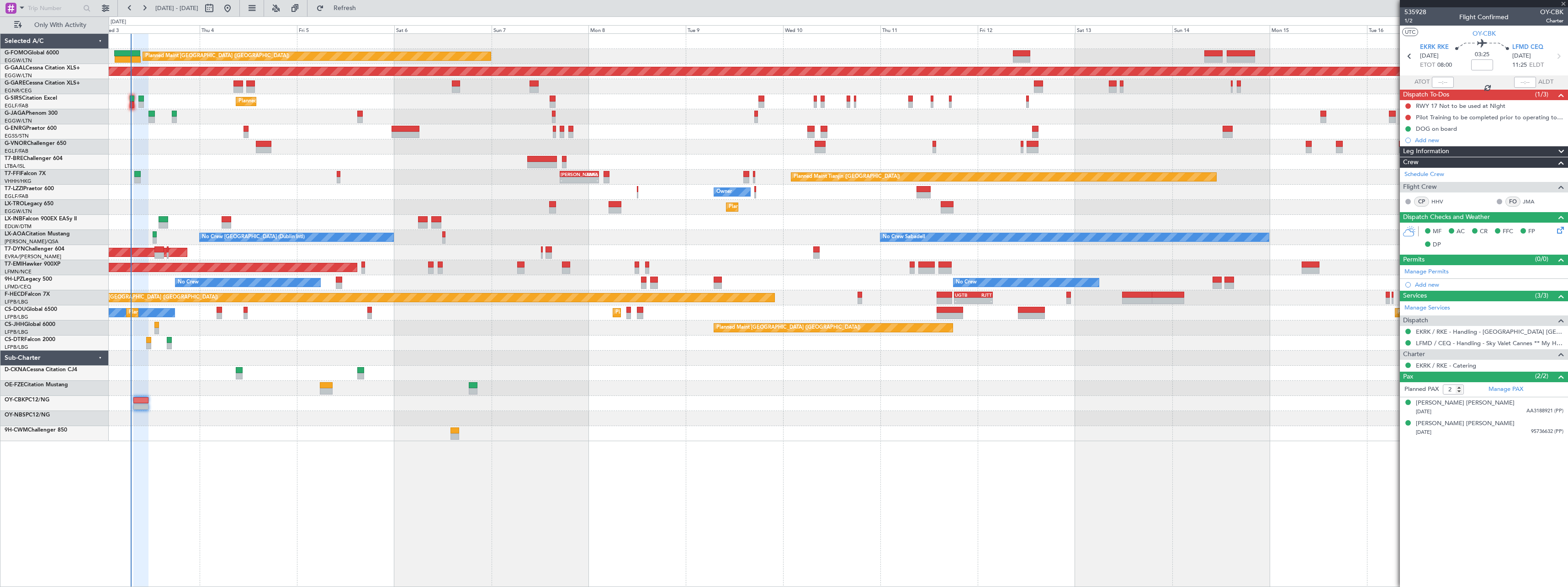
type input "1"
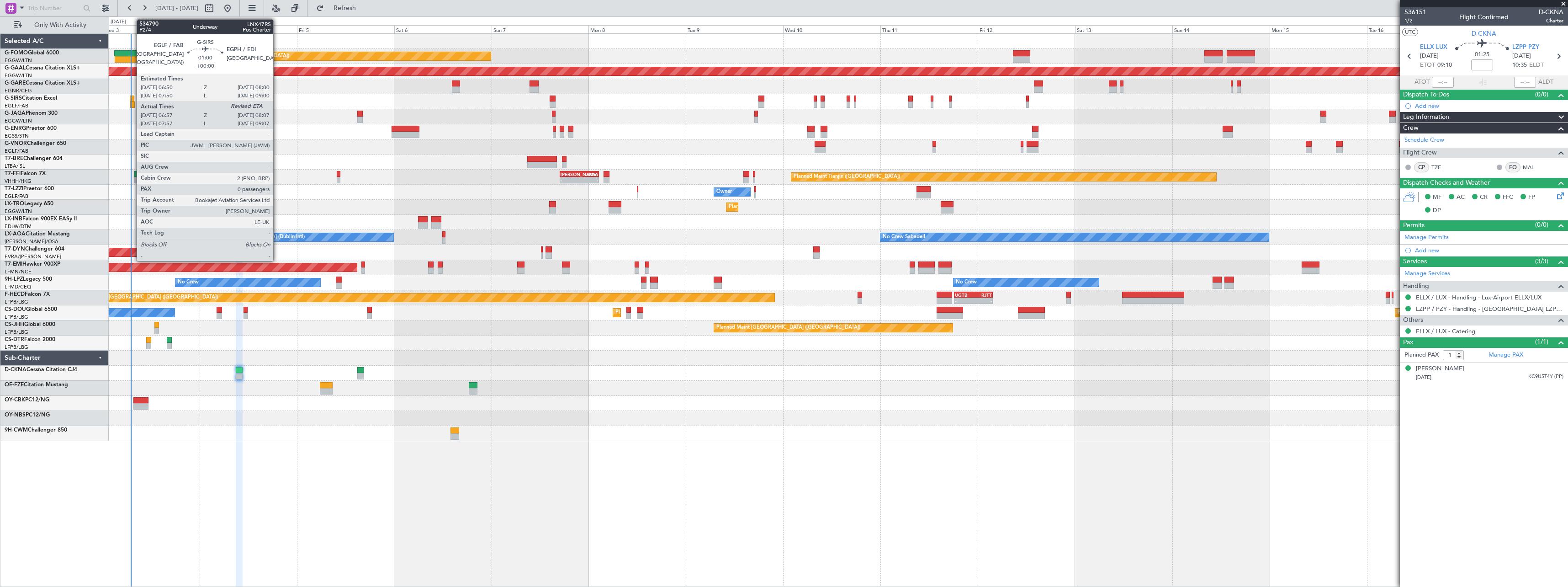
click at [132, 104] on div at bounding box center [133, 105] width 5 height 7
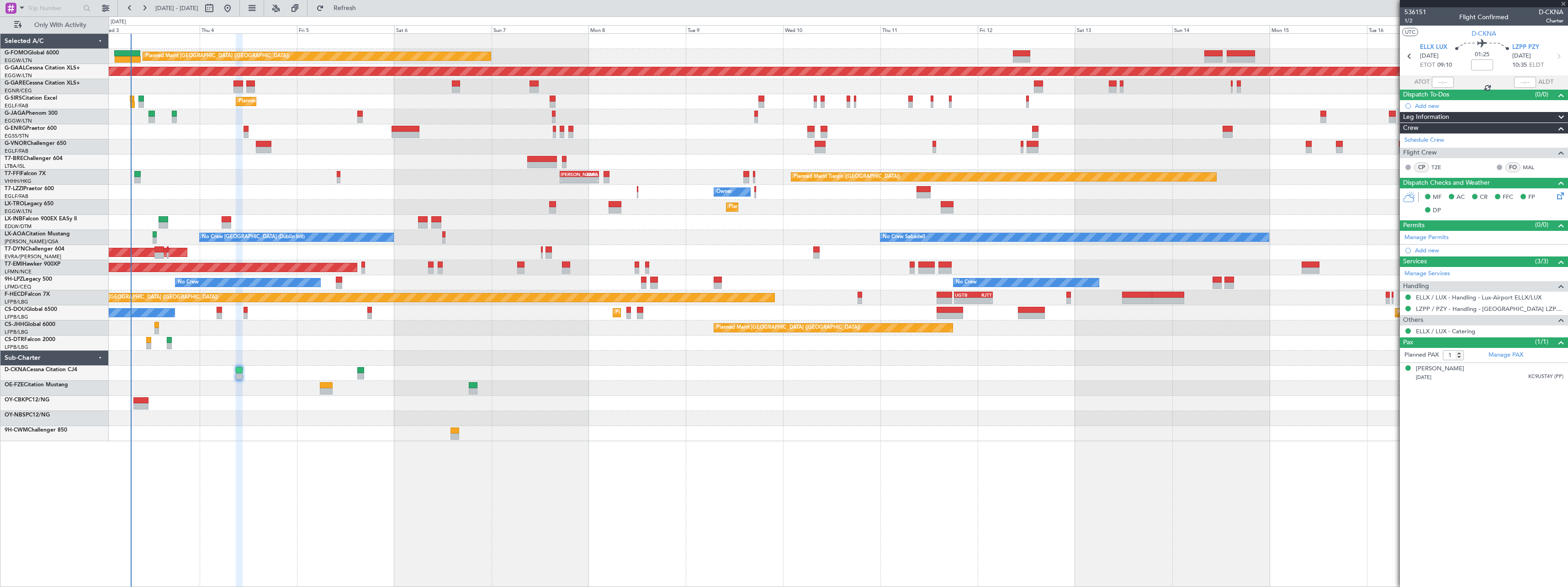
type input "06:57"
type input "0"
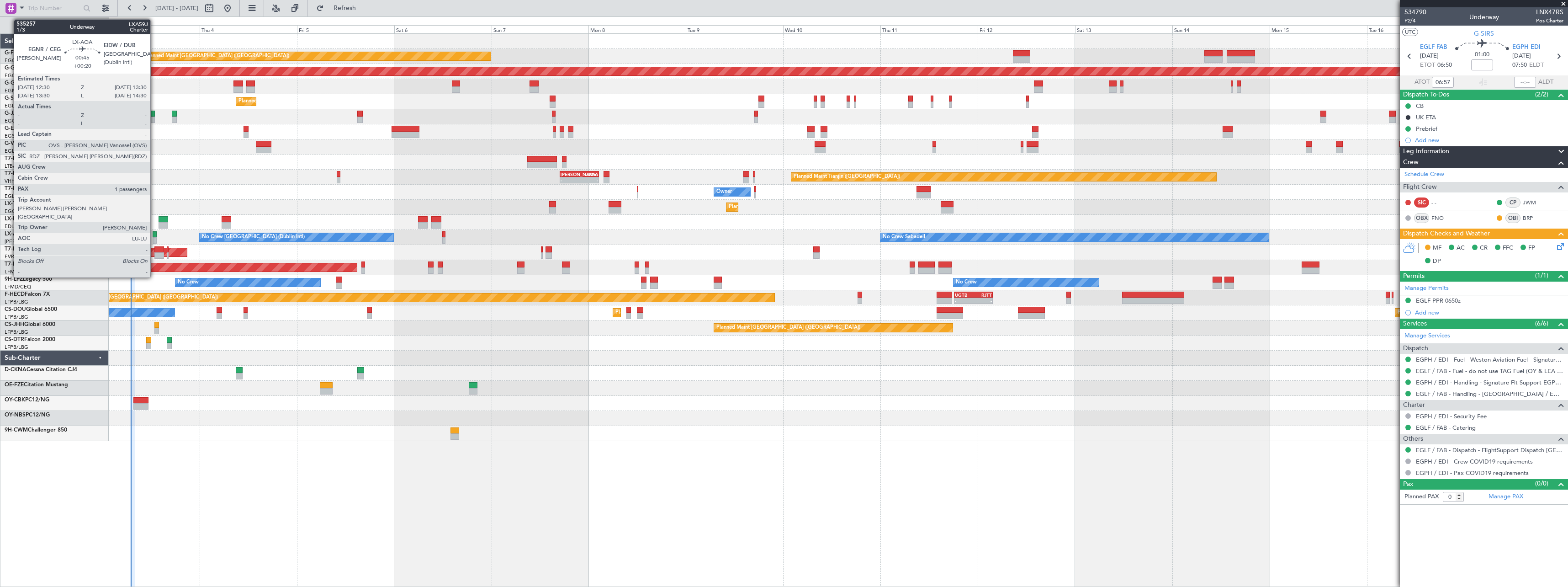
click at [155, 237] on div at bounding box center [155, 241] width 4 height 7
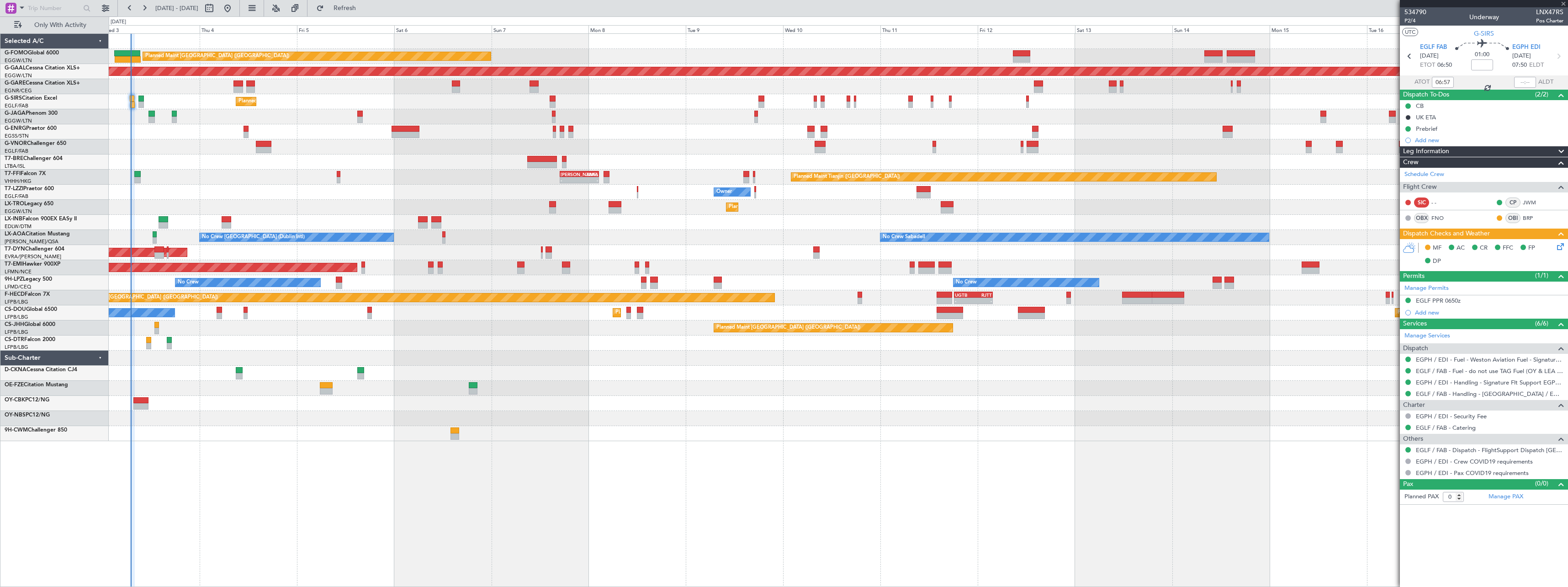
type input "+00:20"
type input "1"
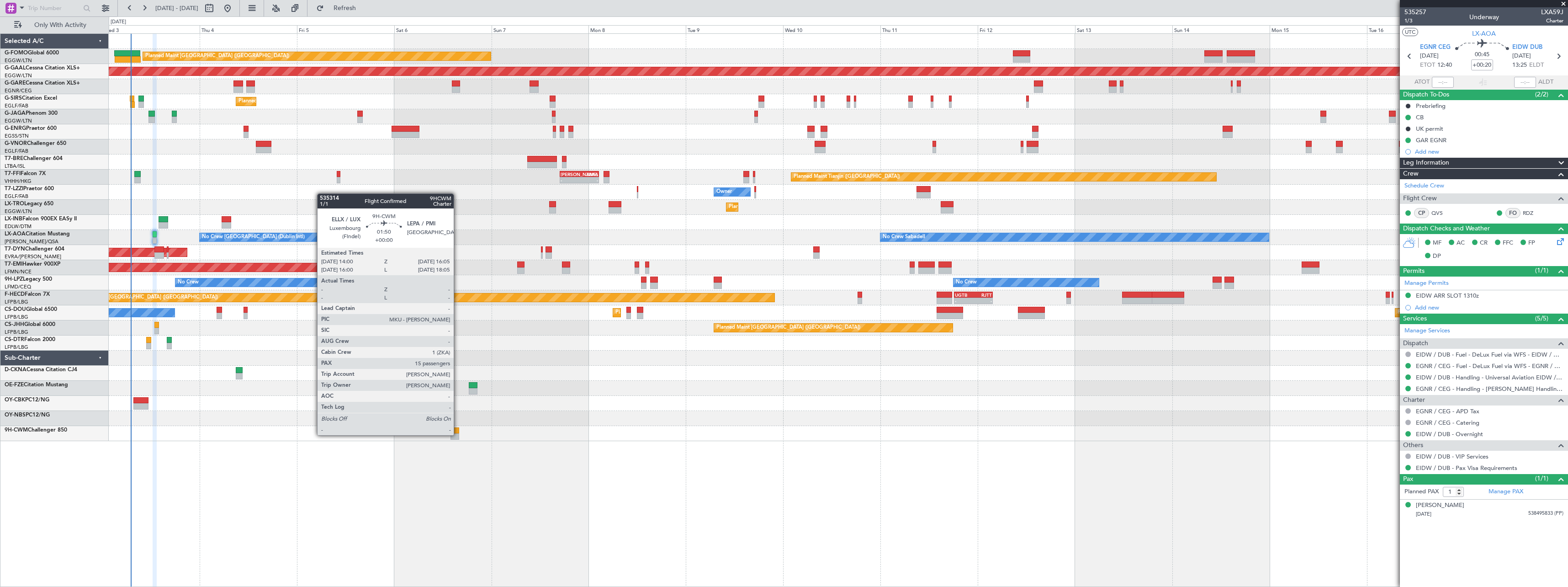
click at [458, 434] on div at bounding box center [455, 437] width 9 height 7
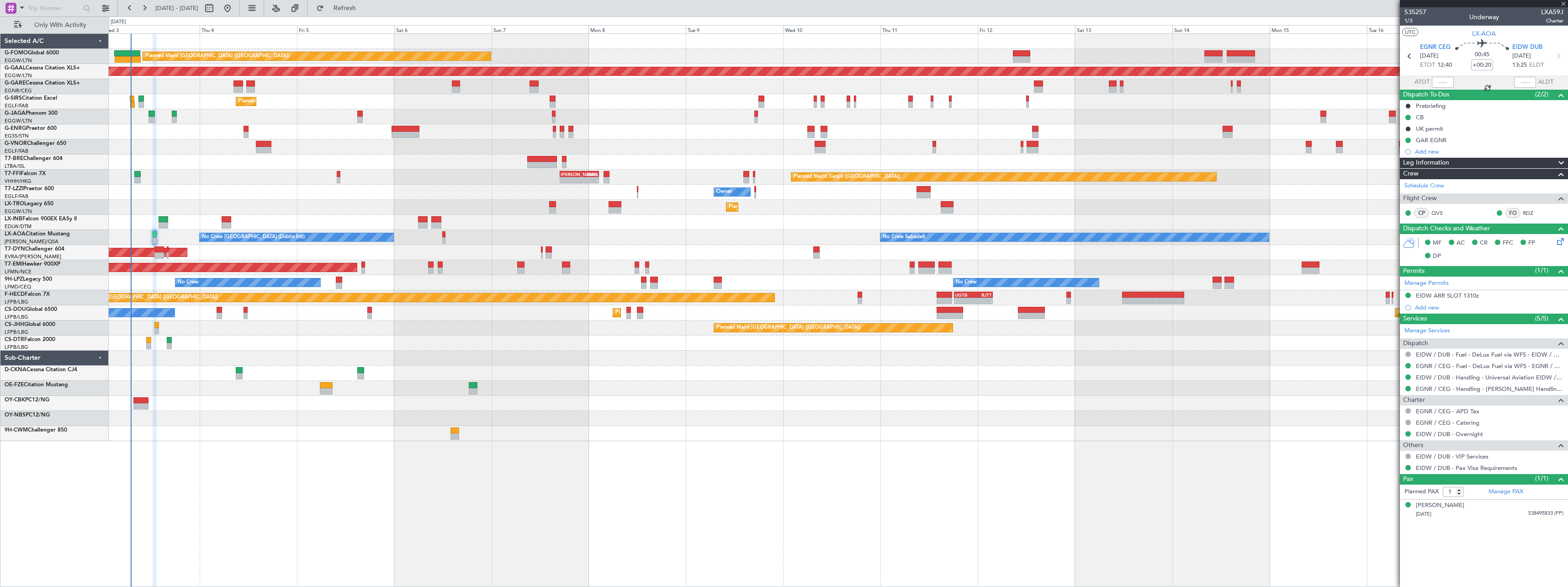
type input "15"
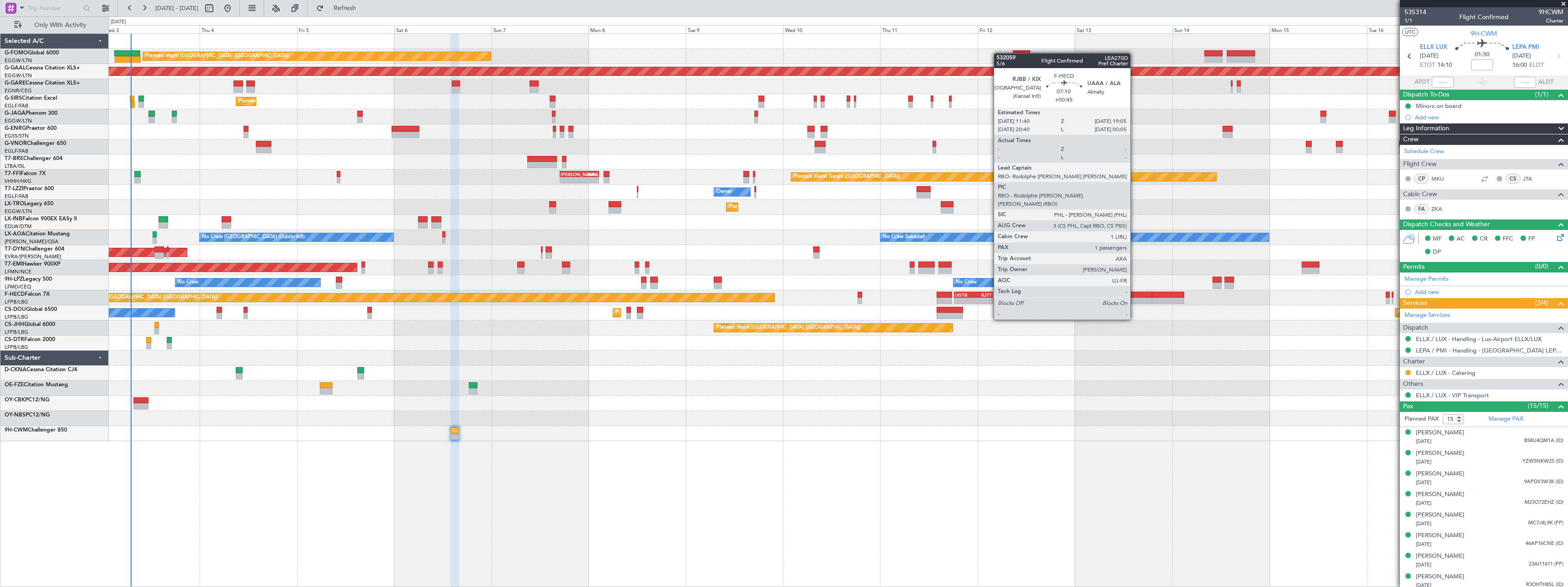
click at [1135, 294] on div at bounding box center [1137, 295] width 30 height 7
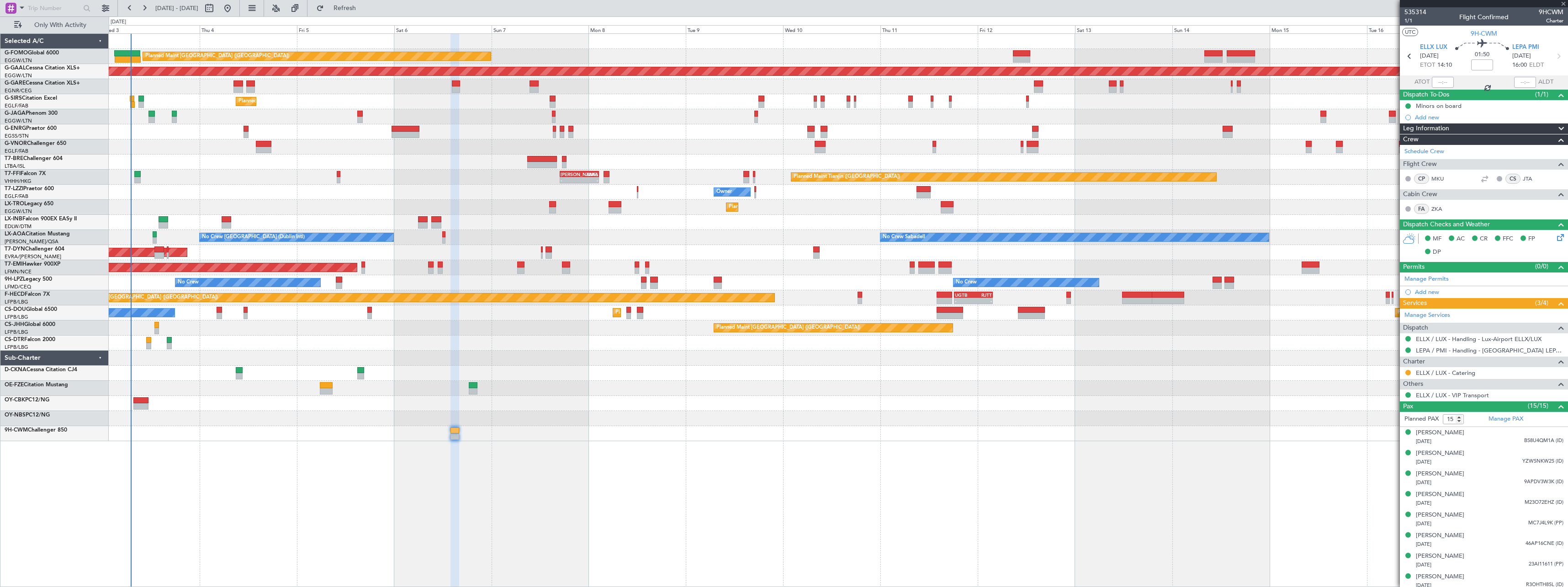
type input "+00:45"
type input "1"
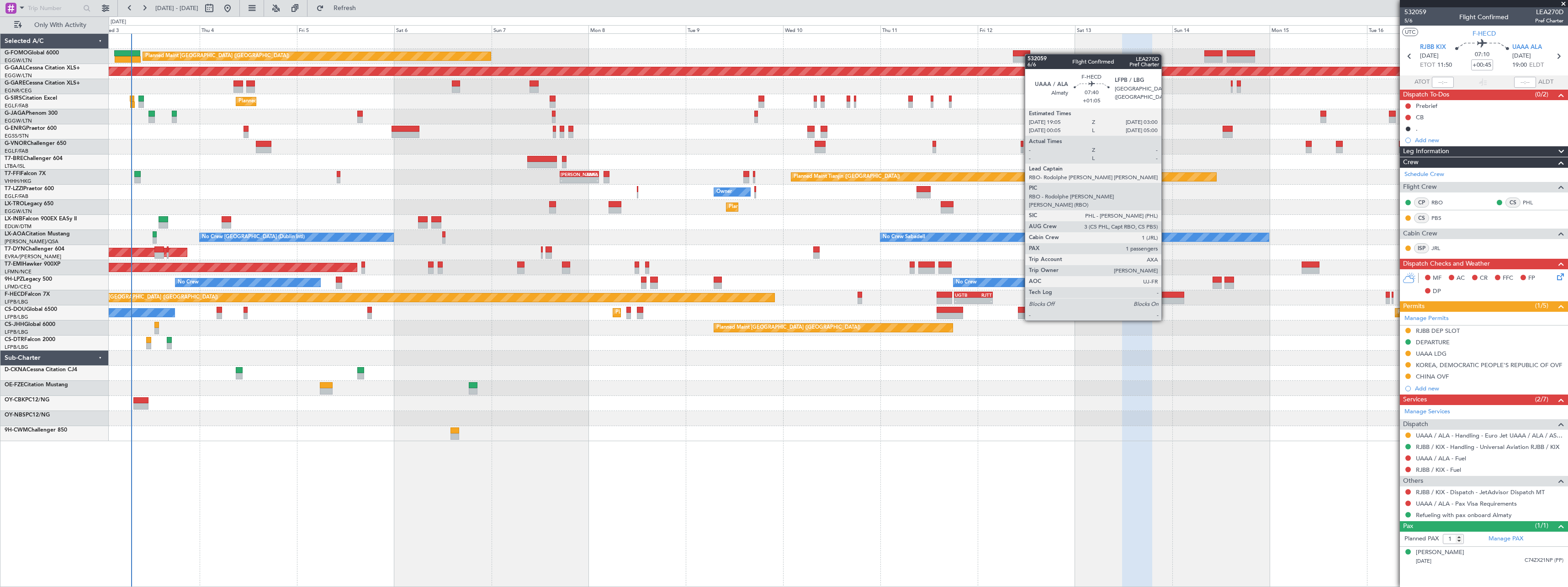
click at [1166, 295] on div at bounding box center [1167, 295] width 32 height 7
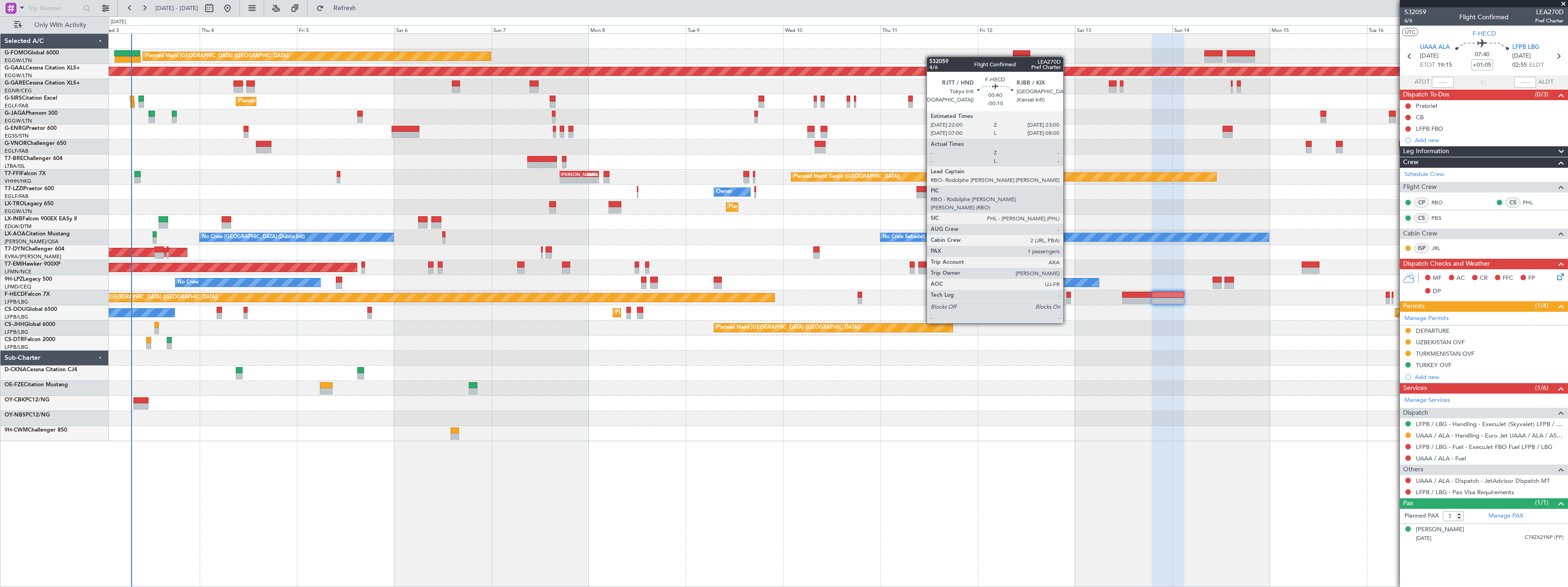
click at [1067, 298] on div at bounding box center [1068, 301] width 4 height 7
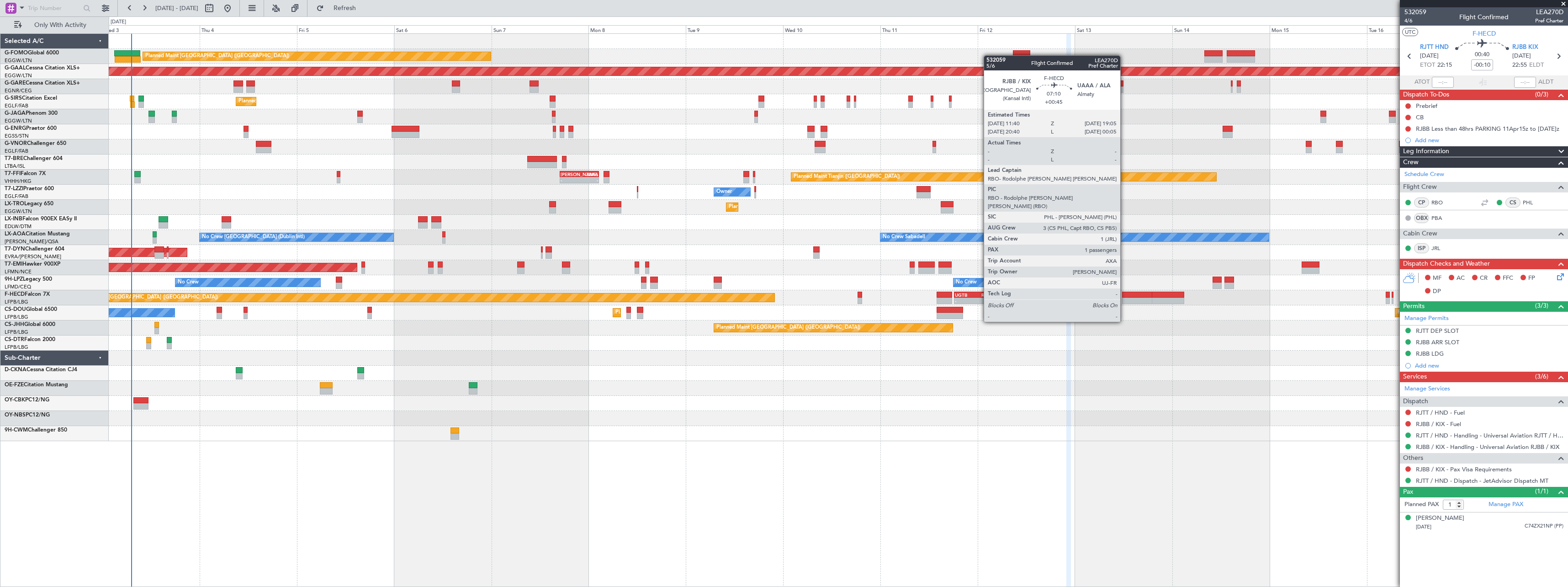
click at [1124, 296] on div at bounding box center [1137, 295] width 30 height 7
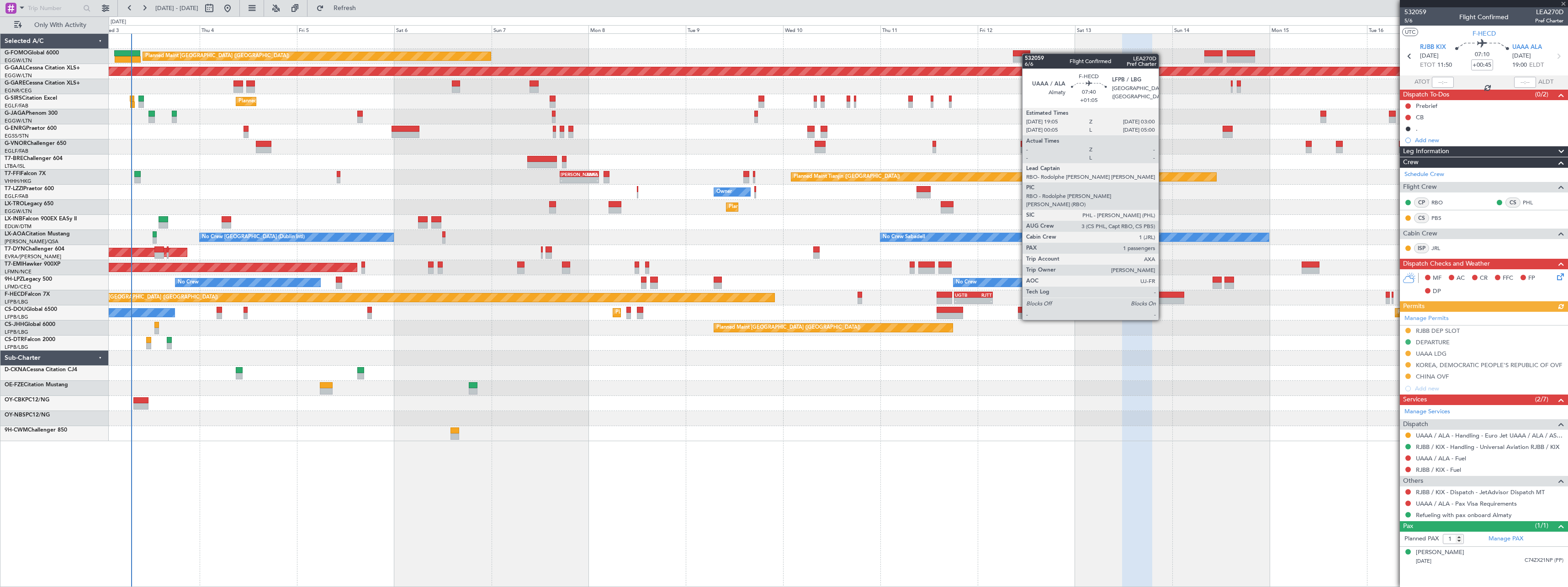
click at [1163, 294] on div at bounding box center [1167, 295] width 32 height 7
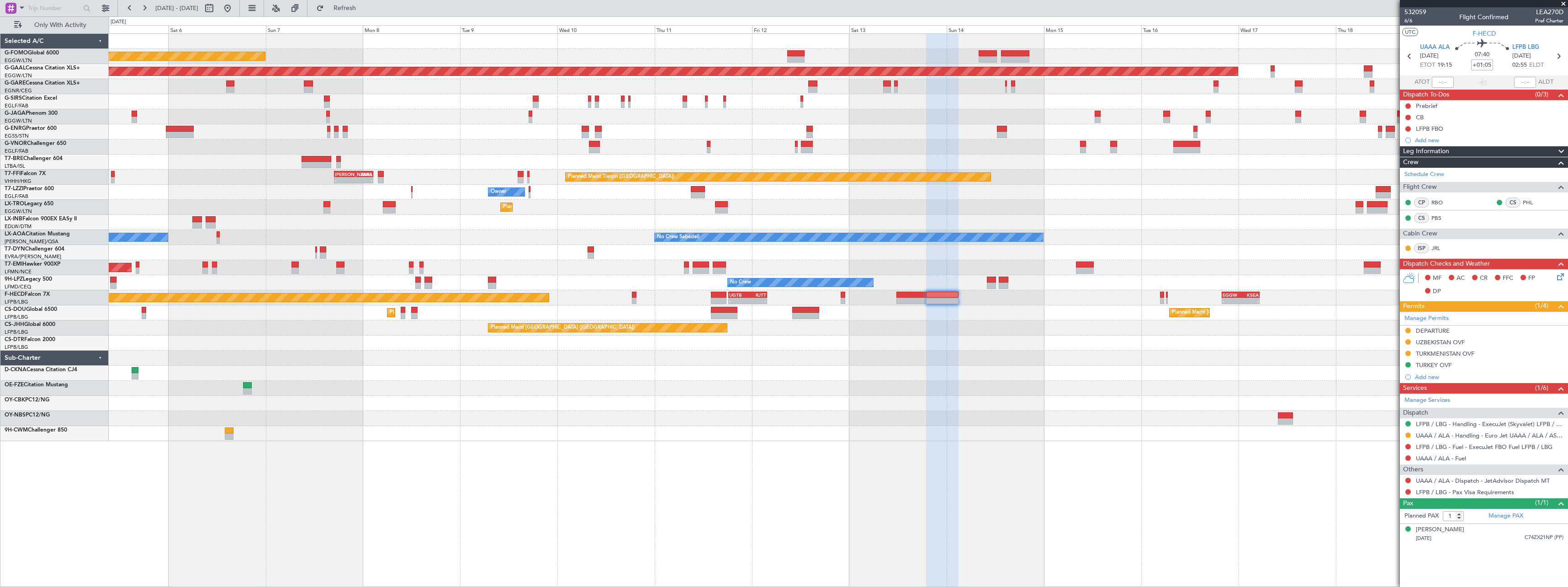
click at [1123, 343] on div "Planned Maint [GEOGRAPHIC_DATA] ([GEOGRAPHIC_DATA]) Planned [GEOGRAPHIC_DATA] U…" at bounding box center [838, 237] width 1459 height 407
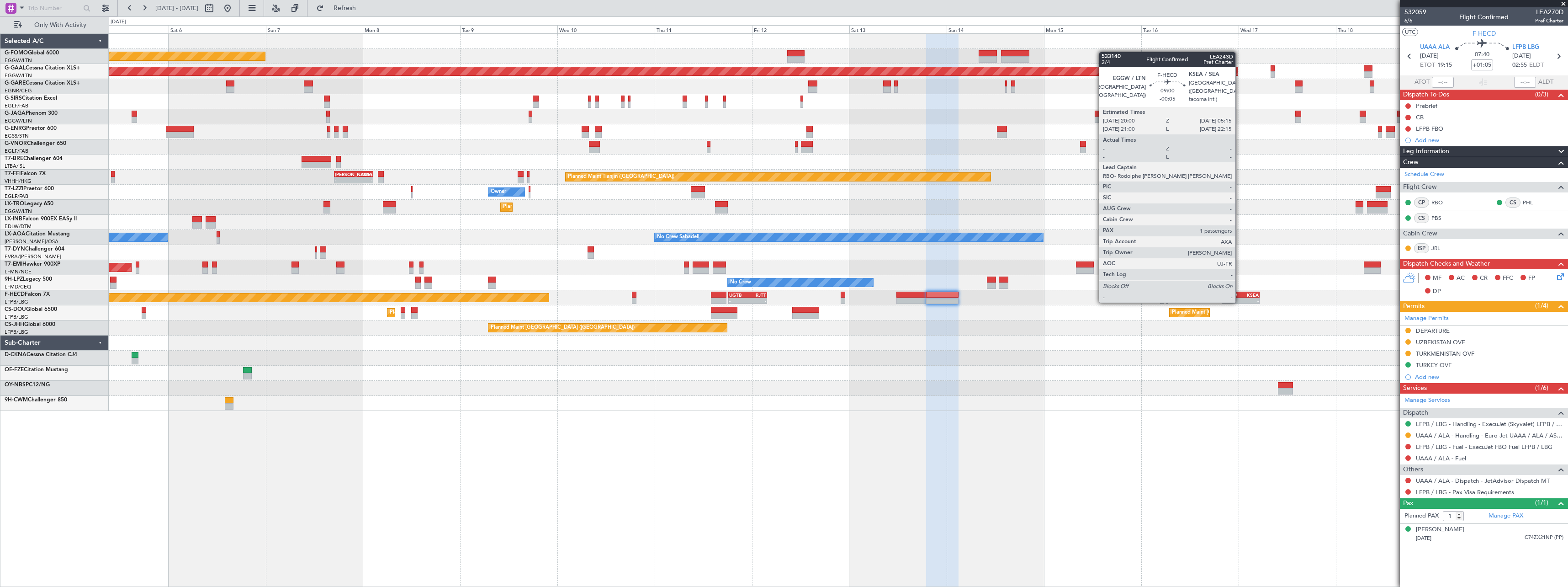
click at [1239, 292] on div "EGGW" at bounding box center [1231, 295] width 18 height 5
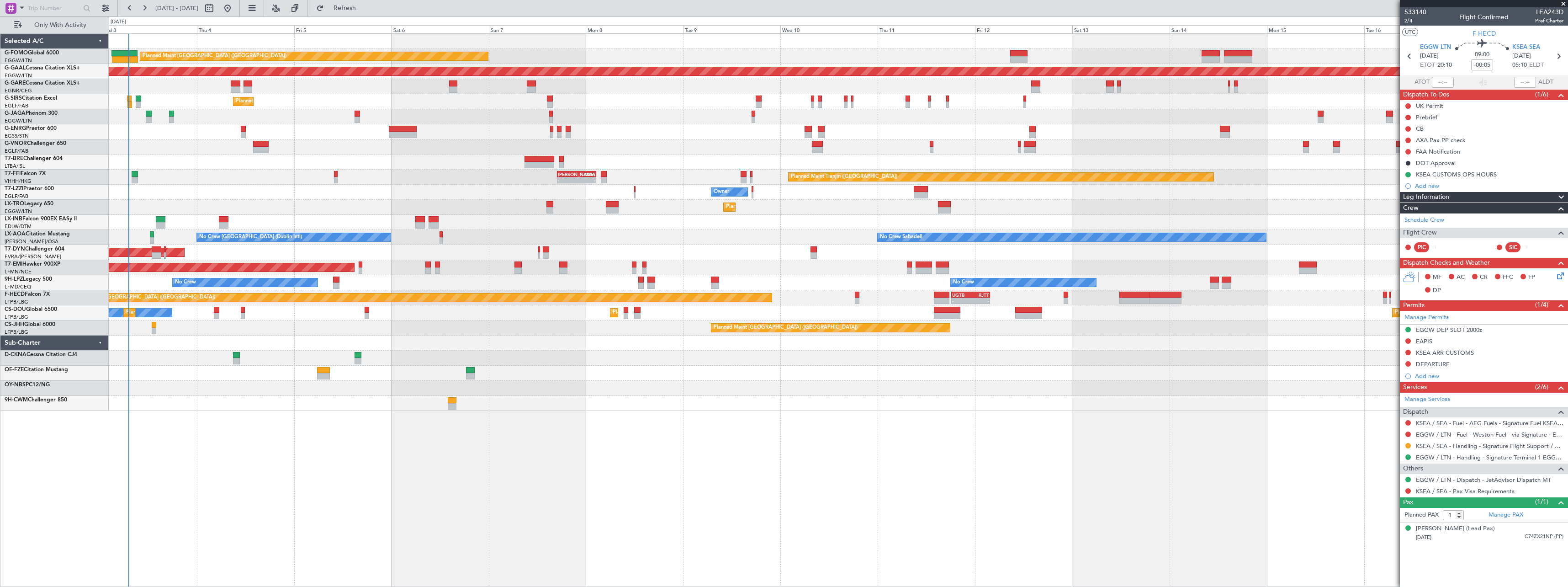
click at [654, 473] on div "Planned Maint [GEOGRAPHIC_DATA] ([GEOGRAPHIC_DATA]) Planned [GEOGRAPHIC_DATA] U…" at bounding box center [838, 310] width 1459 height 554
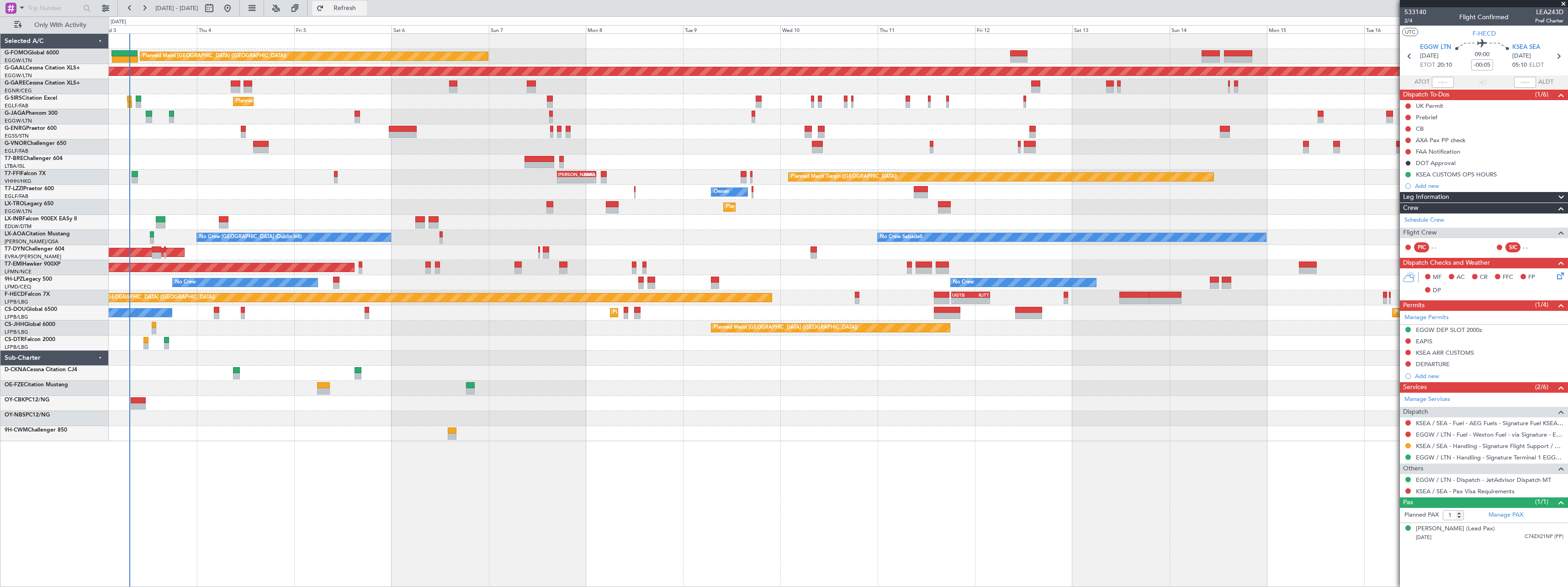
click at [364, 8] on span "Refresh" at bounding box center [345, 8] width 38 height 7
click at [364, 10] on span "Refresh" at bounding box center [345, 8] width 38 height 7
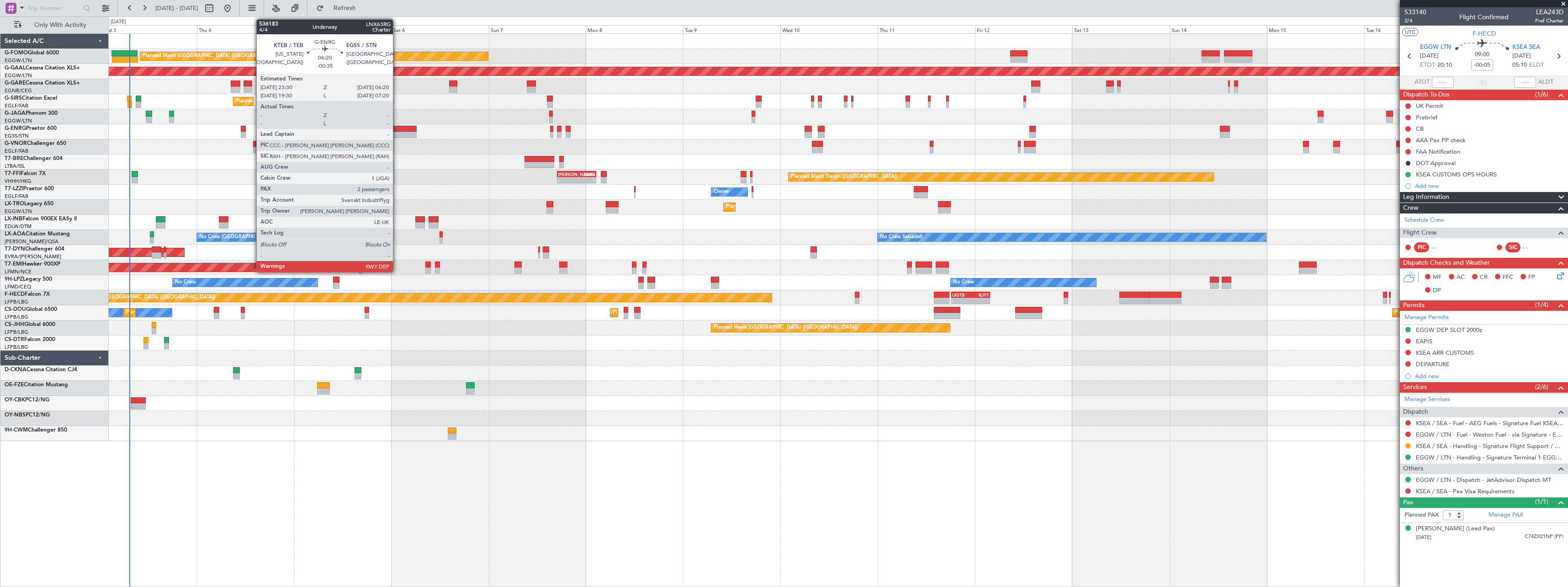
click at [397, 130] on div at bounding box center [403, 128] width 28 height 7
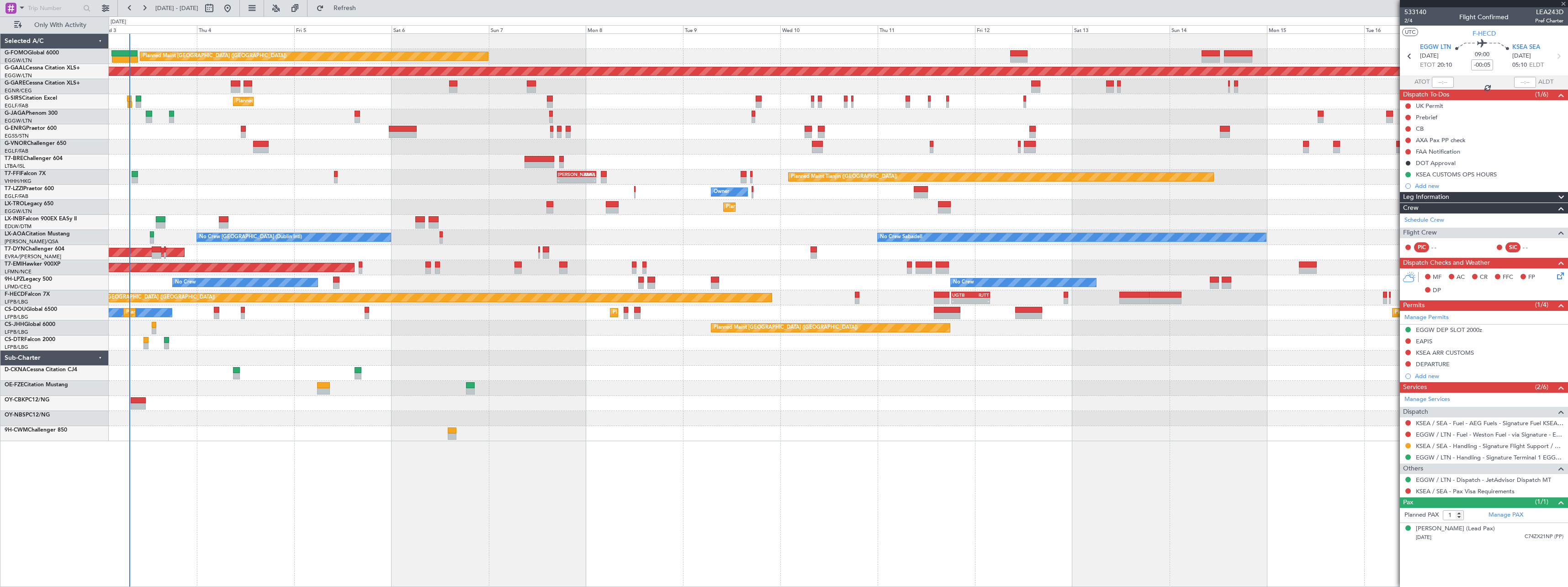
type input "-00:35"
type input "2"
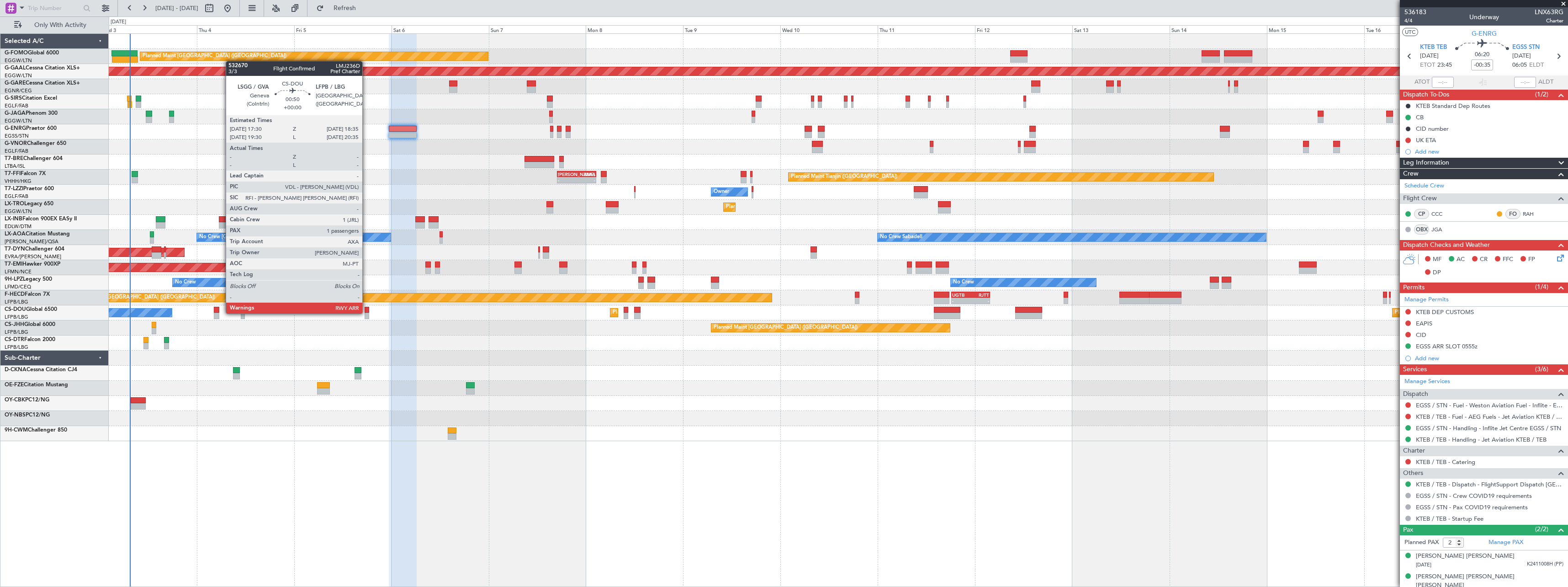
click at [366, 312] on div at bounding box center [367, 315] width 5 height 7
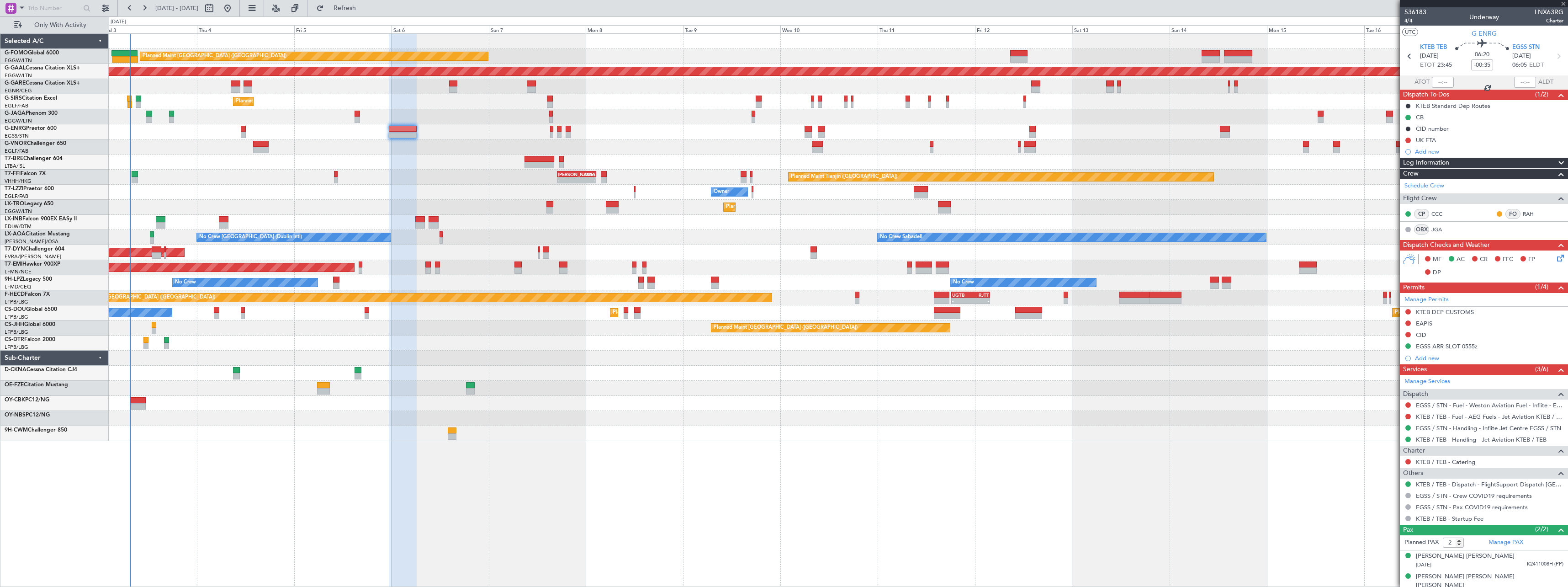
type input "1"
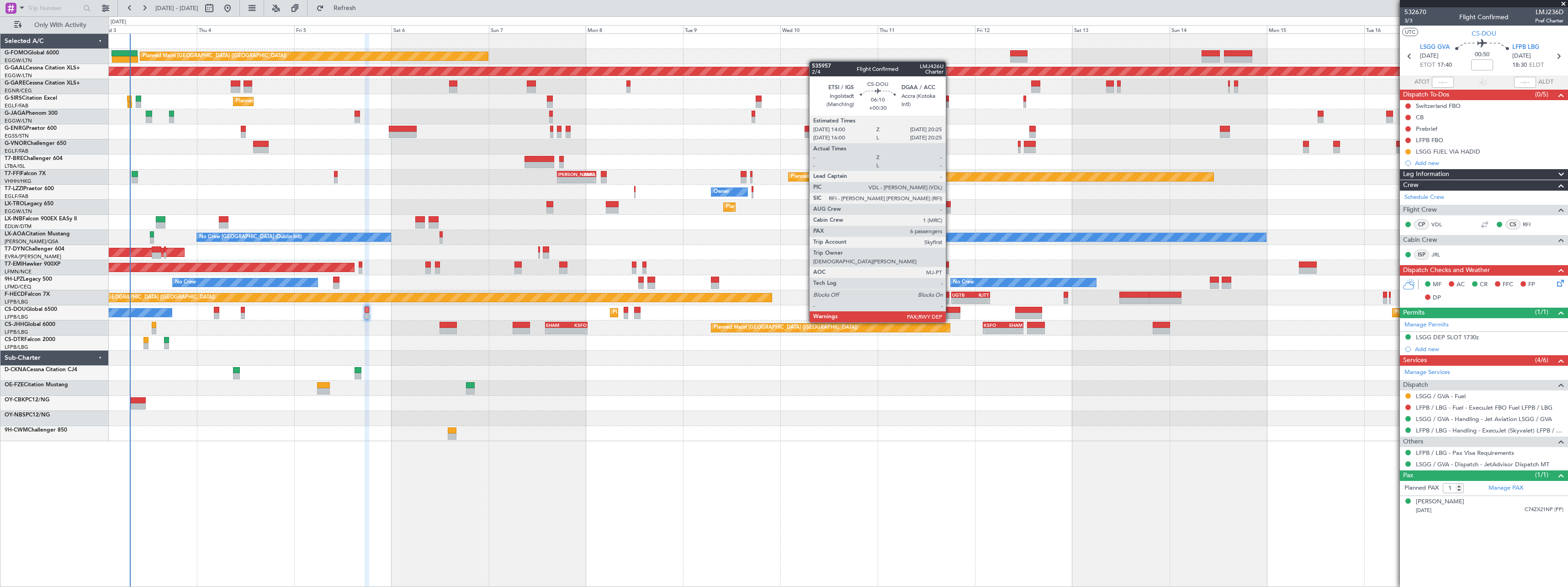
click at [950, 313] on div at bounding box center [947, 315] width 26 height 7
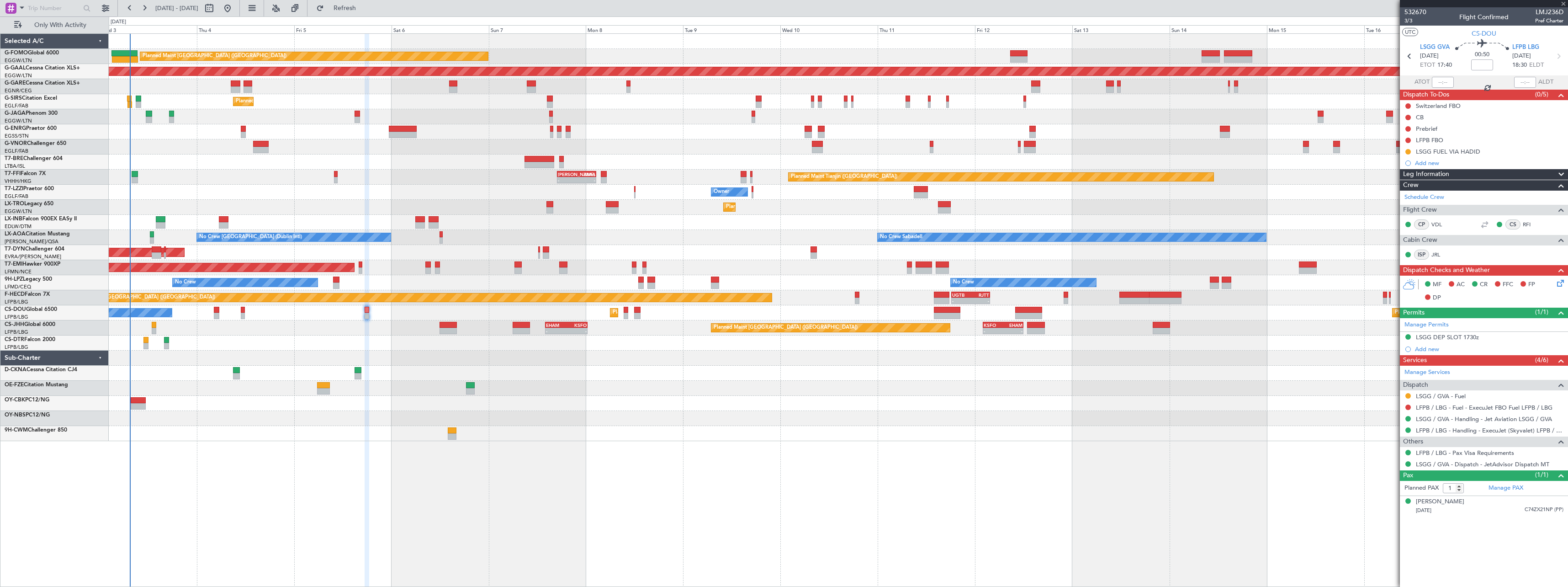
type input "+00:30"
type input "6"
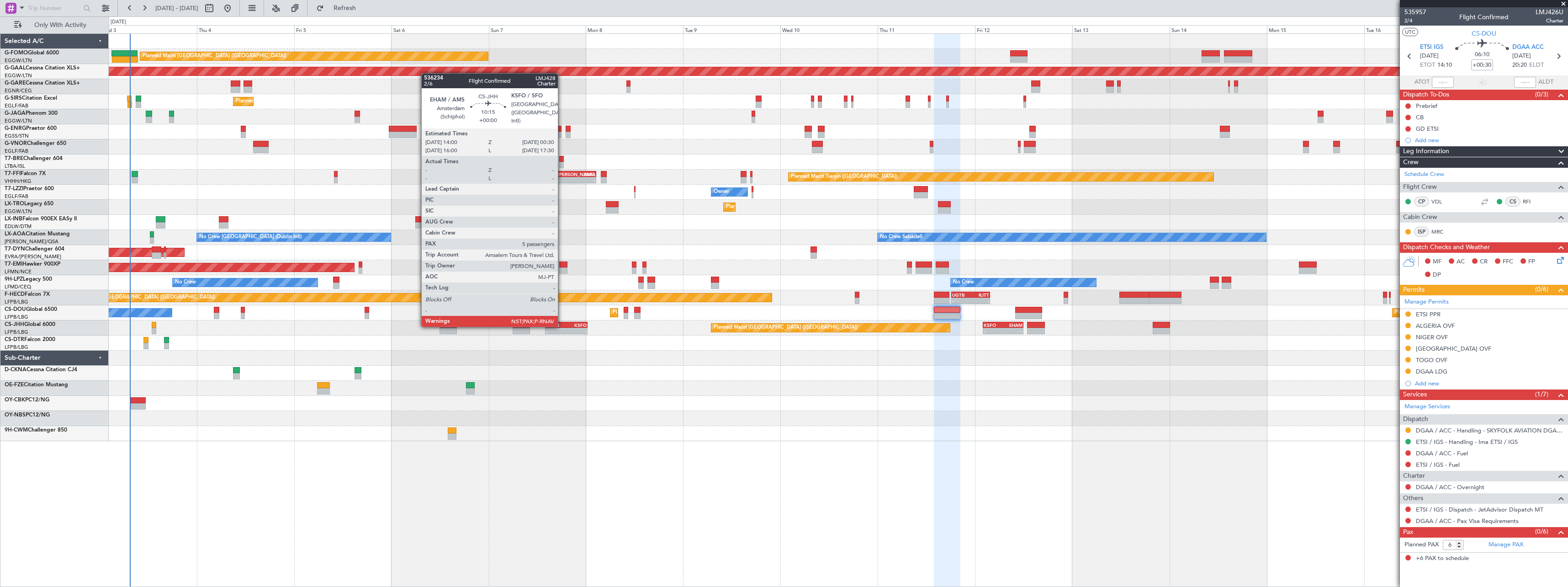
click at [562, 326] on div "EHAM" at bounding box center [556, 325] width 21 height 5
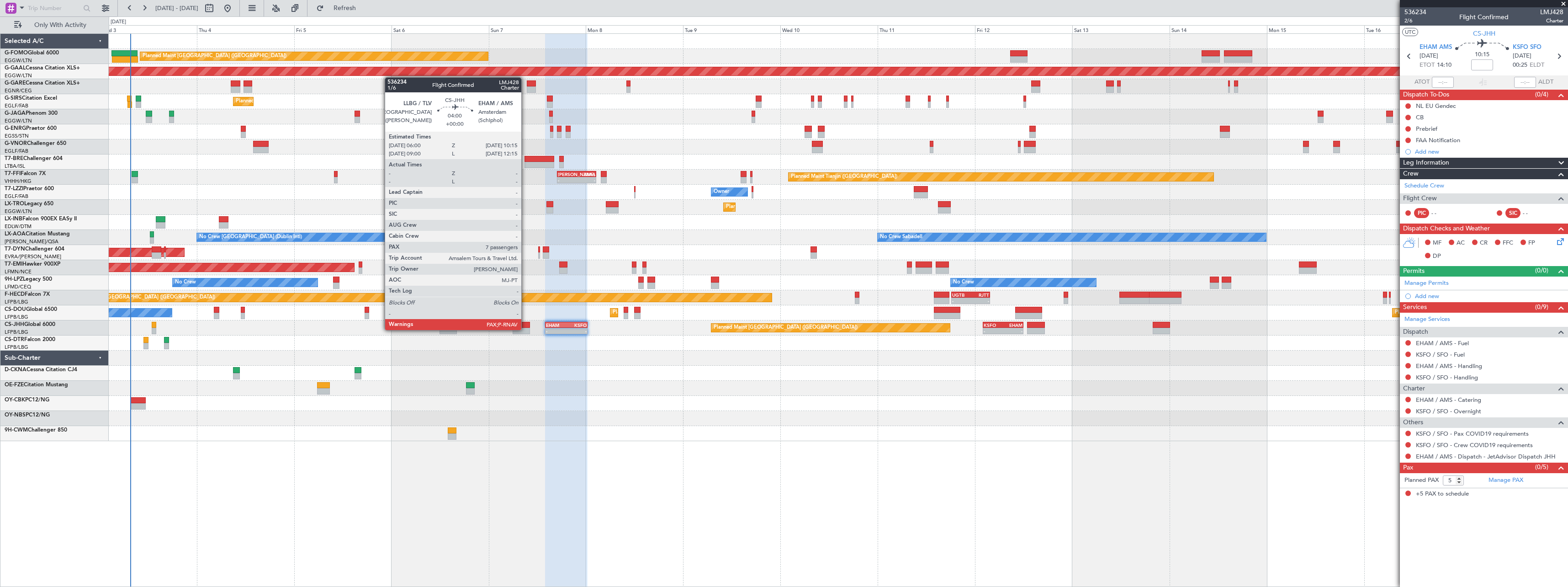
click at [525, 329] on div at bounding box center [521, 331] width 18 height 7
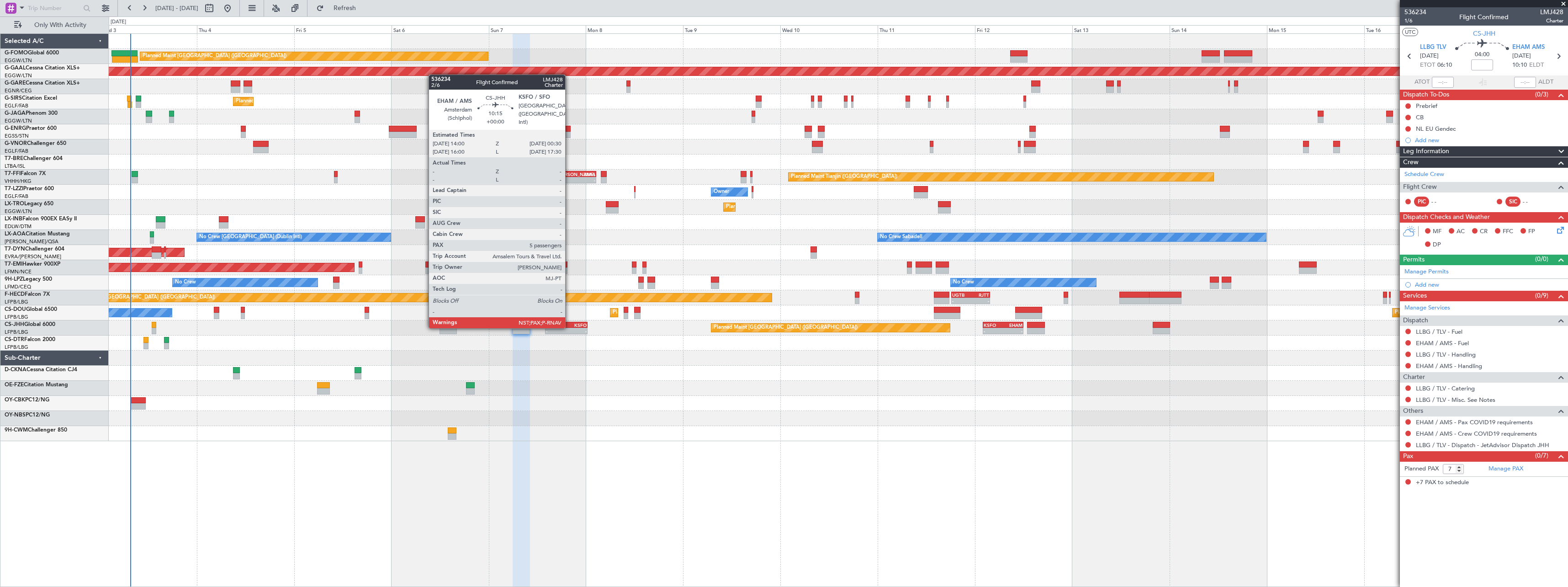
click at [569, 327] on div "EHAM 14:00 Z KSFO 00:30 Z" at bounding box center [566, 325] width 43 height 7
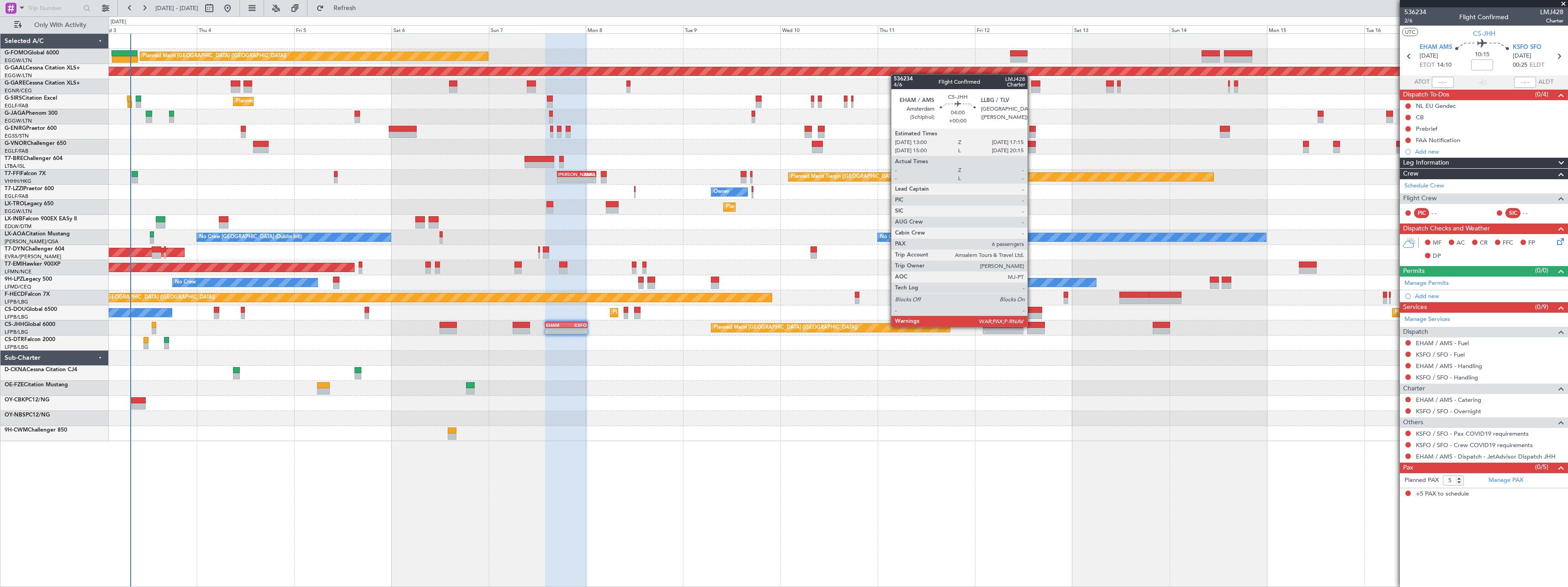
click at [1032, 326] on div at bounding box center [1035, 325] width 18 height 7
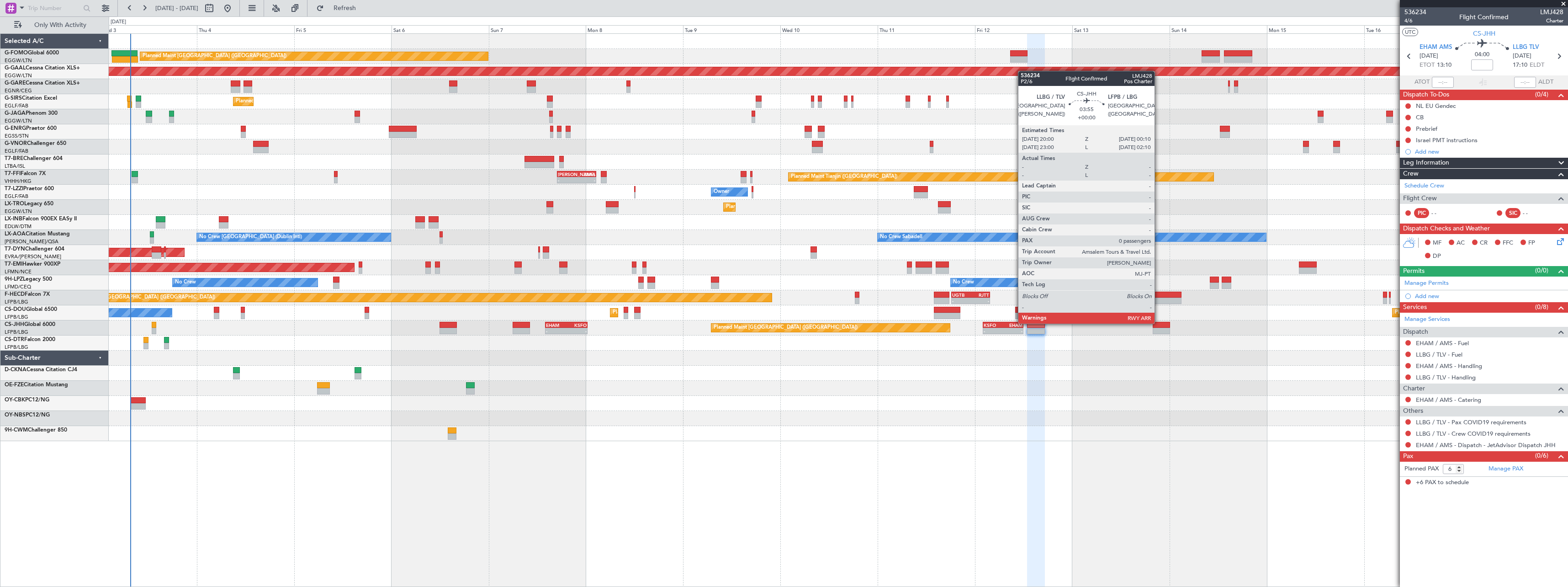
click at [1158, 323] on div at bounding box center [1161, 325] width 17 height 7
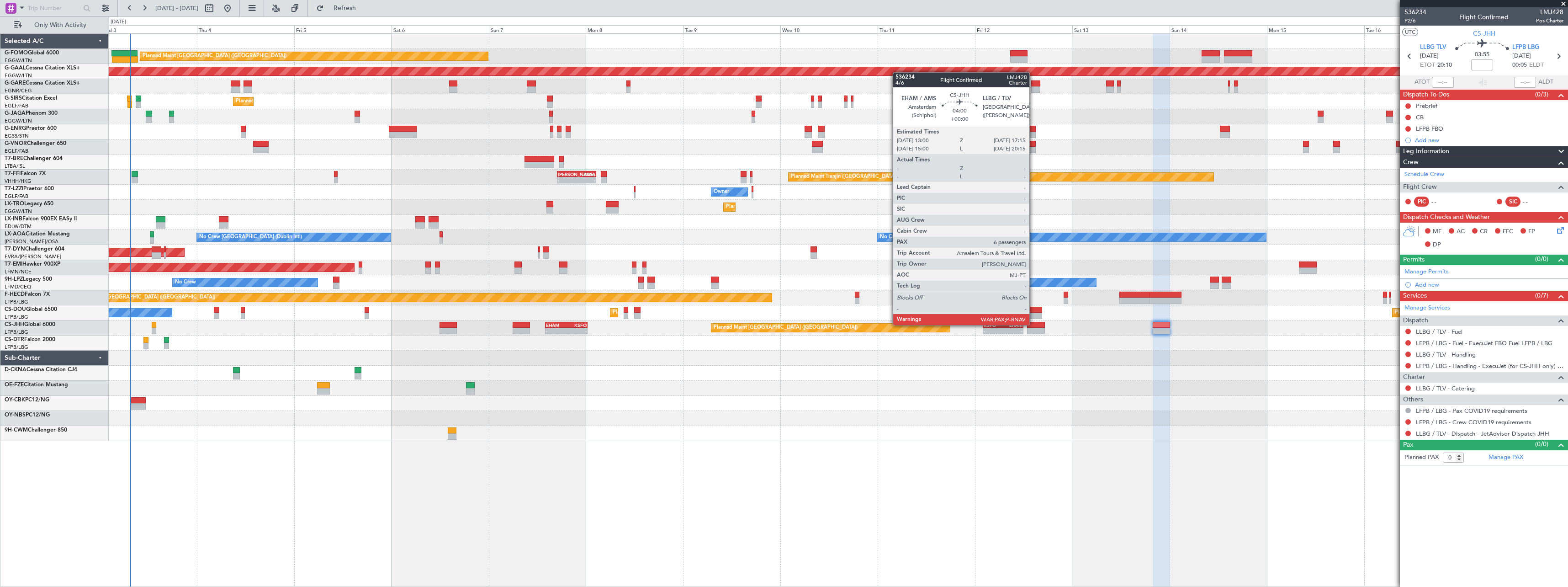
click at [1034, 324] on div at bounding box center [1035, 325] width 18 height 7
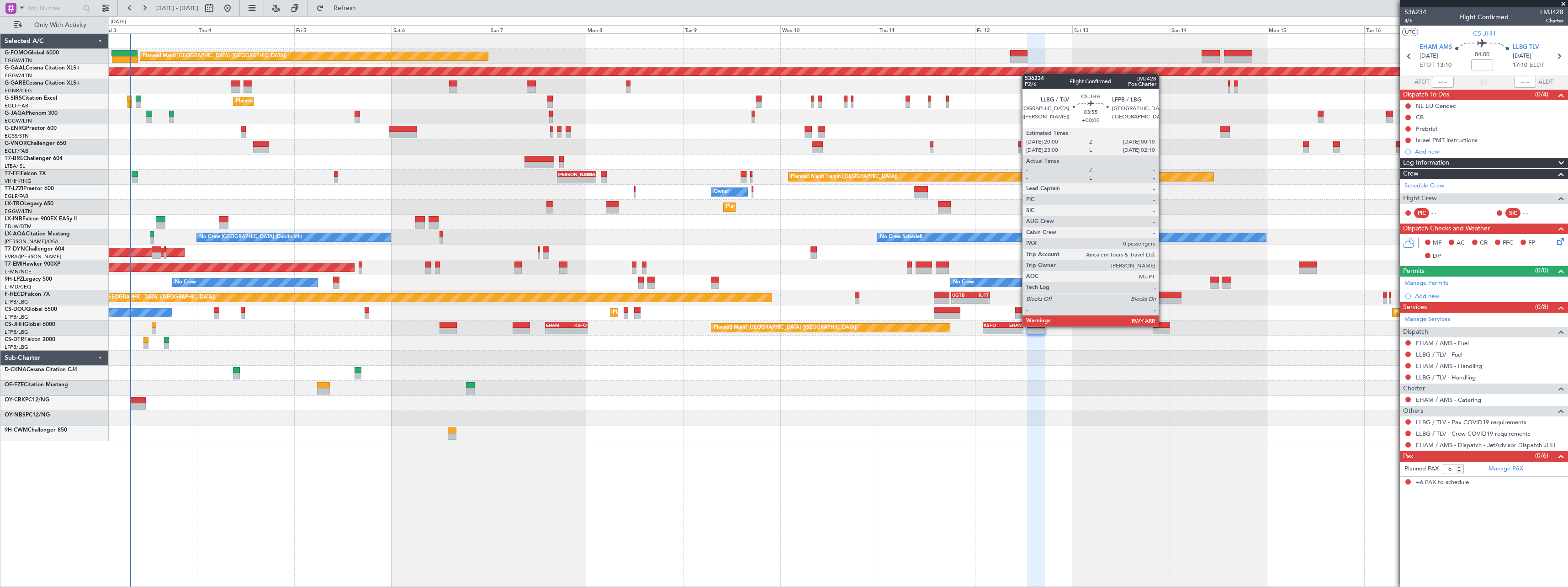
click at [1163, 325] on div at bounding box center [1161, 325] width 17 height 7
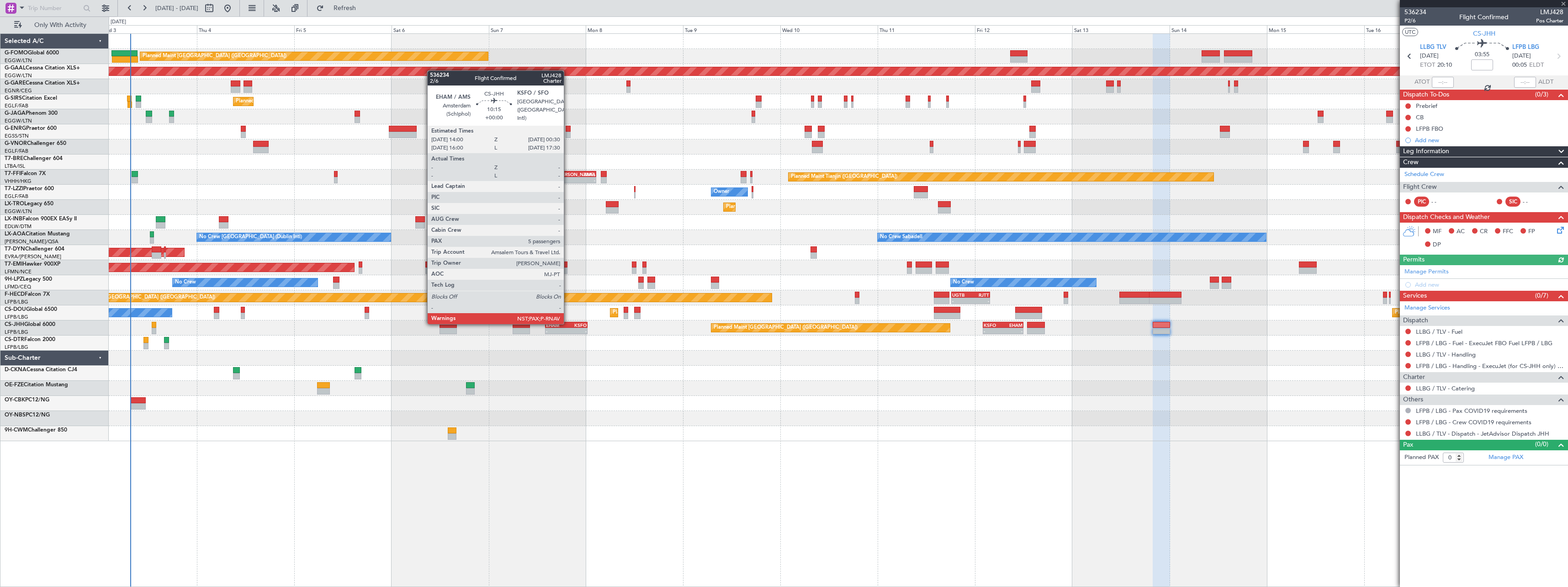
click at [568, 323] on div "KSFO" at bounding box center [577, 325] width 21 height 5
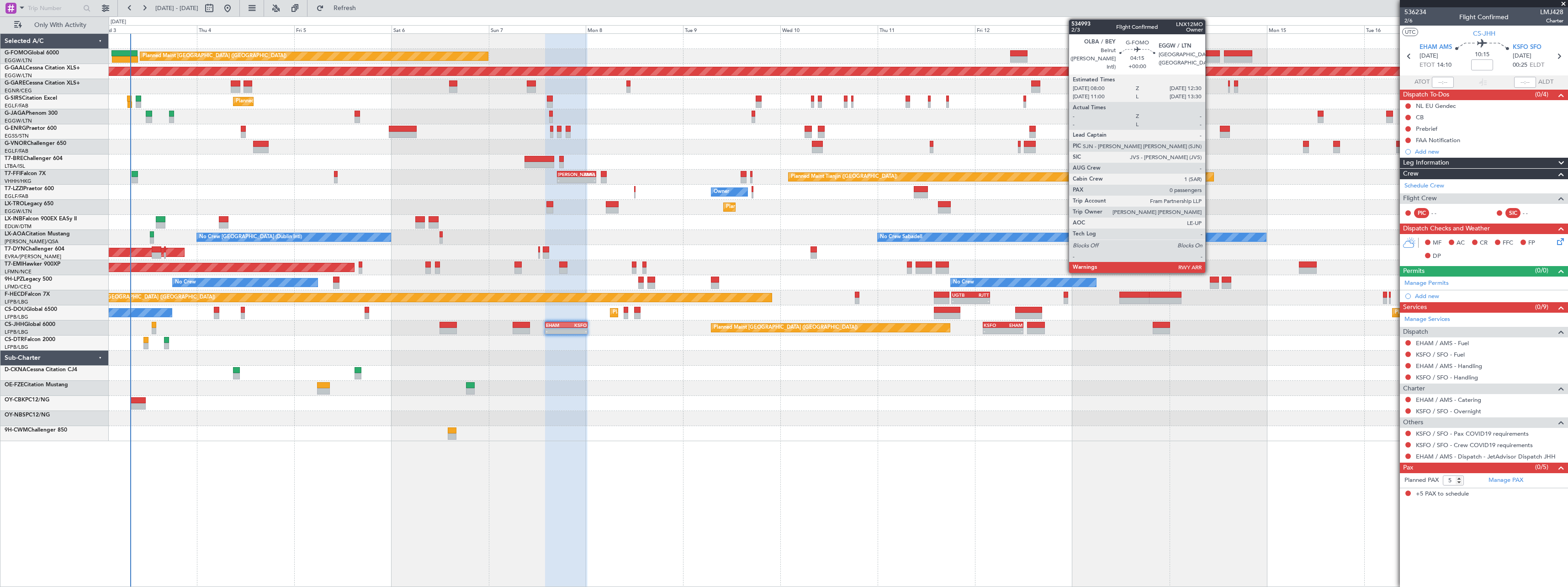
click at [1209, 51] on div at bounding box center [1211, 54] width 18 height 7
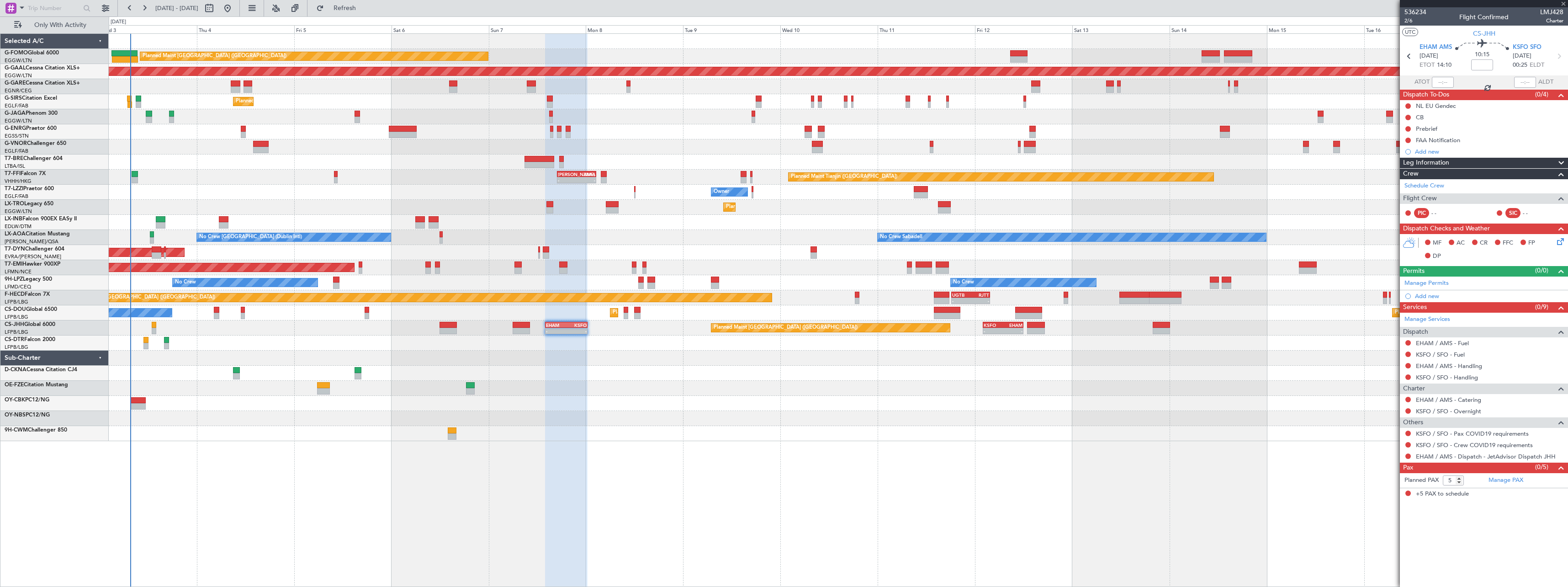
type input "0"
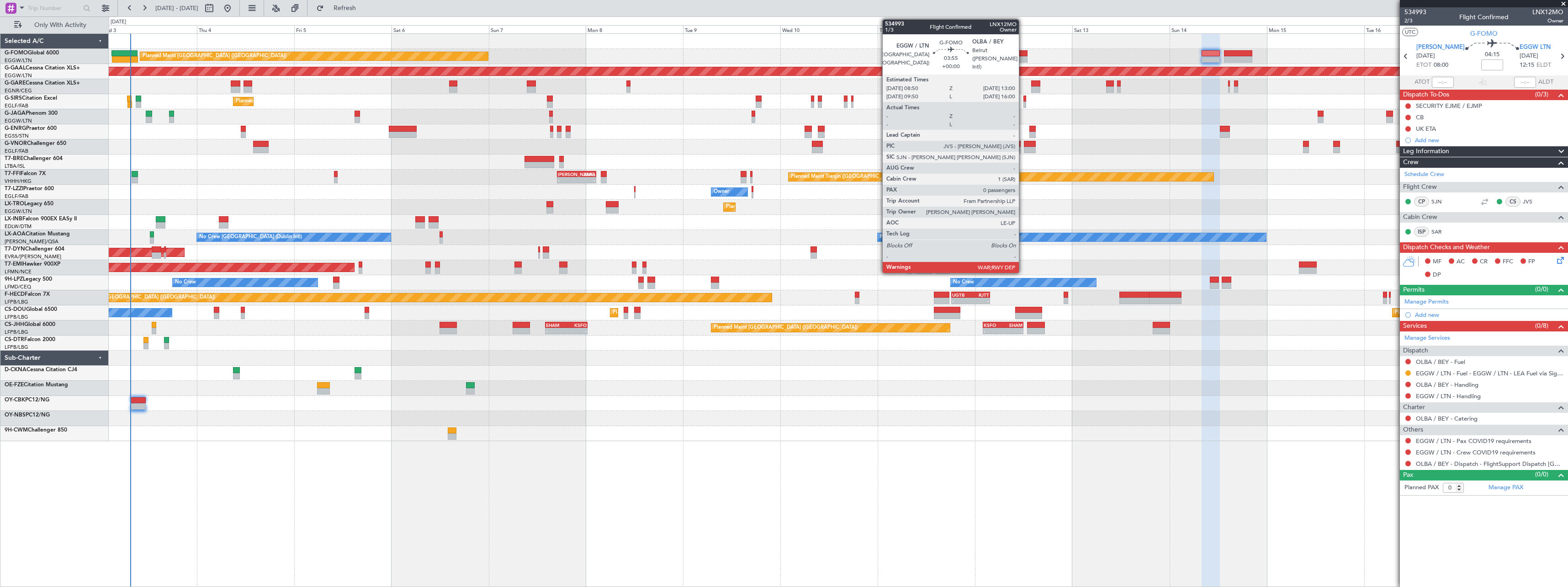
click at [1023, 56] on div at bounding box center [1019, 59] width 17 height 7
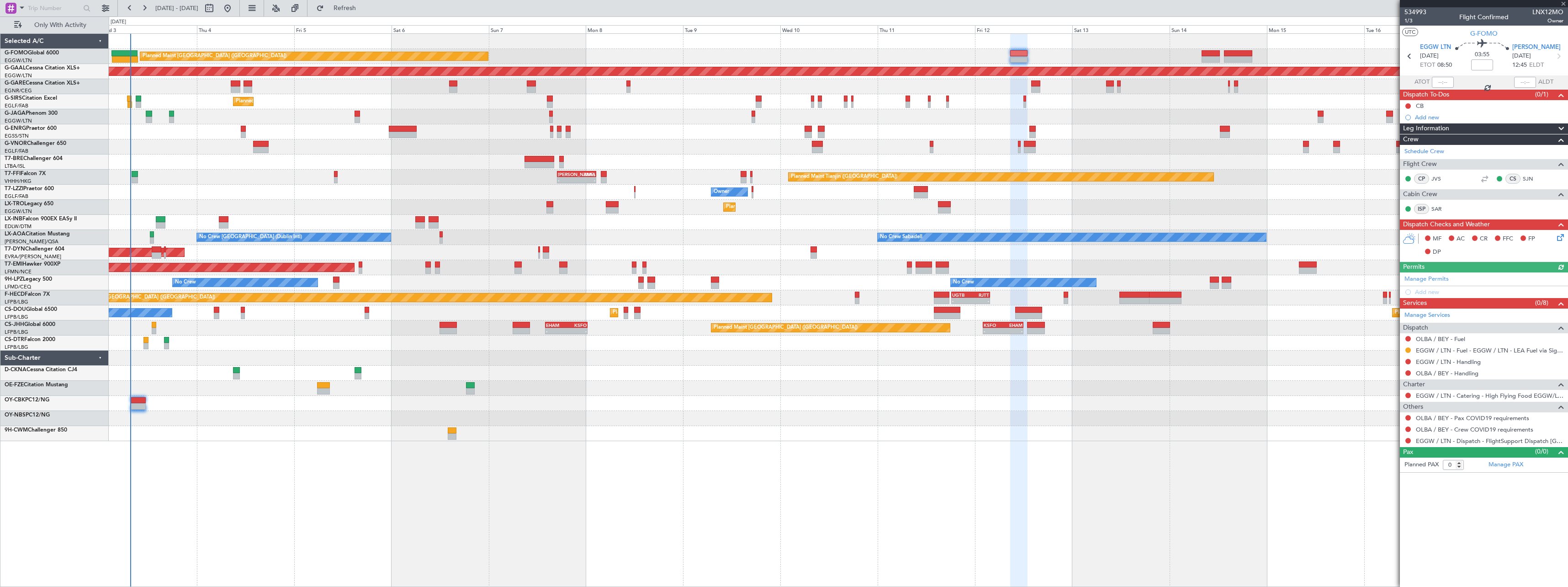
click at [1451, 125] on div "Leg Information" at bounding box center [1484, 128] width 168 height 10
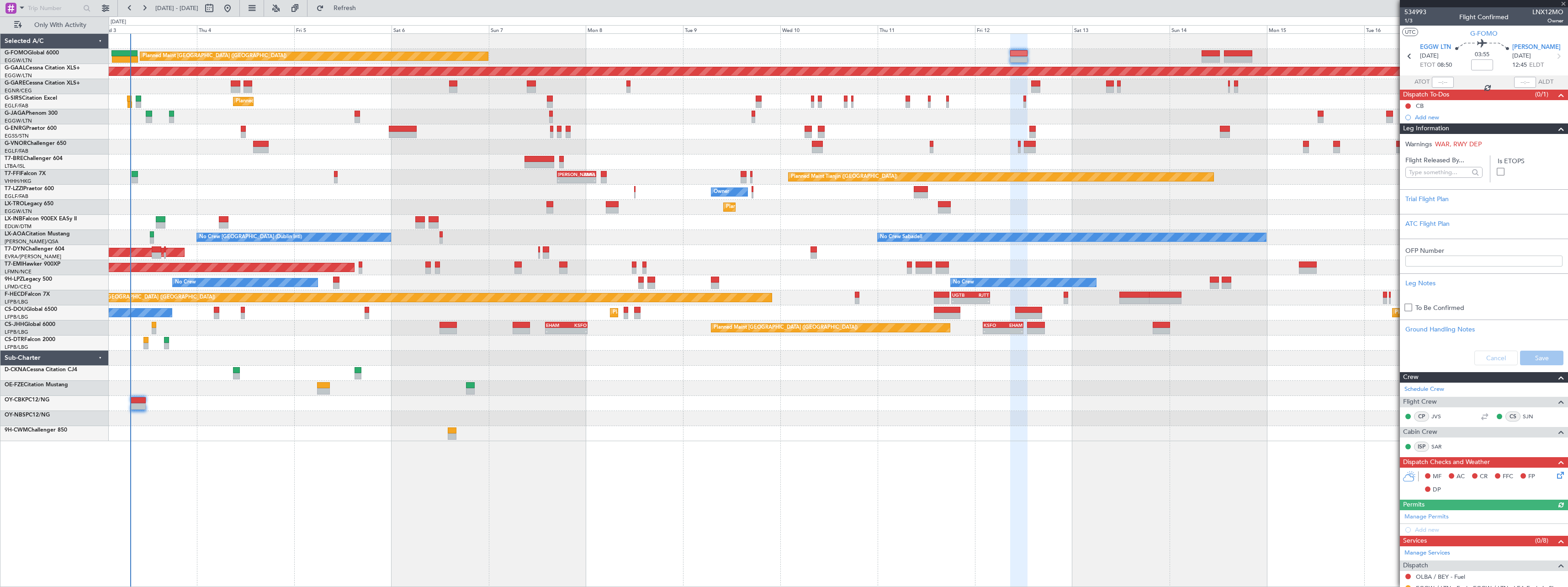
click at [1451, 125] on div "Leg Information" at bounding box center [1484, 128] width 168 height 10
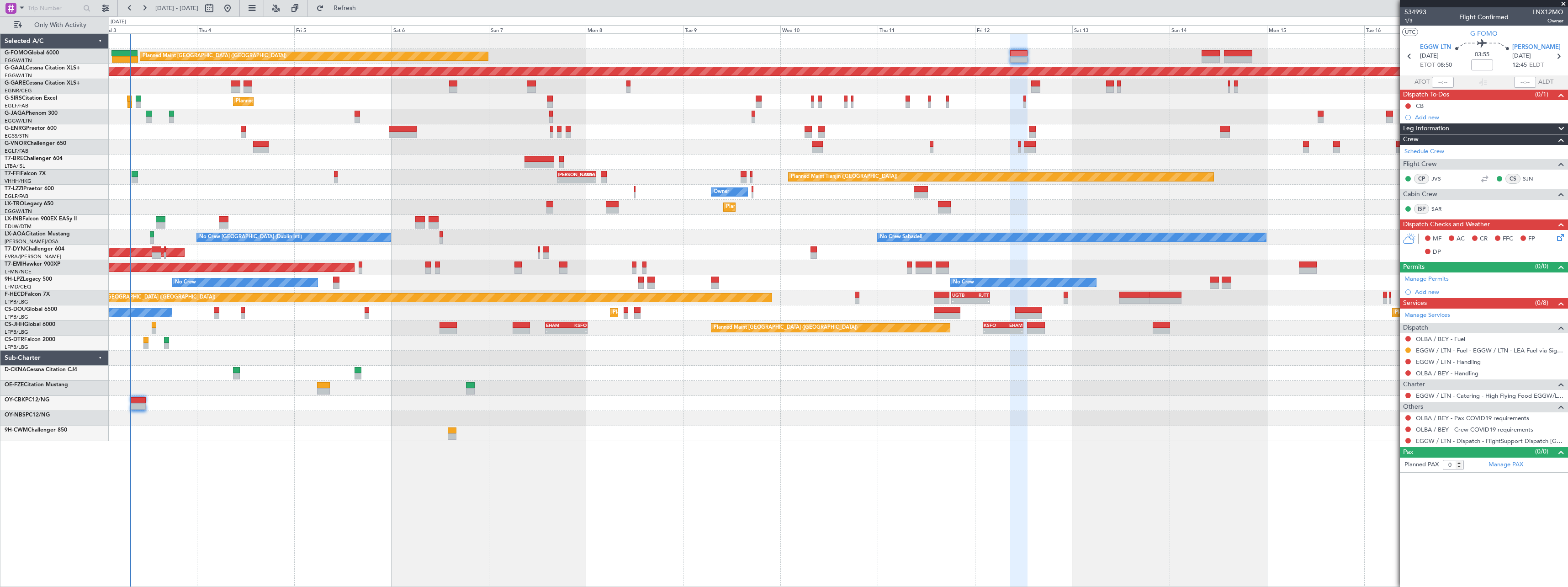
click at [906, 474] on div "Planned Maint [GEOGRAPHIC_DATA] ([GEOGRAPHIC_DATA]) Planned [GEOGRAPHIC_DATA] U…" at bounding box center [838, 310] width 1459 height 554
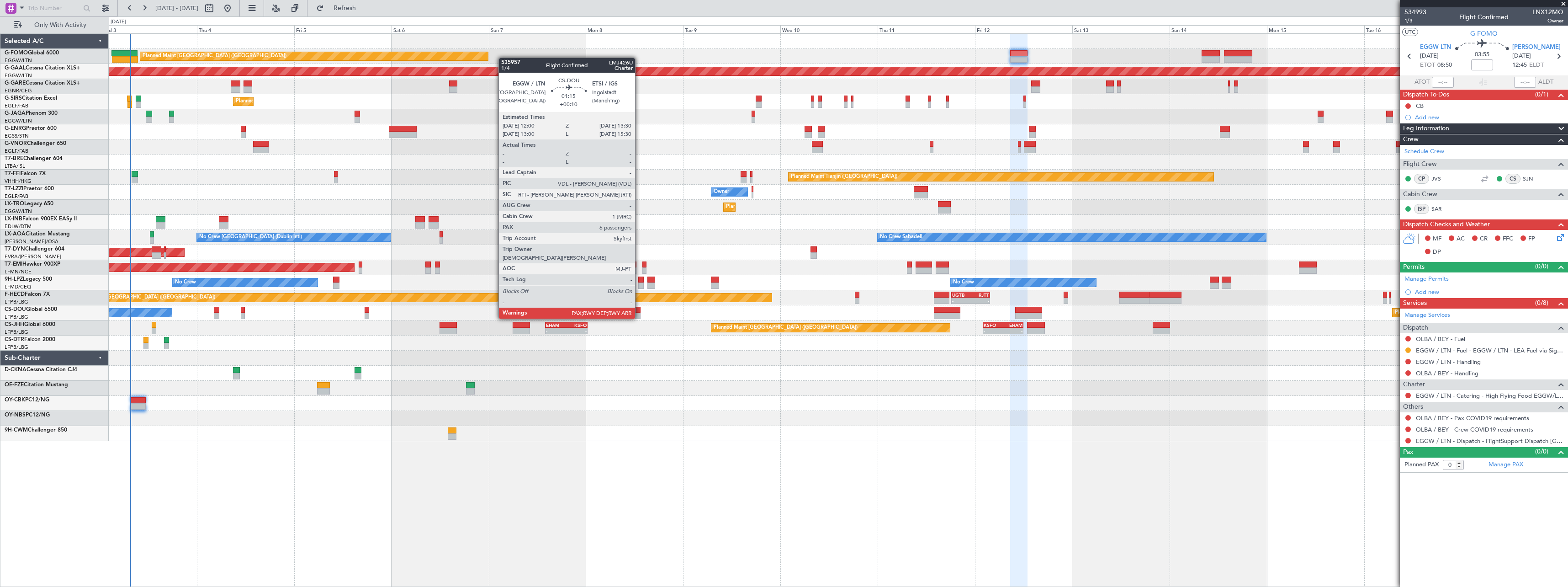
click at [639, 309] on div at bounding box center [637, 310] width 7 height 7
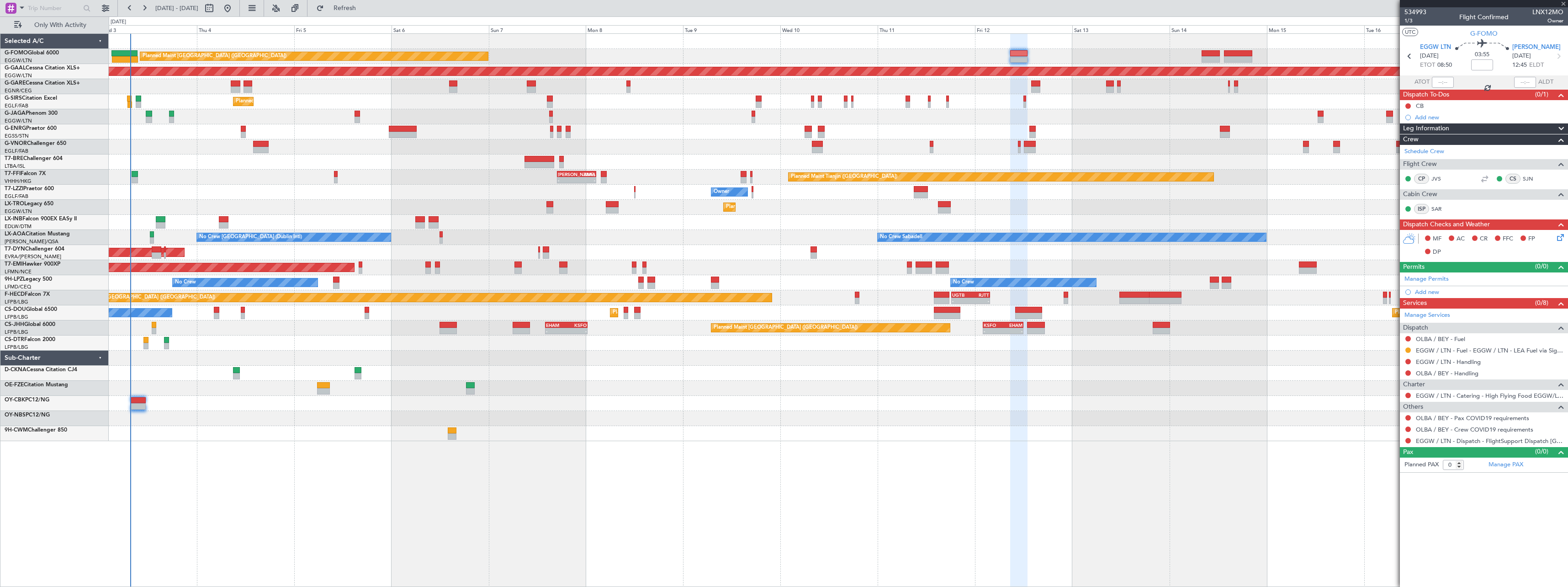
type input "+00:10"
type input "6"
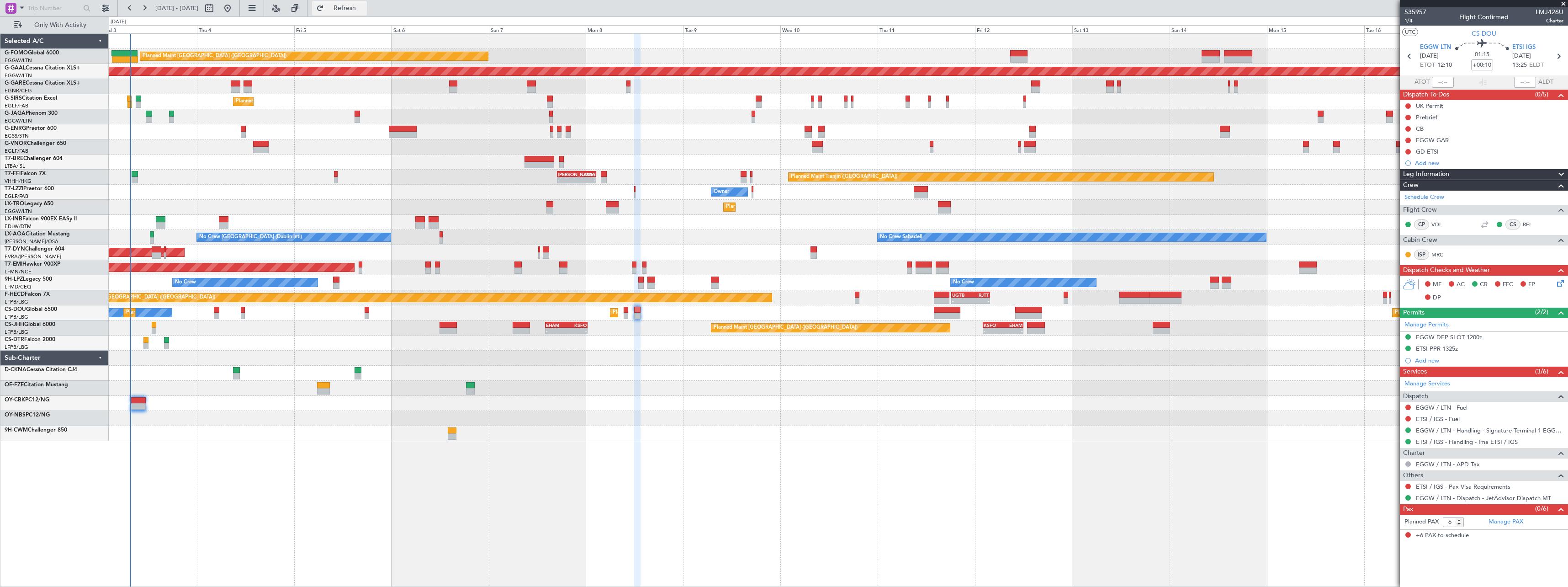
click at [364, 9] on span "Refresh" at bounding box center [345, 8] width 38 height 7
